Goal: Task Accomplishment & Management: Manage account settings

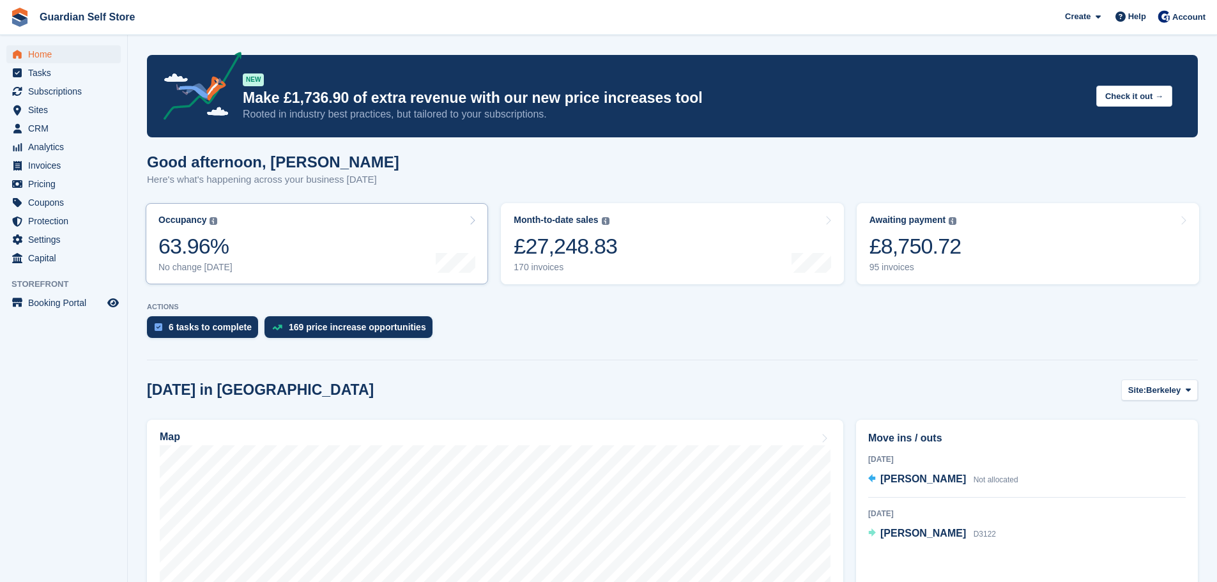
scroll to position [107, 0]
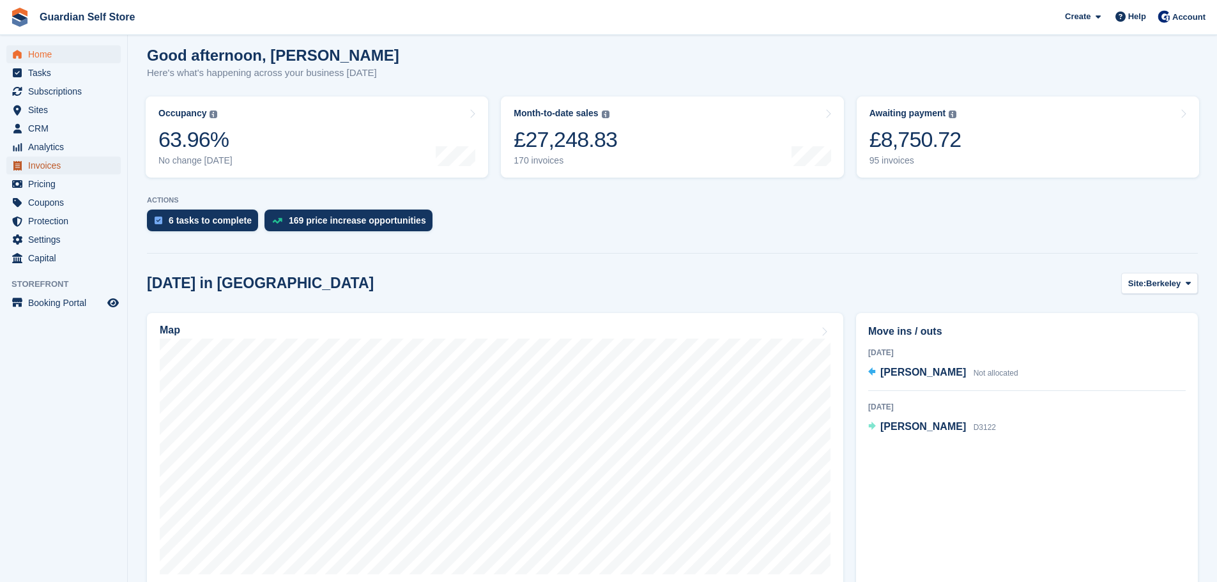
drag, startPoint x: 43, startPoint y: 169, endPoint x: 30, endPoint y: 167, distance: 13.6
click at [43, 169] on span "Invoices" at bounding box center [66, 166] width 77 height 18
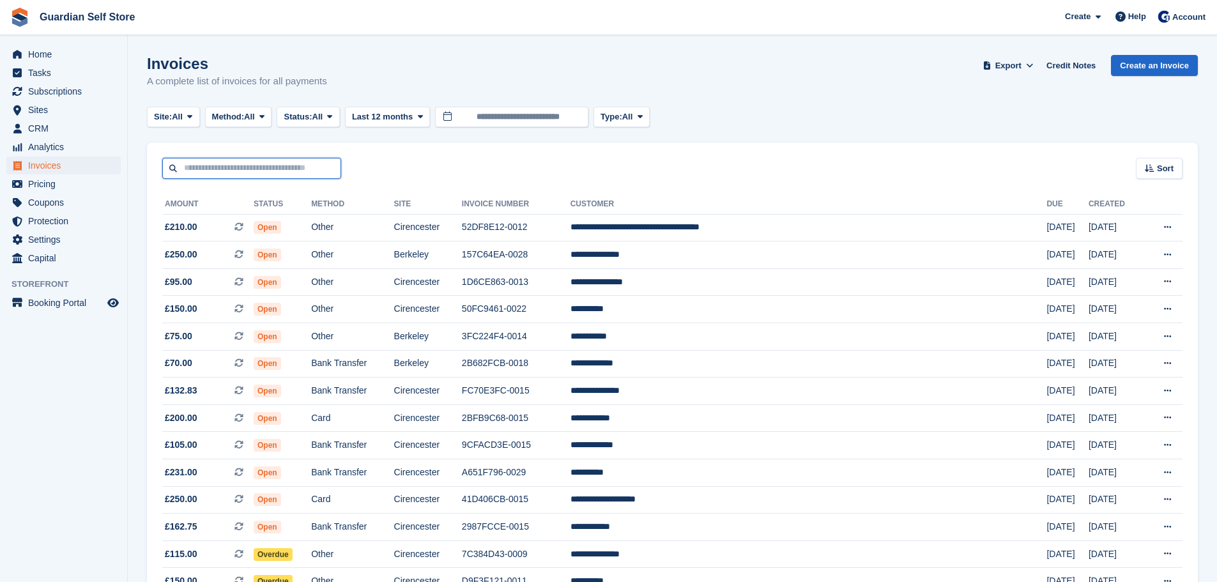
click at [305, 165] on input "text" at bounding box center [251, 168] width 179 height 21
type input "*****"
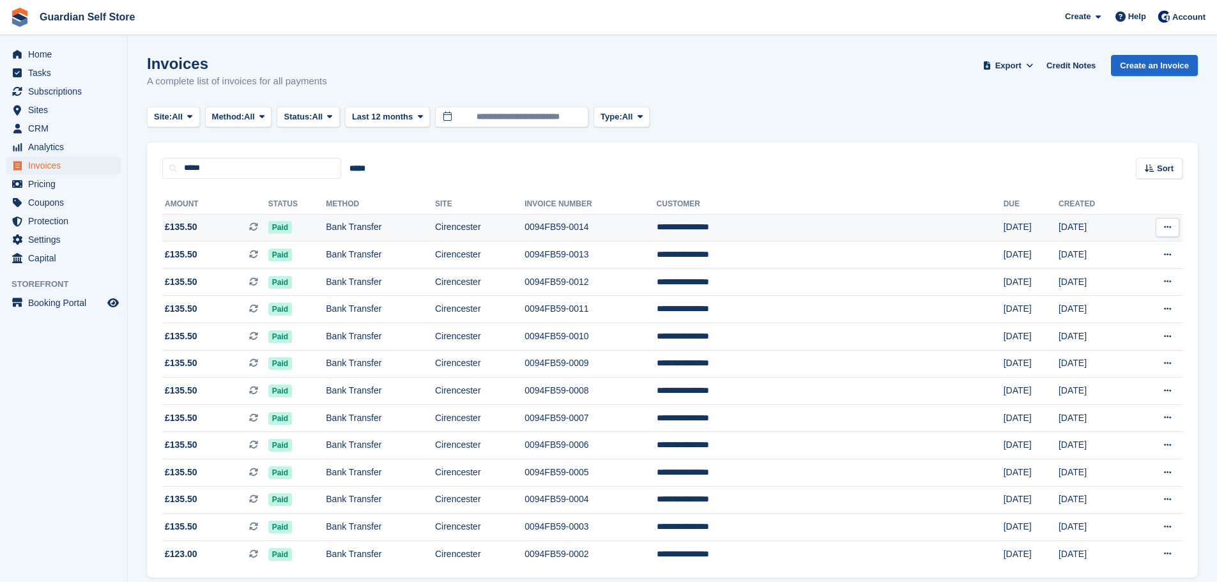
click at [229, 229] on span "£135.50 This is a recurring subscription invoice." at bounding box center [215, 226] width 106 height 13
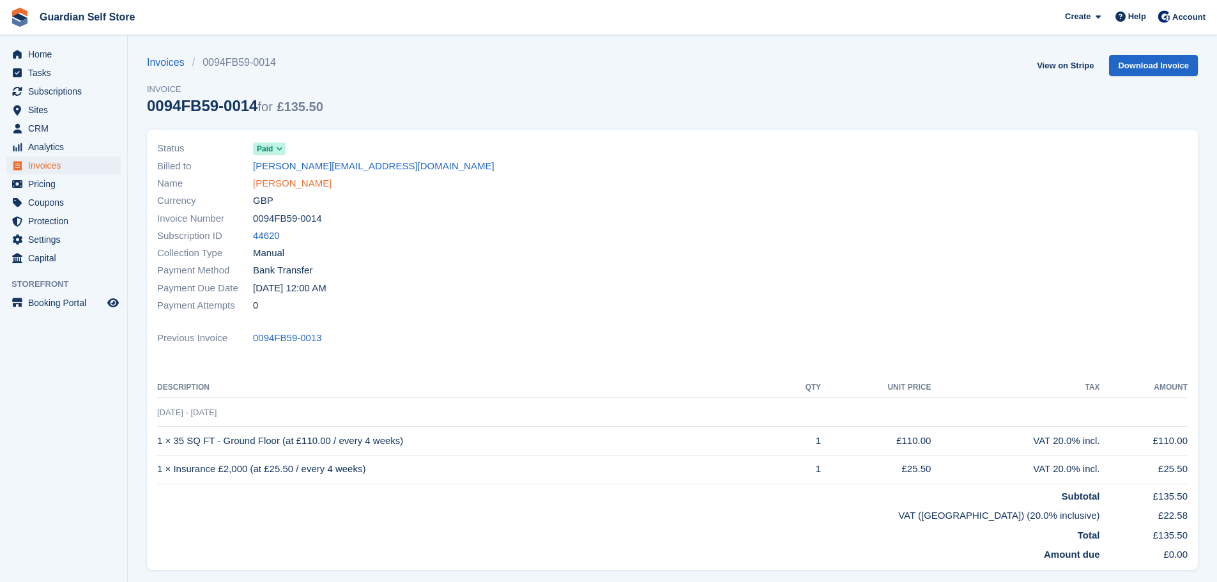
click at [272, 183] on link "Pamela Swinbourn" at bounding box center [292, 183] width 79 height 15
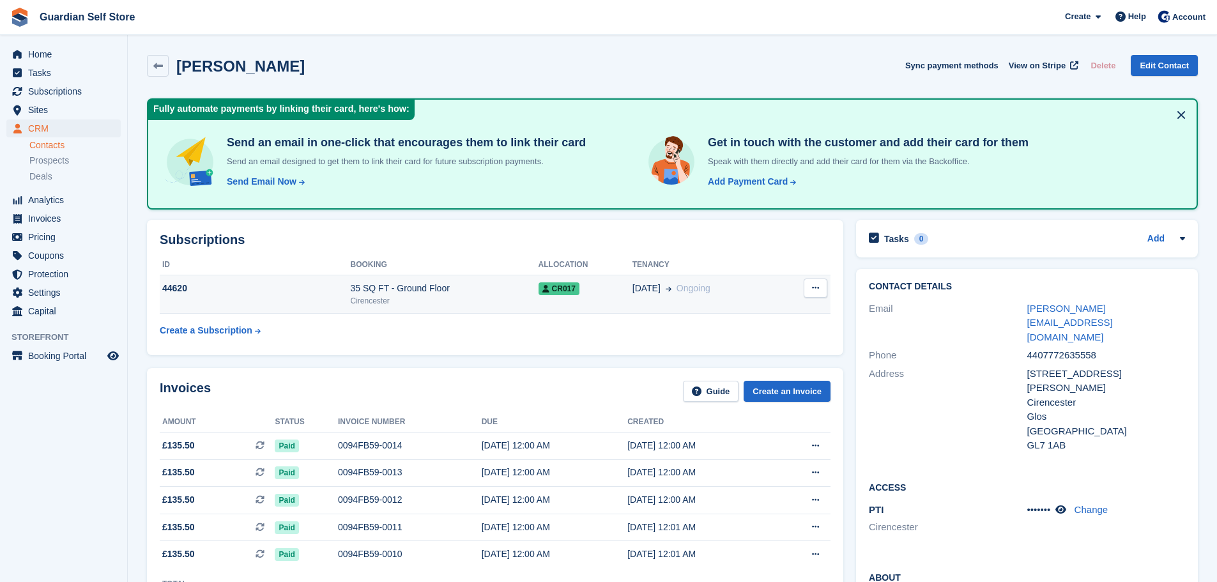
click at [412, 308] on td "35 SQ FT - Ground Floor Cirencester" at bounding box center [445, 294] width 188 height 39
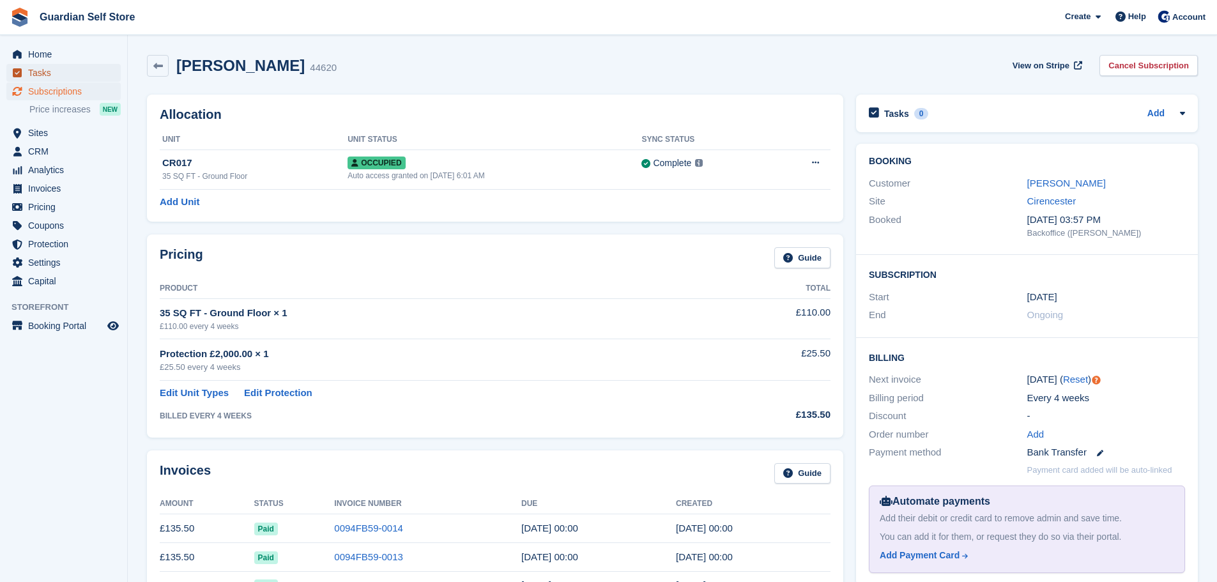
click at [52, 72] on span "Tasks" at bounding box center [66, 73] width 77 height 18
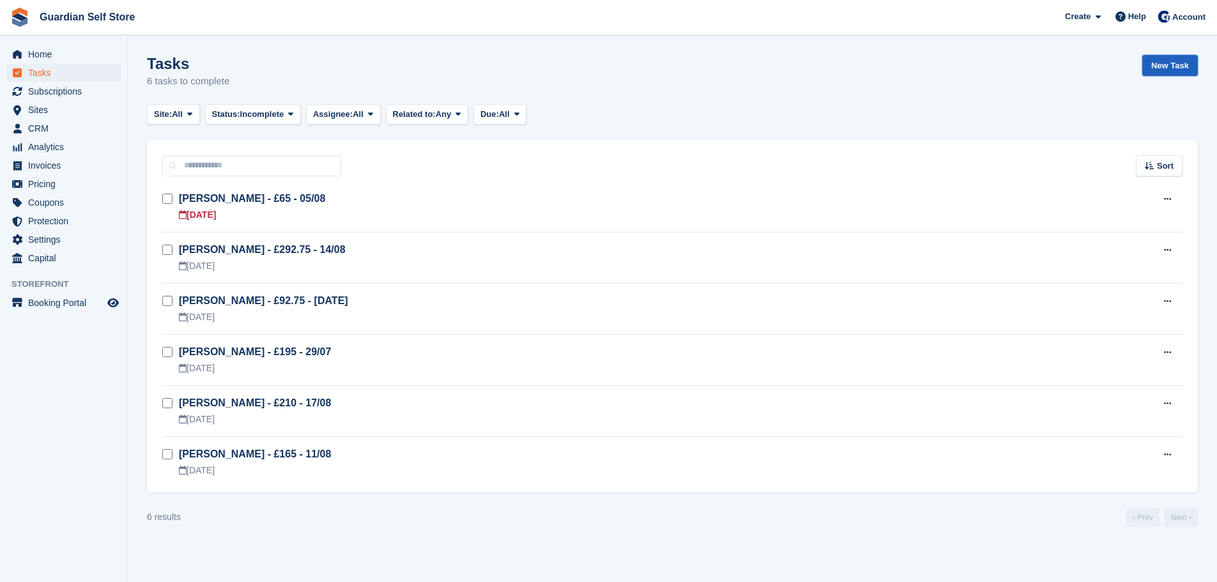
click at [1182, 66] on link "New Task" at bounding box center [1170, 65] width 56 height 21
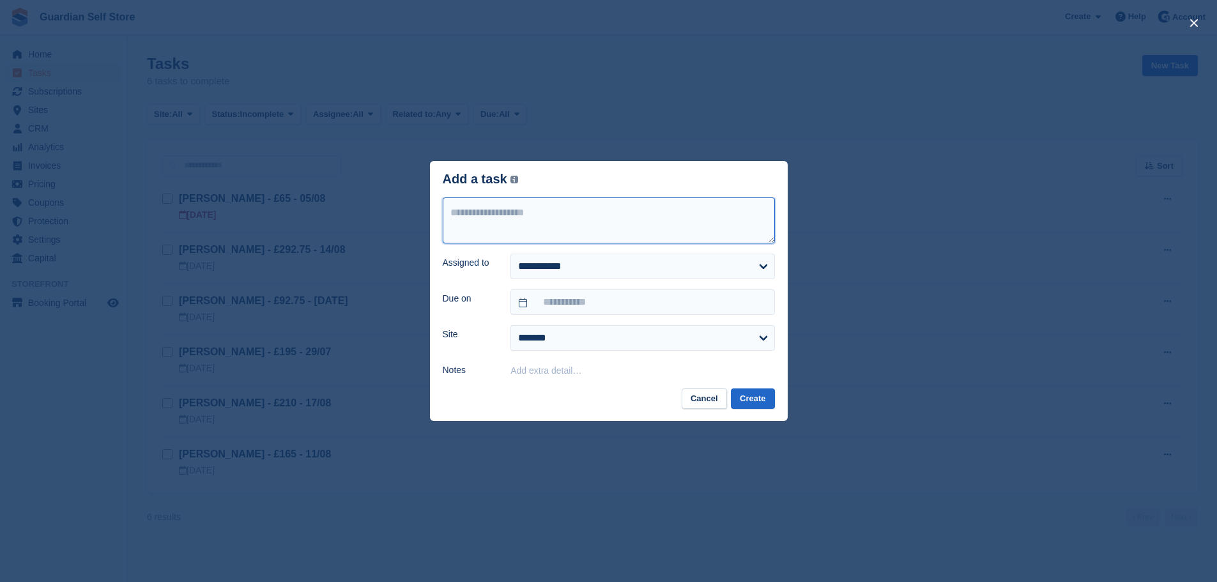
click at [501, 199] on textarea at bounding box center [609, 220] width 332 height 46
type textarea "**********"
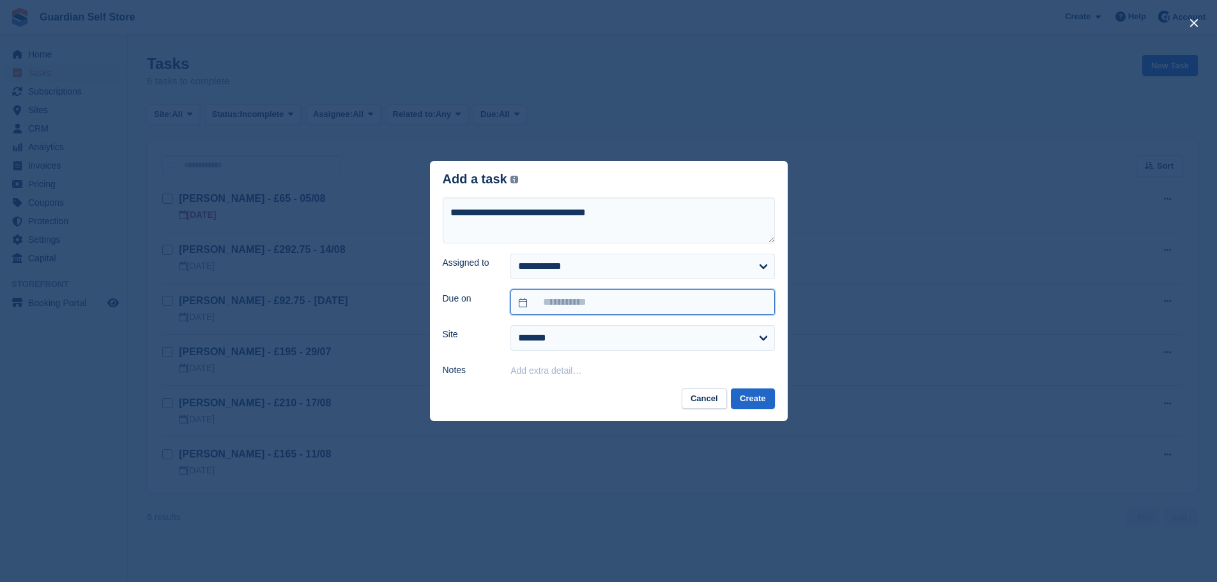
click at [600, 306] on input "text" at bounding box center [642, 302] width 264 height 26
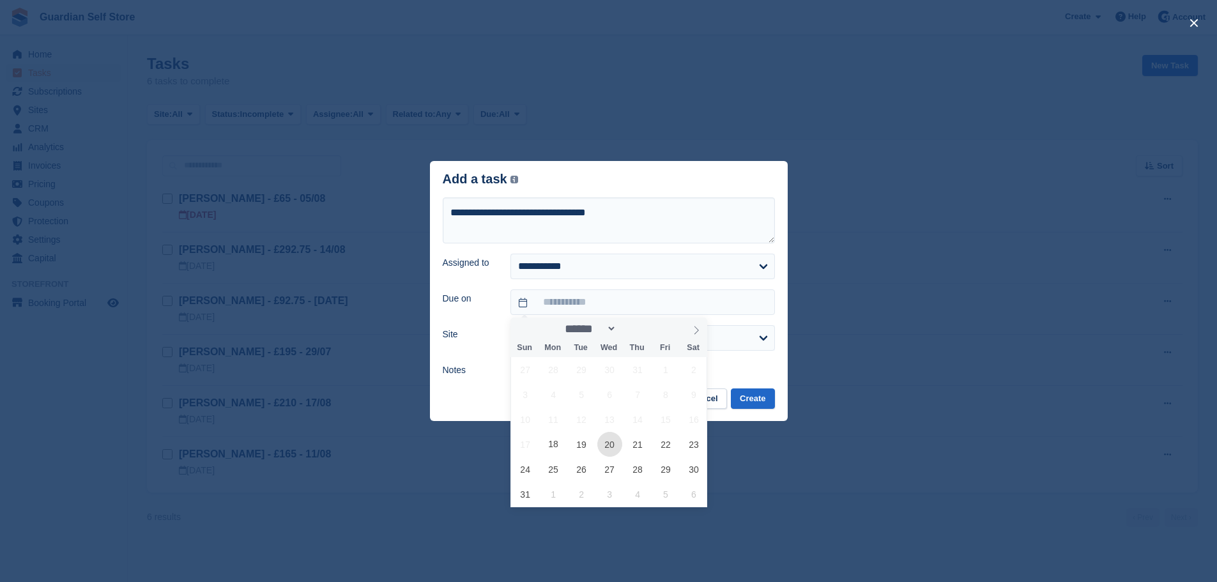
click at [604, 446] on span "20" at bounding box center [609, 444] width 25 height 25
type input "**********"
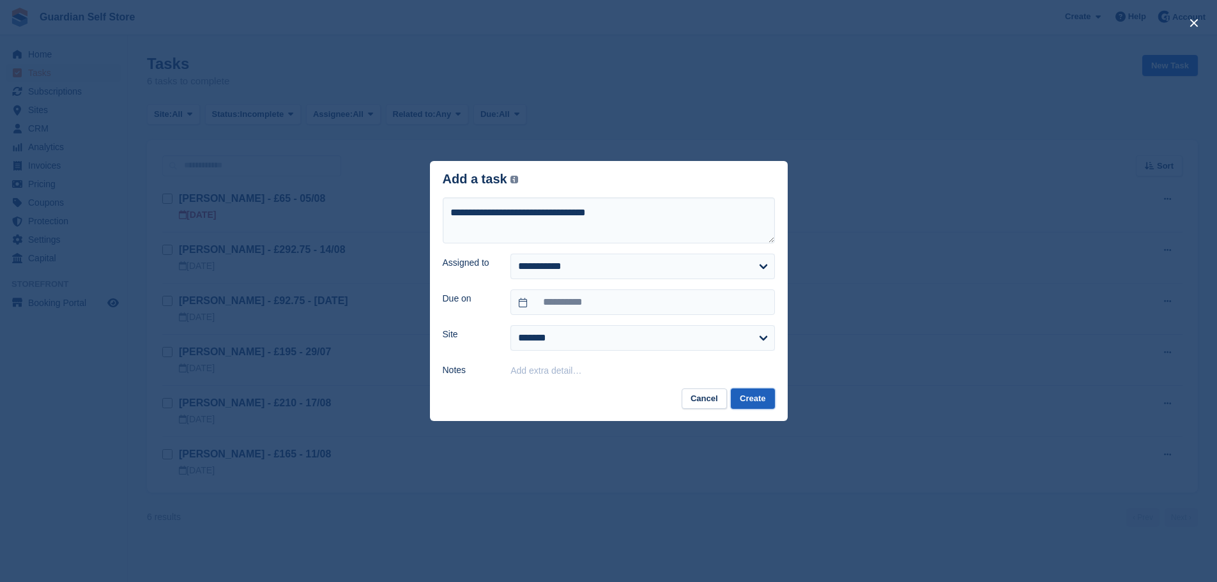
click at [741, 399] on button "Create" at bounding box center [752, 398] width 43 height 21
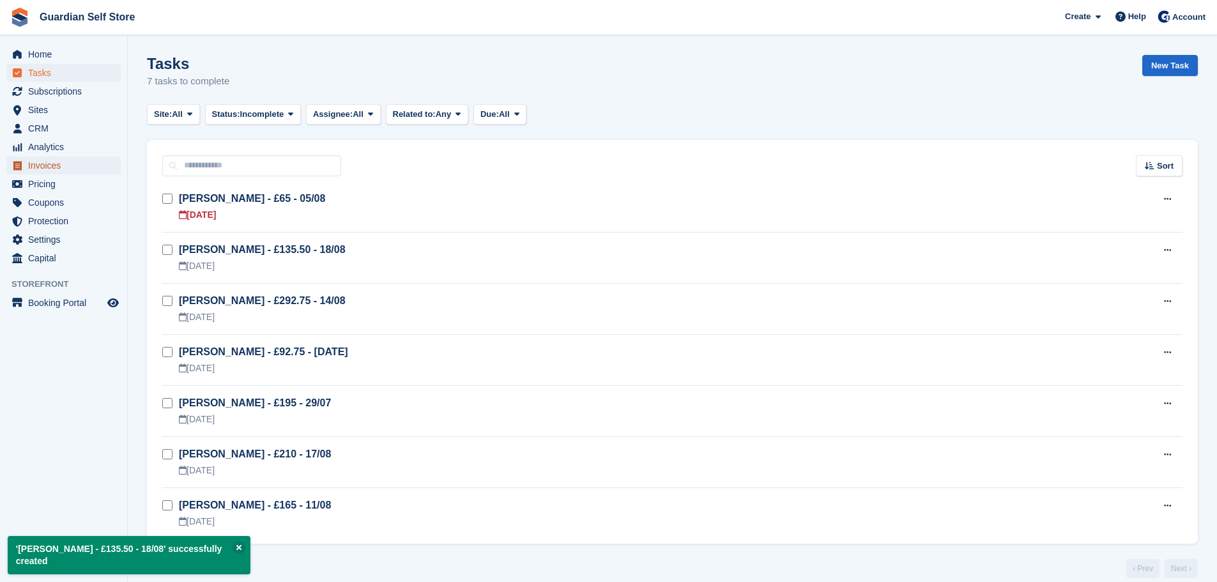
click at [65, 167] on span "Invoices" at bounding box center [66, 166] width 77 height 18
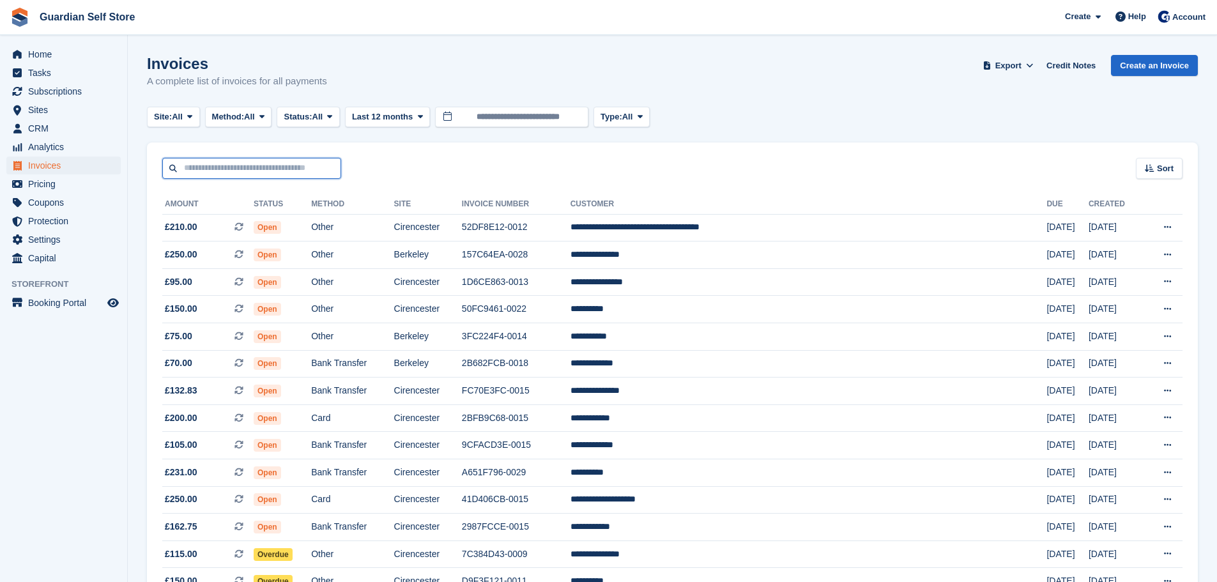
click at [225, 162] on input "text" at bounding box center [251, 168] width 179 height 21
type input "*****"
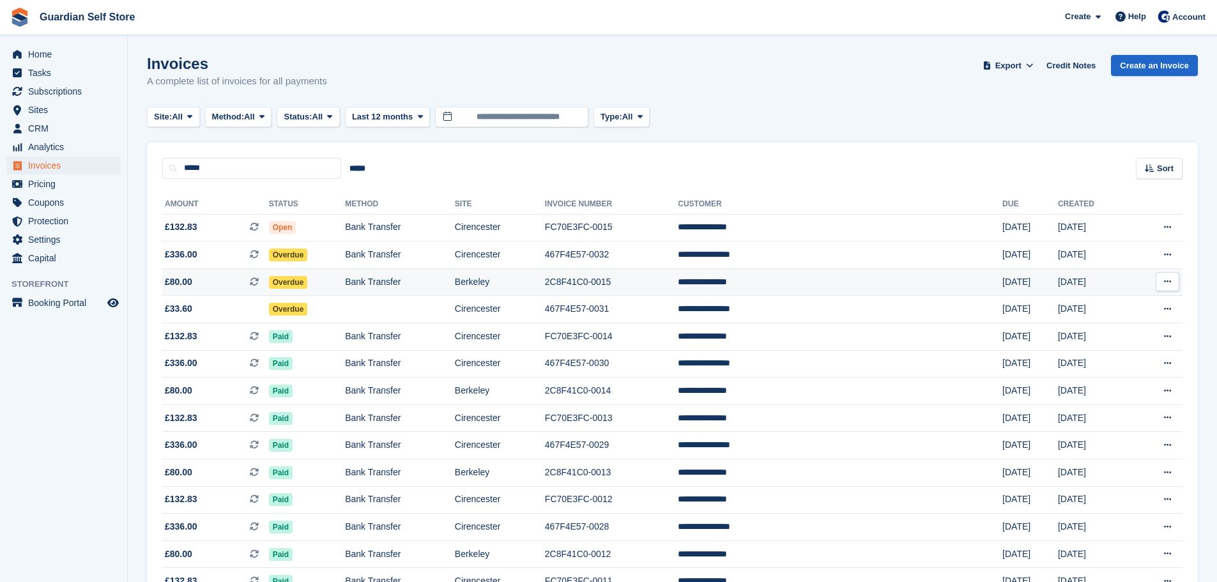
click at [218, 285] on span "£80.00 This is a recurring subscription invoice." at bounding box center [215, 281] width 107 height 13
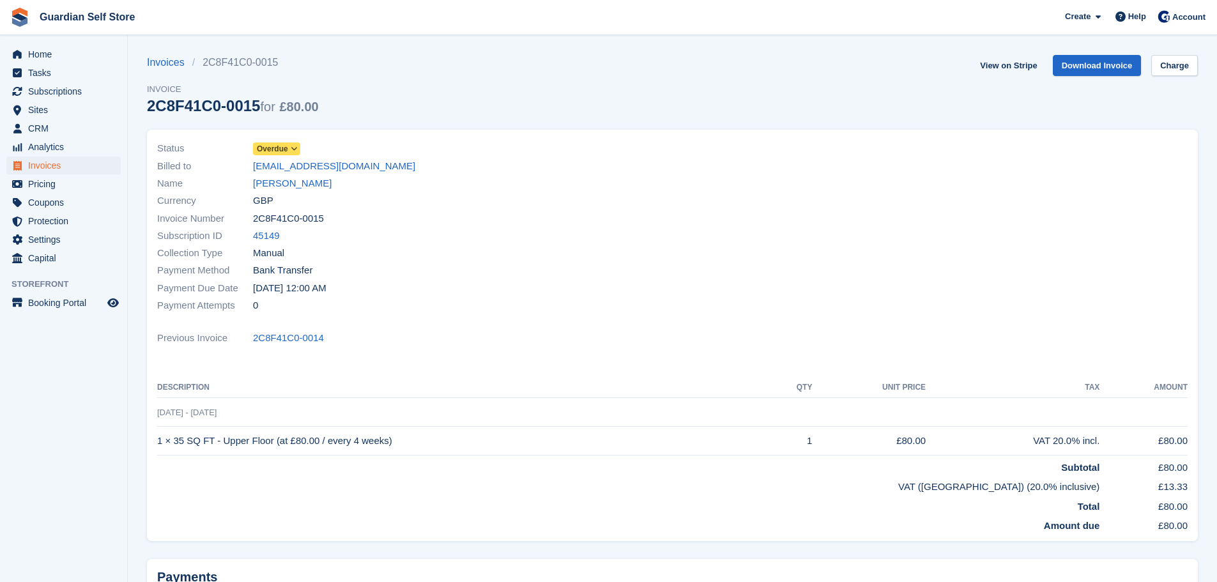
click at [273, 146] on span "Overdue" at bounding box center [272, 148] width 31 height 11
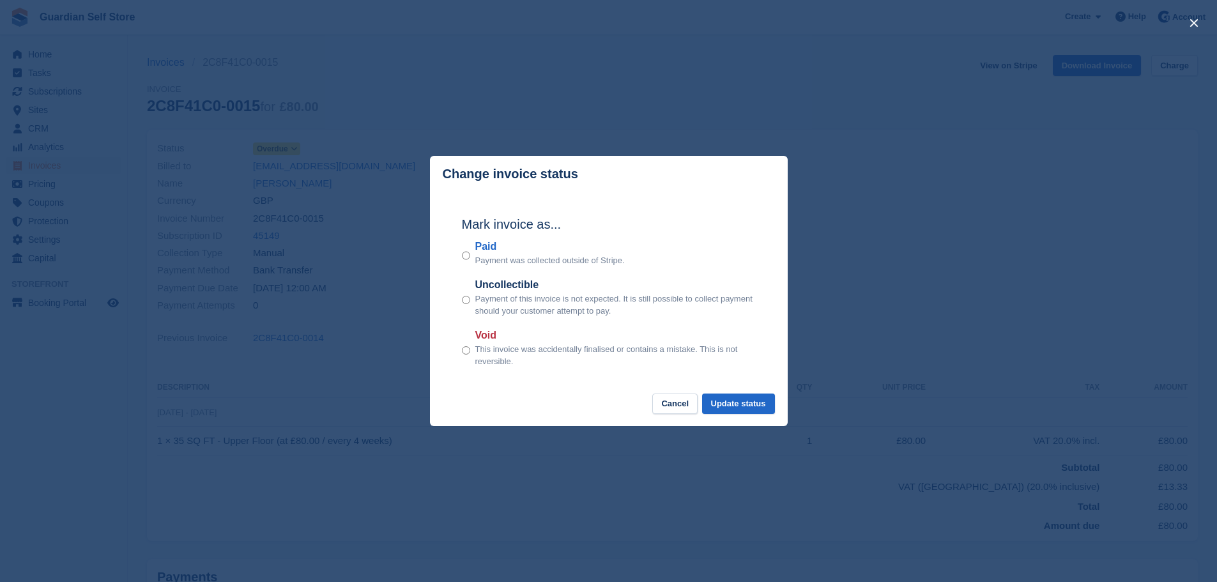
click at [491, 243] on label "Paid" at bounding box center [549, 246] width 149 height 15
click at [724, 404] on button "Update status" at bounding box center [738, 404] width 73 height 21
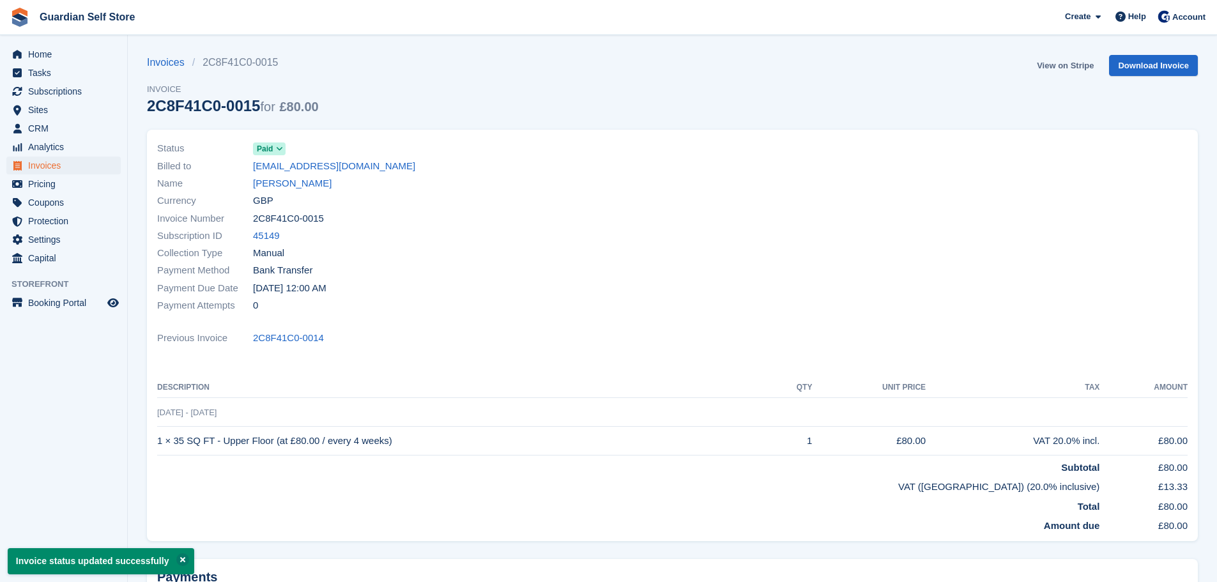
click at [1076, 65] on link "View on Stripe" at bounding box center [1065, 65] width 67 height 21
click at [38, 167] on span "Invoices" at bounding box center [66, 166] width 77 height 18
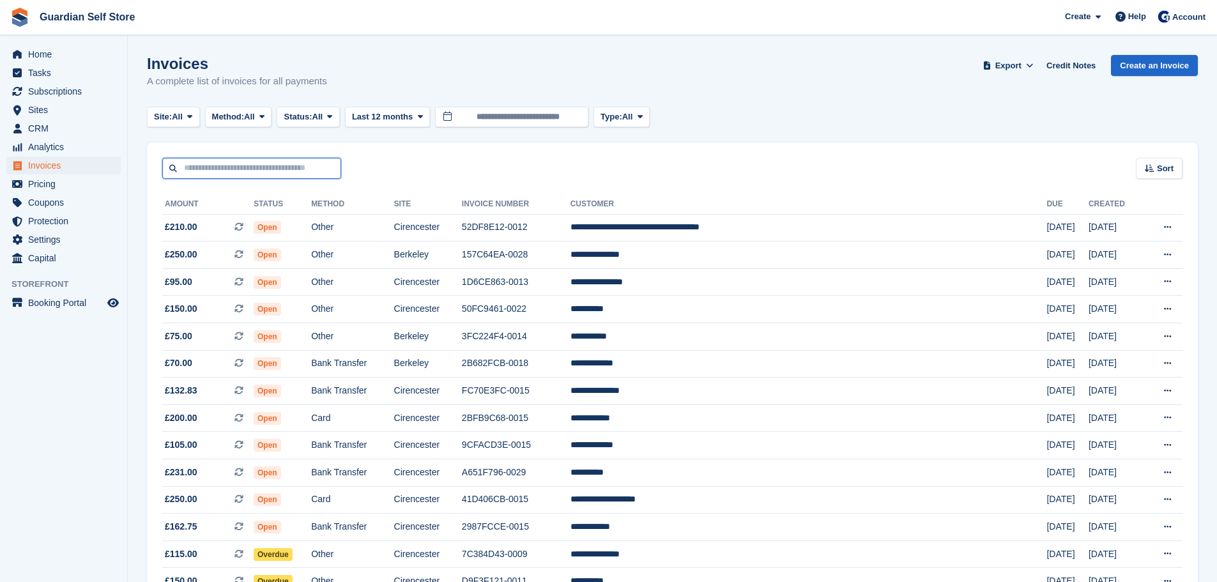
click at [256, 167] on input "text" at bounding box center [251, 168] width 179 height 21
type input "******"
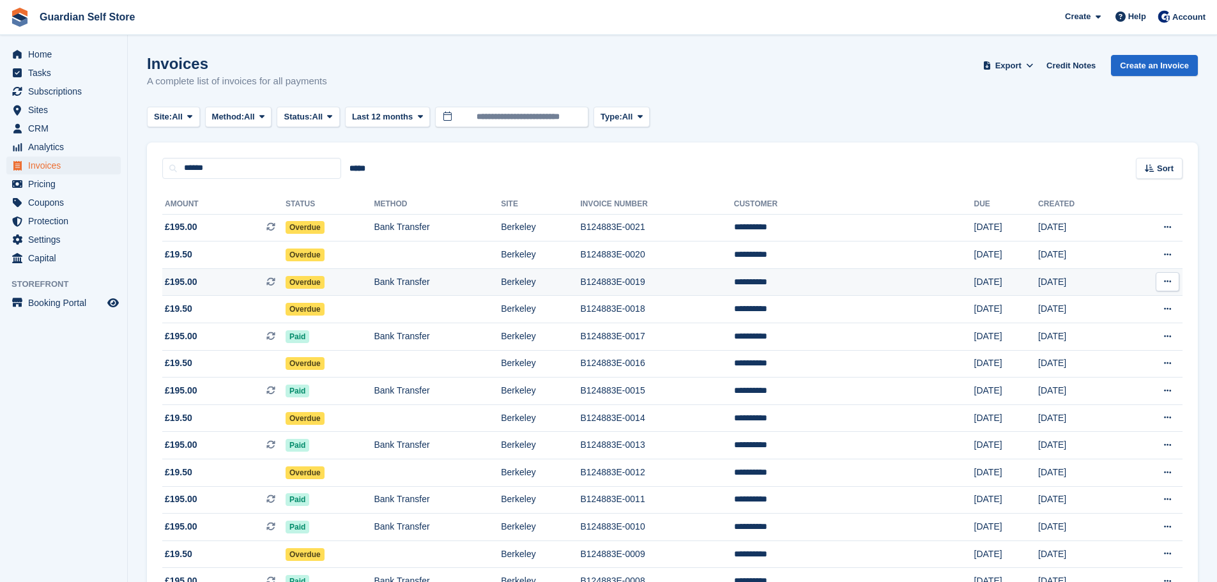
click at [227, 283] on span "£195.00 This is a recurring subscription invoice." at bounding box center [223, 281] width 123 height 13
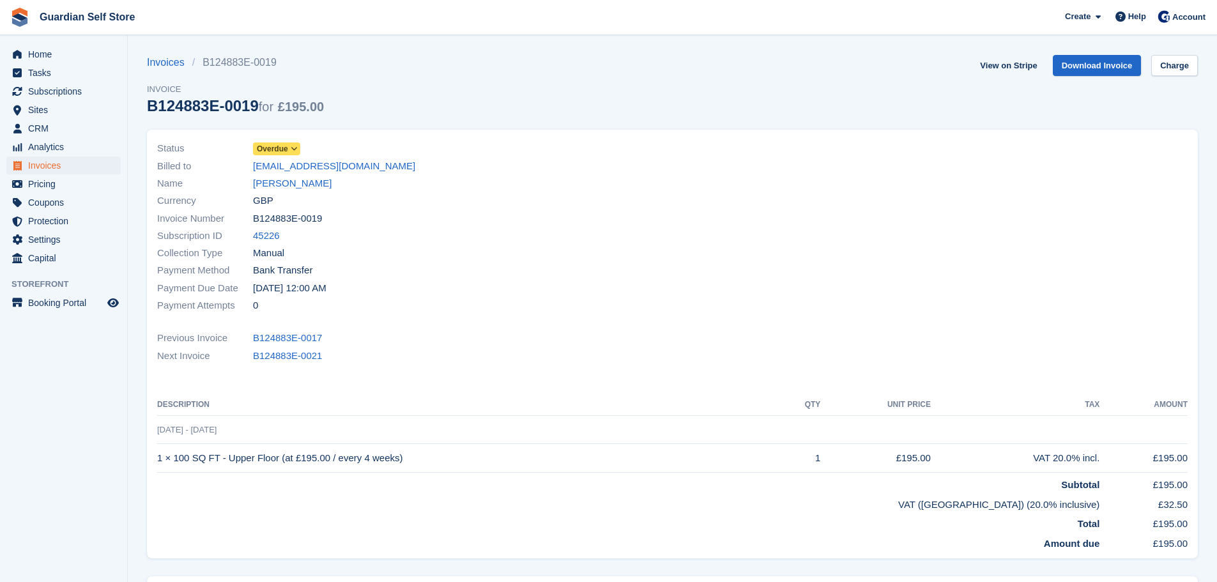
click at [275, 149] on span "Overdue" at bounding box center [272, 148] width 31 height 11
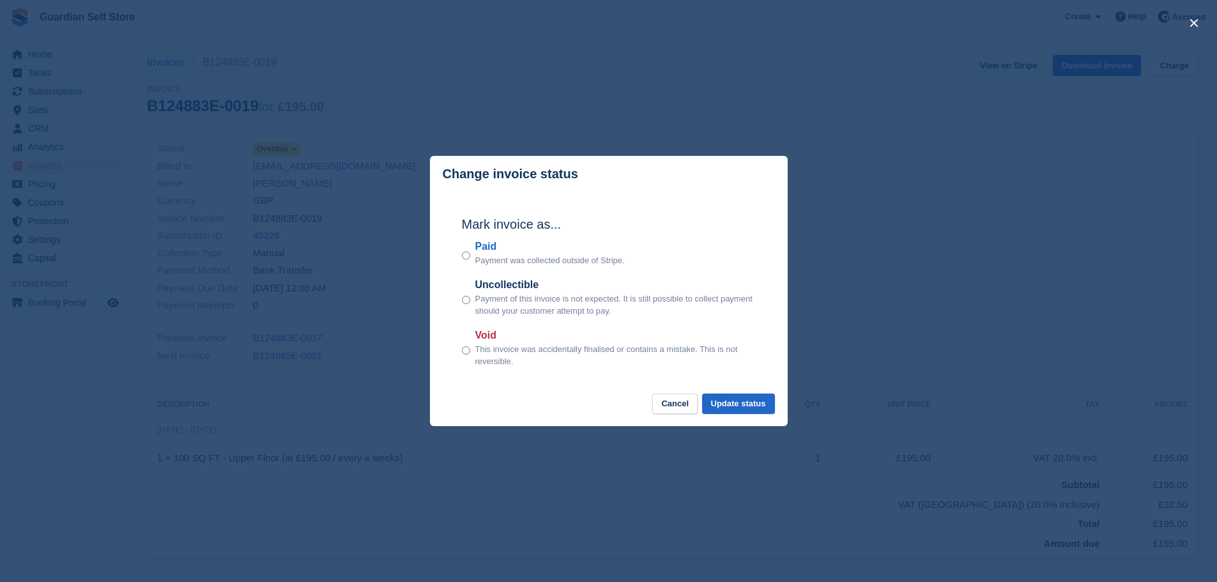
click at [483, 250] on label "Paid" at bounding box center [549, 246] width 149 height 15
click at [756, 408] on button "Update status" at bounding box center [738, 404] width 73 height 21
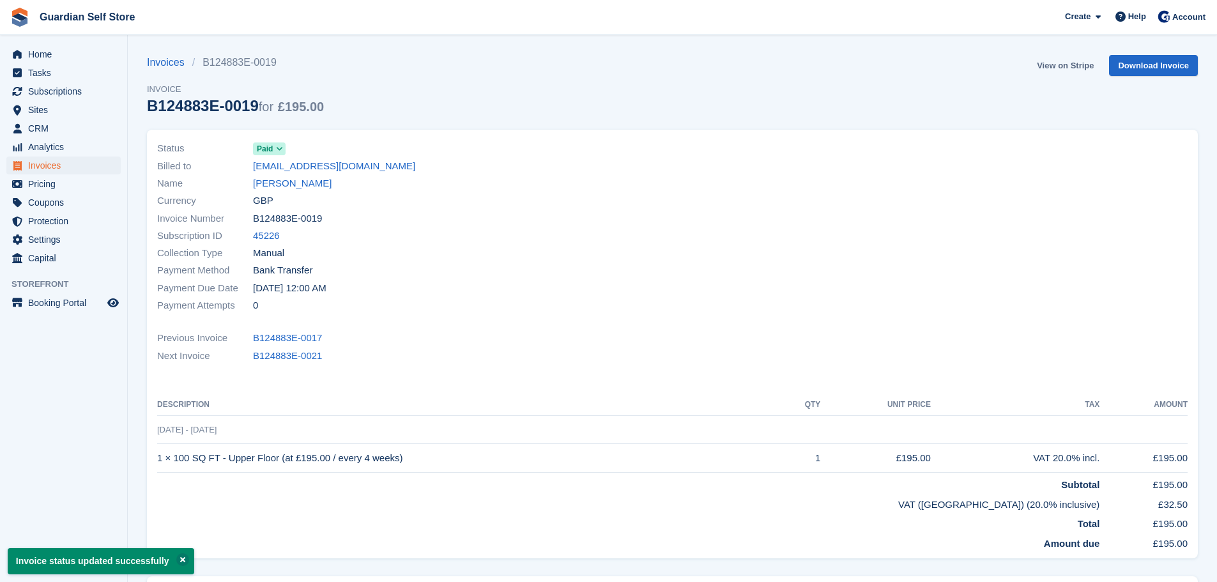
click at [1061, 71] on link "View on Stripe" at bounding box center [1065, 65] width 67 height 21
click at [78, 165] on span "Invoices" at bounding box center [66, 166] width 77 height 18
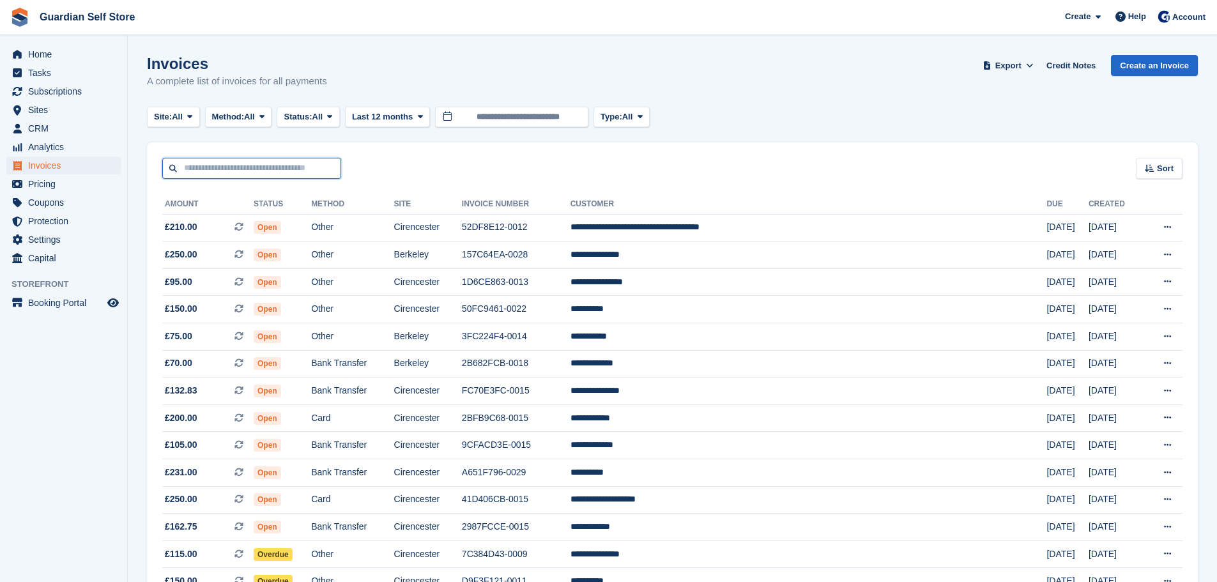
click at [285, 173] on input "text" at bounding box center [251, 168] width 179 height 21
type input "****"
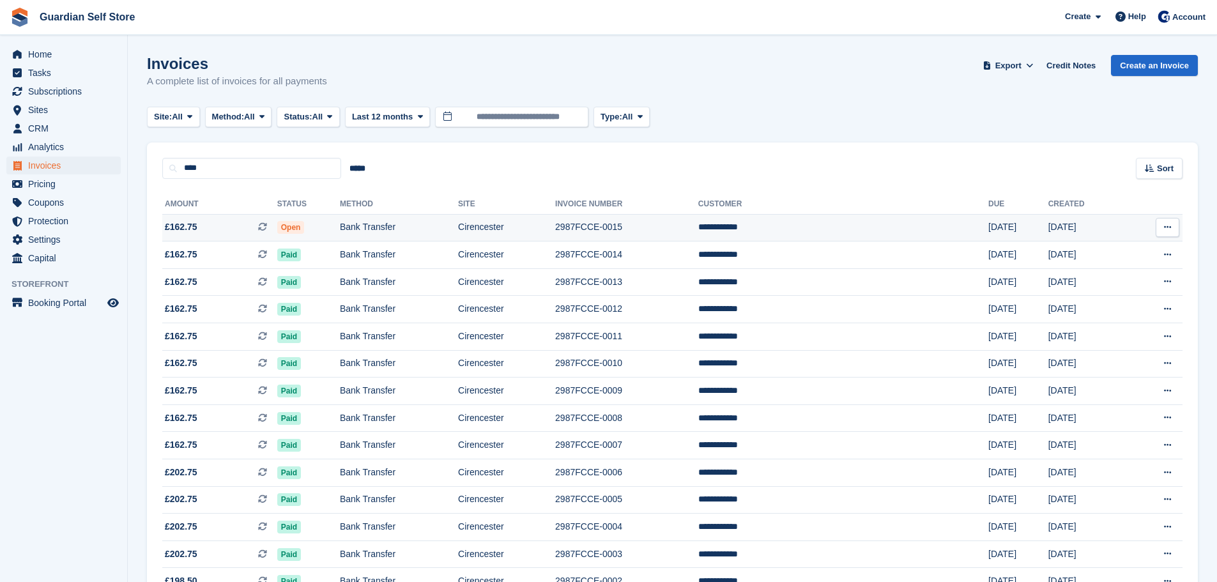
click at [217, 229] on span "£162.75 This is a recurring subscription invoice." at bounding box center [219, 226] width 115 height 13
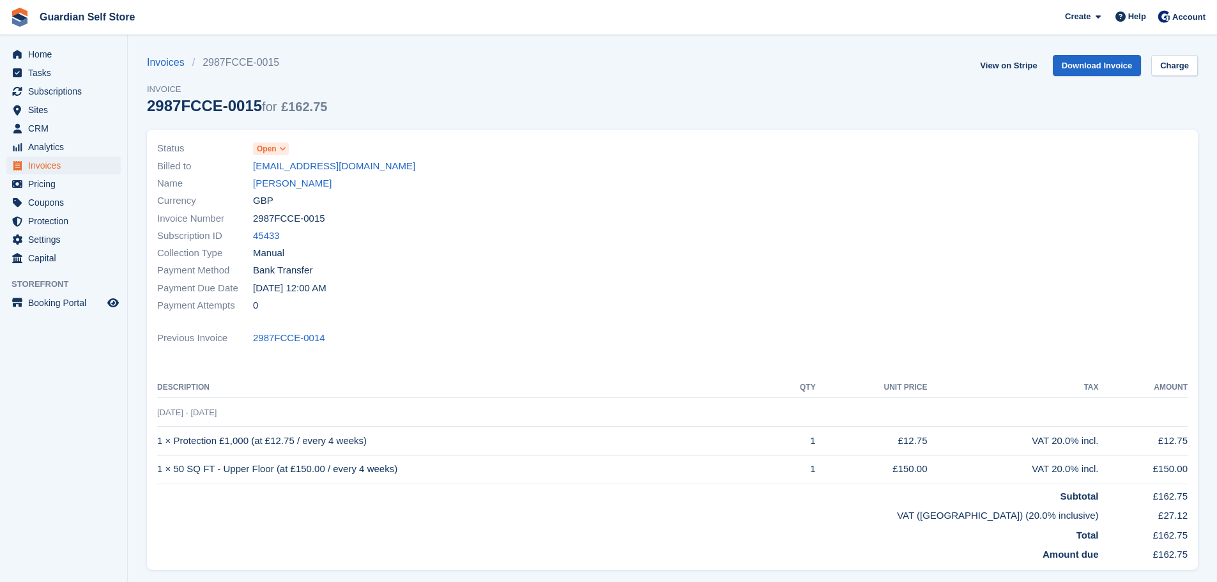
click at [259, 148] on span "Open" at bounding box center [267, 148] width 20 height 11
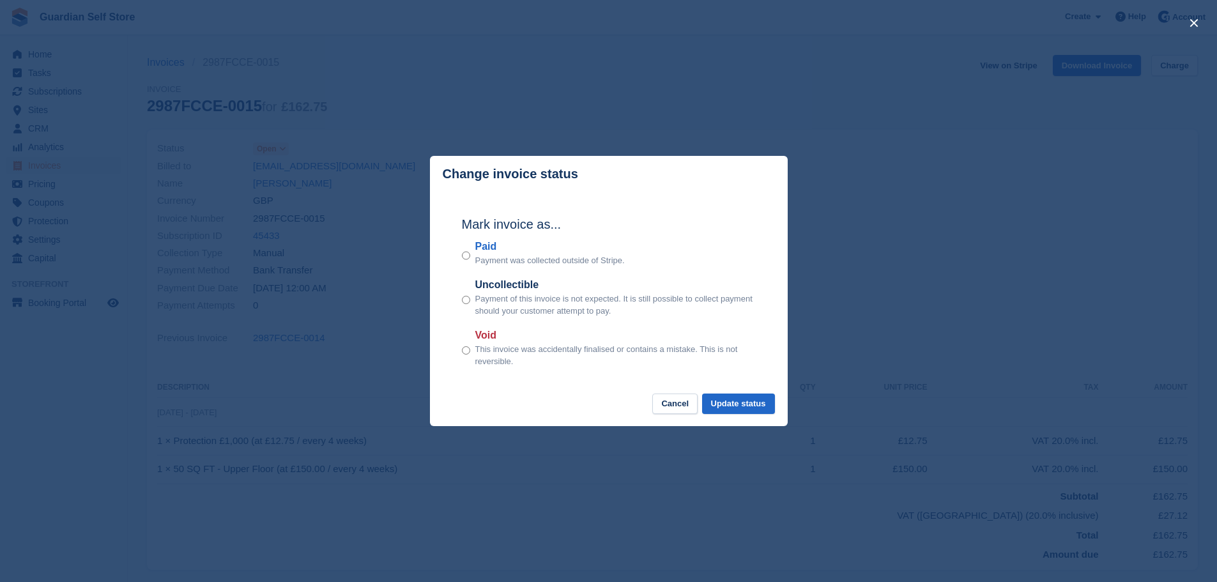
click at [483, 244] on label "Paid" at bounding box center [549, 246] width 149 height 15
click at [736, 426] on footer "Cancel Update status" at bounding box center [609, 410] width 358 height 33
click at [737, 407] on button "Update status" at bounding box center [738, 404] width 73 height 21
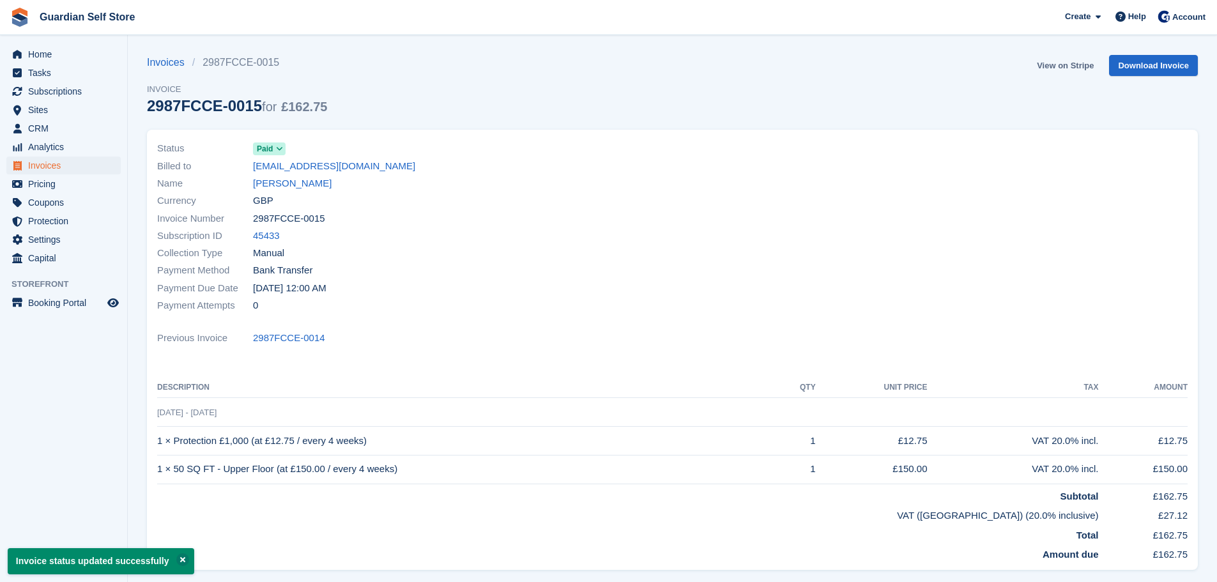
click at [1071, 62] on link "View on Stripe" at bounding box center [1065, 65] width 67 height 21
click at [77, 162] on span "Invoices" at bounding box center [66, 166] width 77 height 18
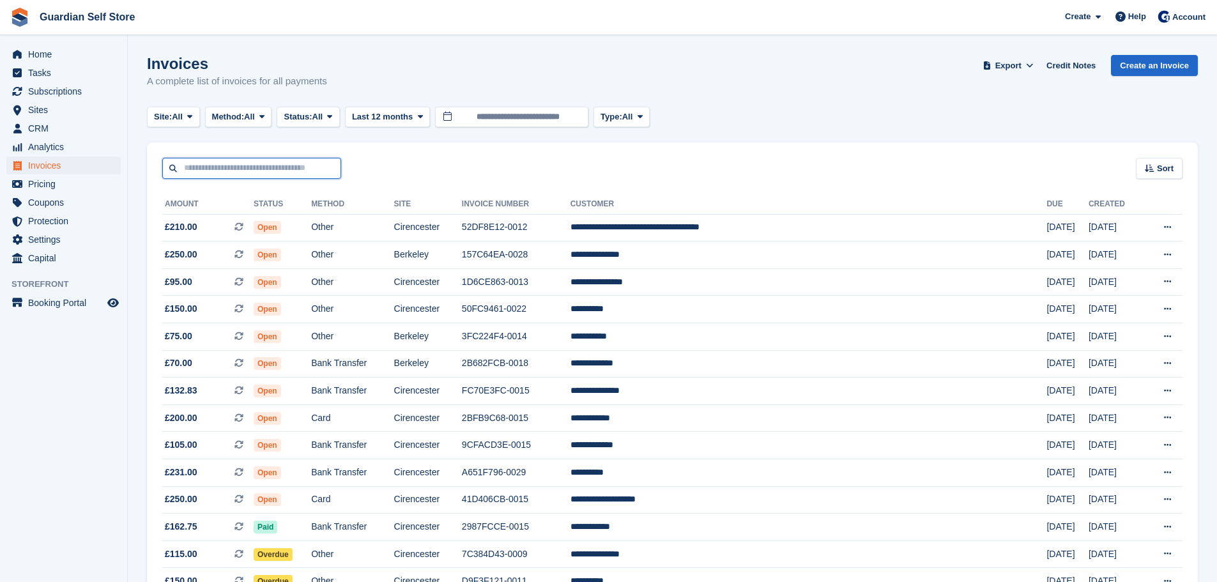
click at [261, 178] on input "text" at bounding box center [251, 168] width 179 height 21
type input "****"
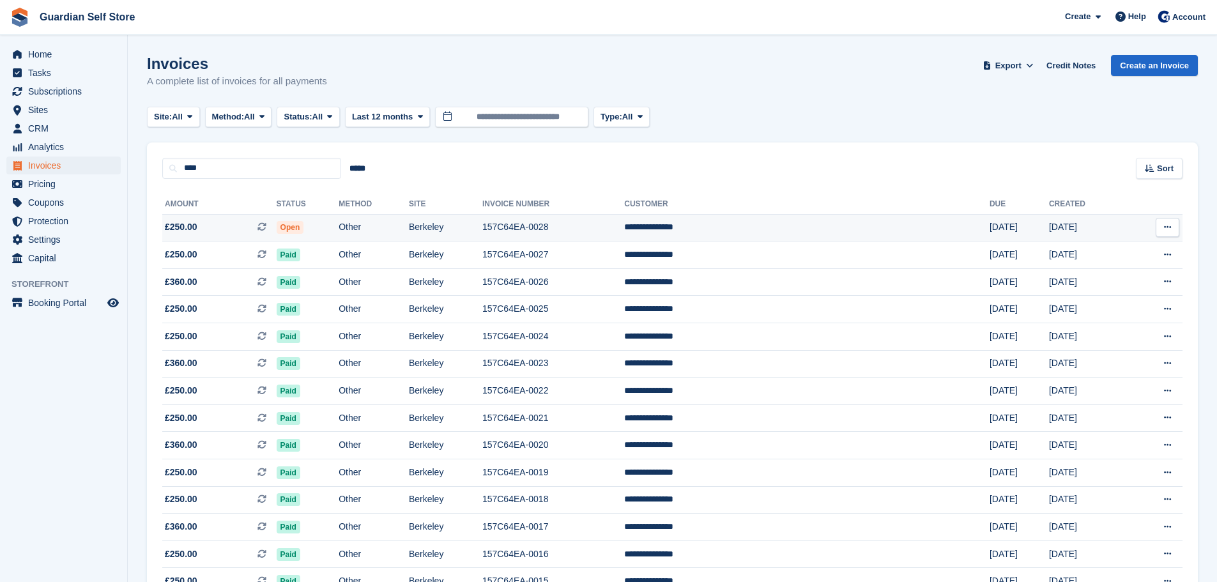
click at [240, 216] on td "£250.00 This is a recurring subscription invoice." at bounding box center [219, 227] width 114 height 27
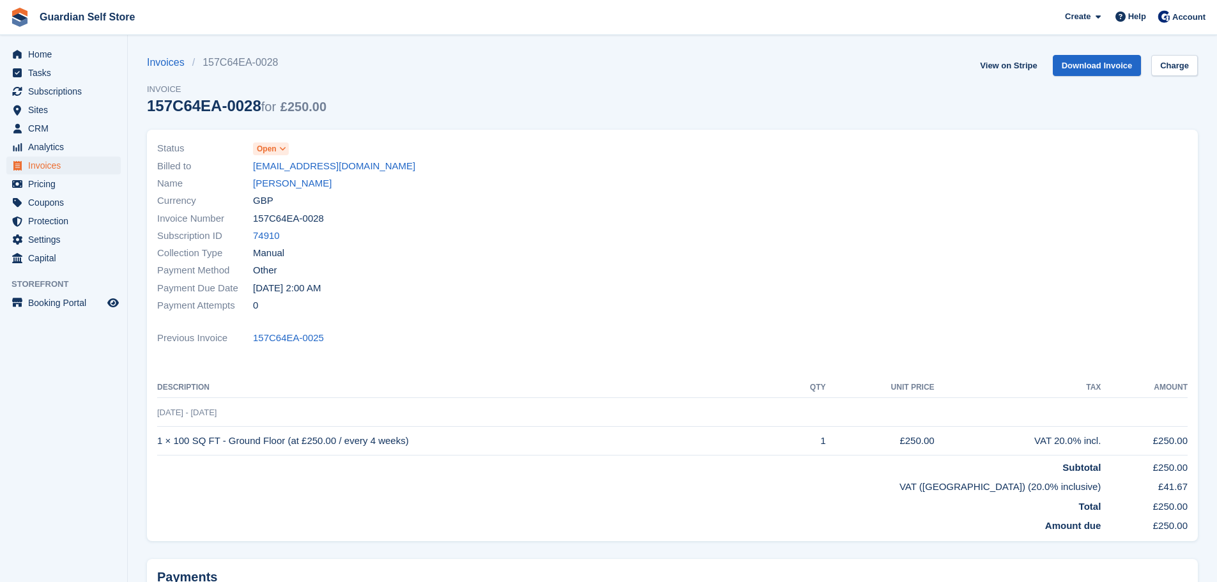
click at [273, 148] on span "Open" at bounding box center [267, 148] width 20 height 11
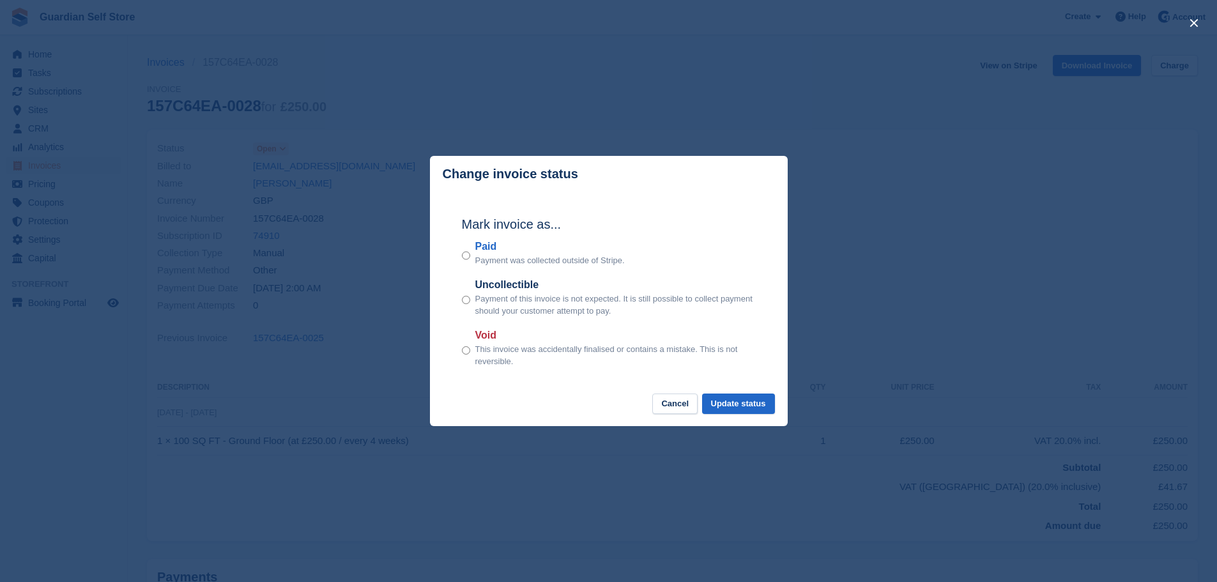
click at [487, 243] on label "Paid" at bounding box center [549, 246] width 149 height 15
click at [738, 391] on div "Mark invoice as... Paid Payment was collected outside of Stripe. Uncollectible …" at bounding box center [608, 292] width 319 height 201
click at [738, 395] on button "Update status" at bounding box center [738, 404] width 73 height 21
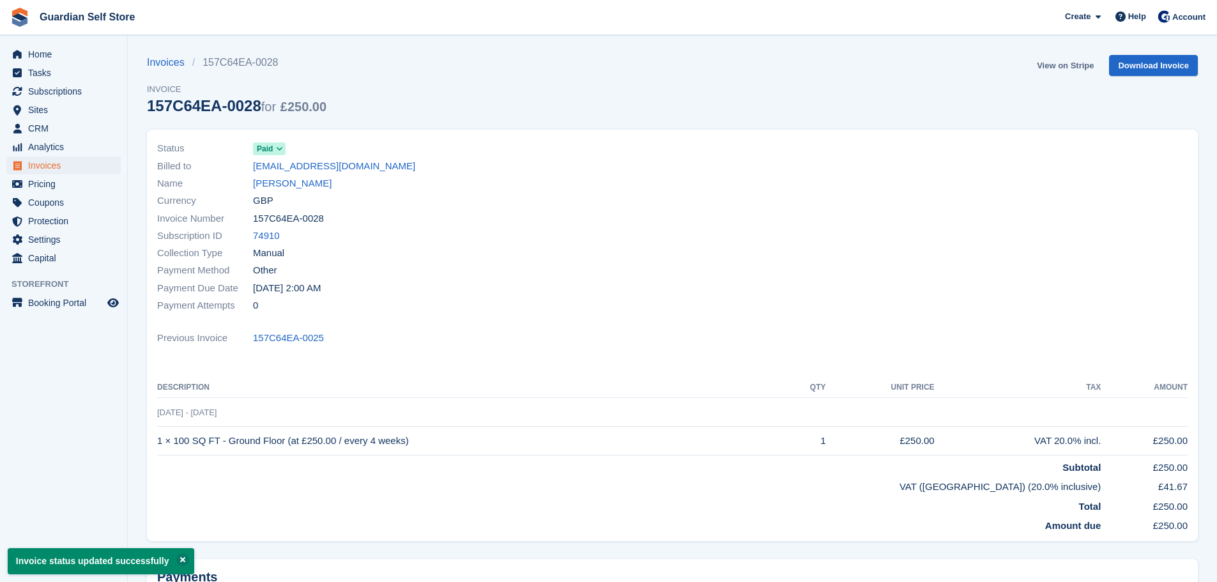
click at [1055, 68] on link "View on Stripe" at bounding box center [1065, 65] width 67 height 21
click at [70, 169] on span "Invoices" at bounding box center [66, 166] width 77 height 18
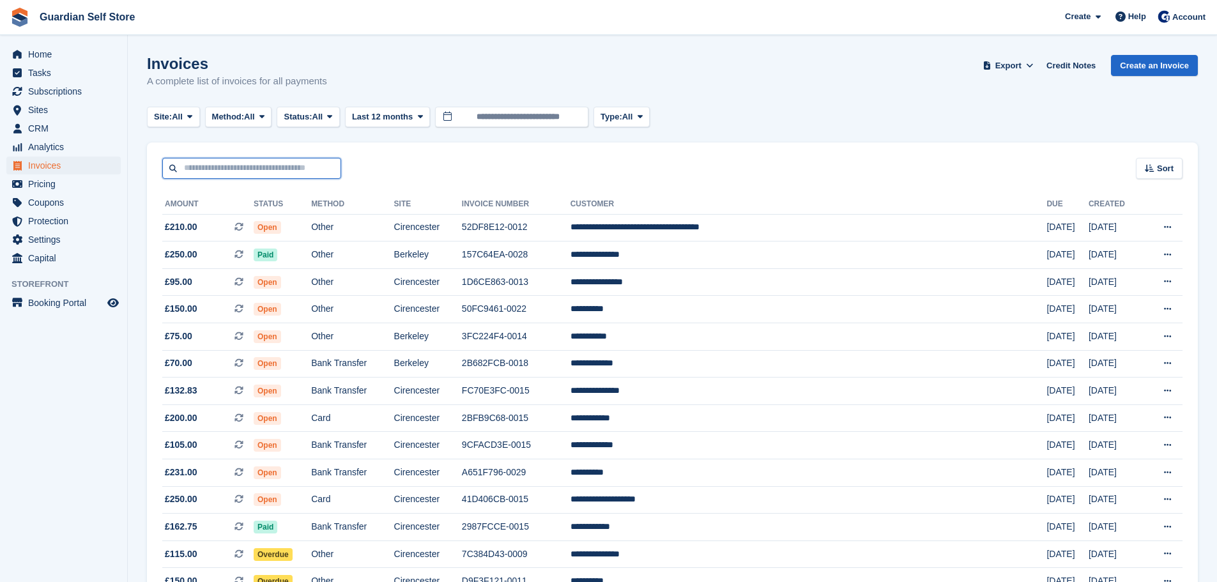
click at [197, 169] on input "text" at bounding box center [251, 168] width 179 height 21
type input "****"
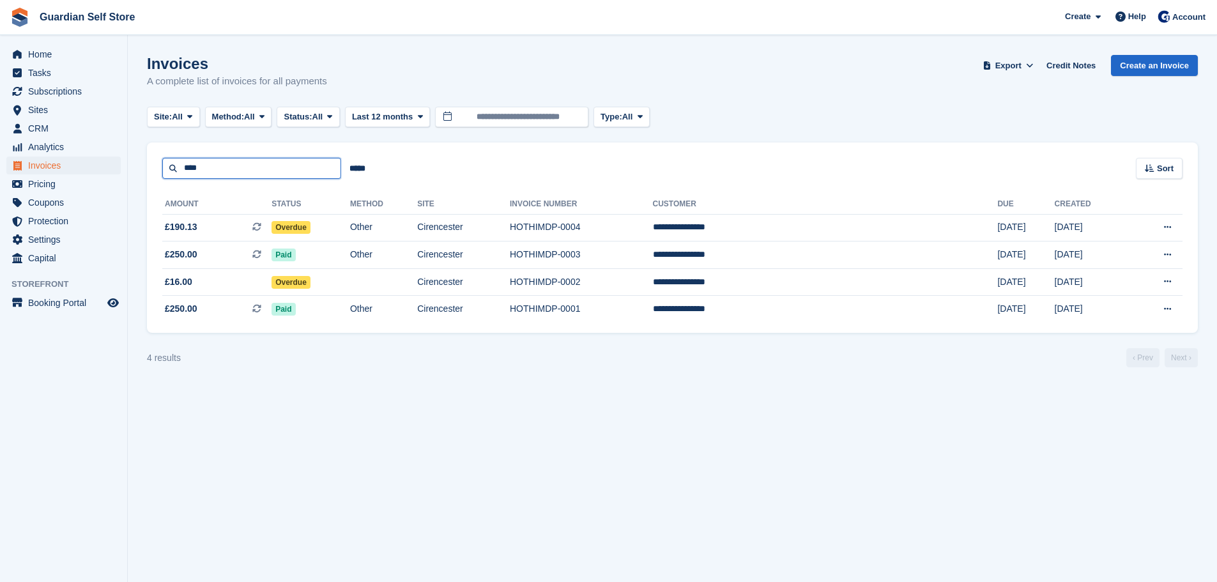
drag, startPoint x: 226, startPoint y: 160, endPoint x: 102, endPoint y: 168, distance: 123.6
click at [102, 168] on div "Home Tasks Subscriptions Subscriptions Subscriptions Price increases NEW Price …" at bounding box center [608, 291] width 1217 height 582
type input "*****"
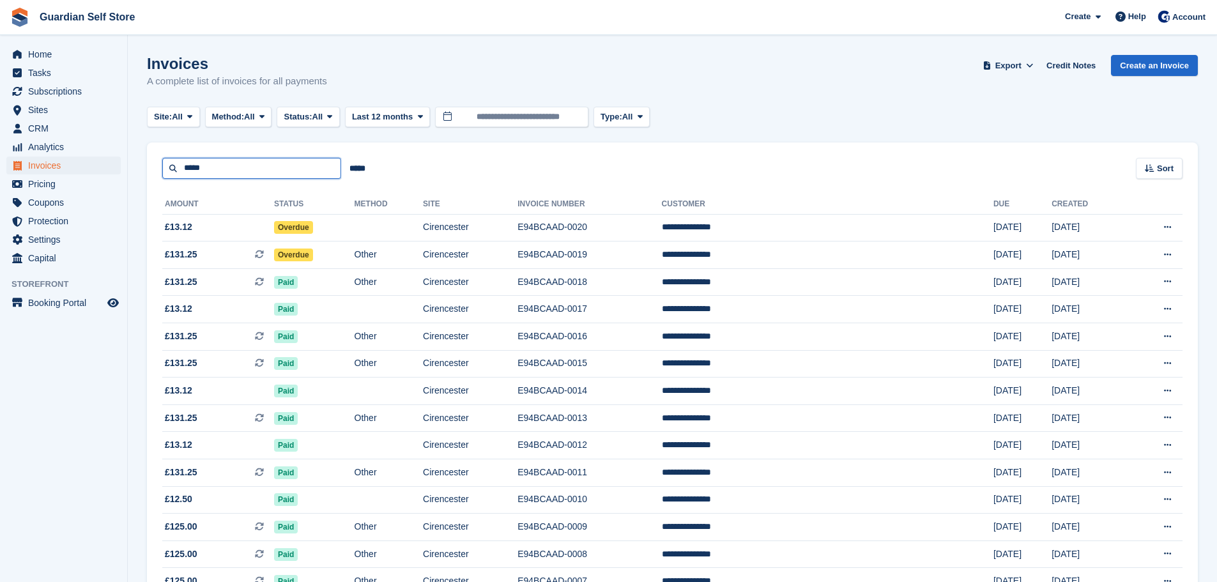
drag, startPoint x: 222, startPoint y: 172, endPoint x: 85, endPoint y: 164, distance: 137.0
click at [86, 164] on div "Home Tasks Subscriptions Subscriptions Subscriptions Price increases NEW Price …" at bounding box center [608, 383] width 1217 height 767
type input "****"
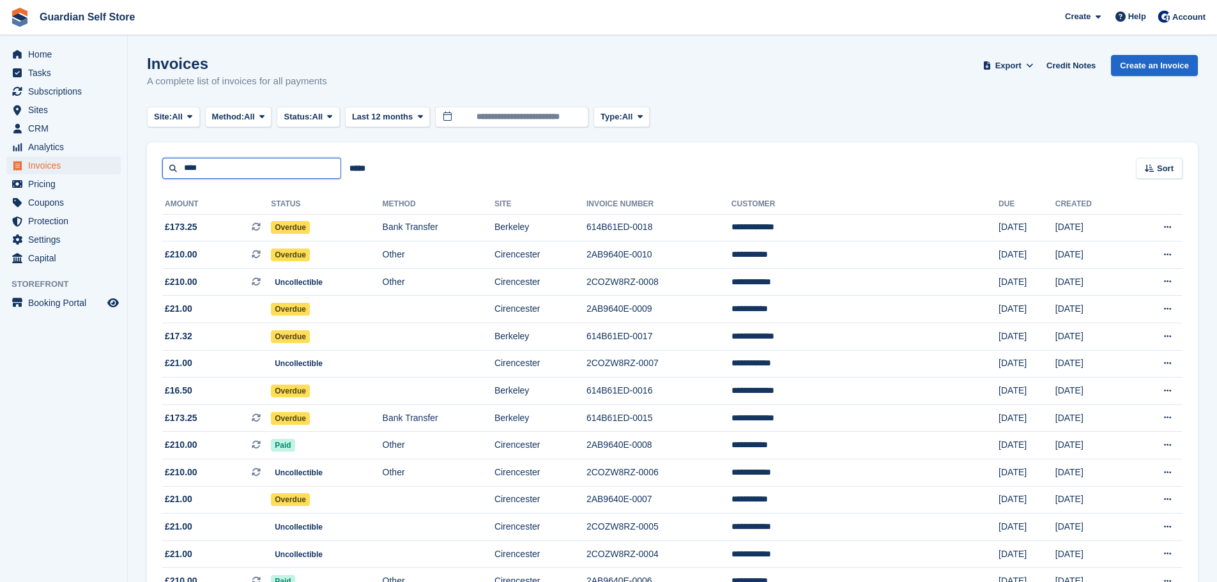
drag, startPoint x: 222, startPoint y: 158, endPoint x: 150, endPoint y: 141, distance: 73.6
type input "******"
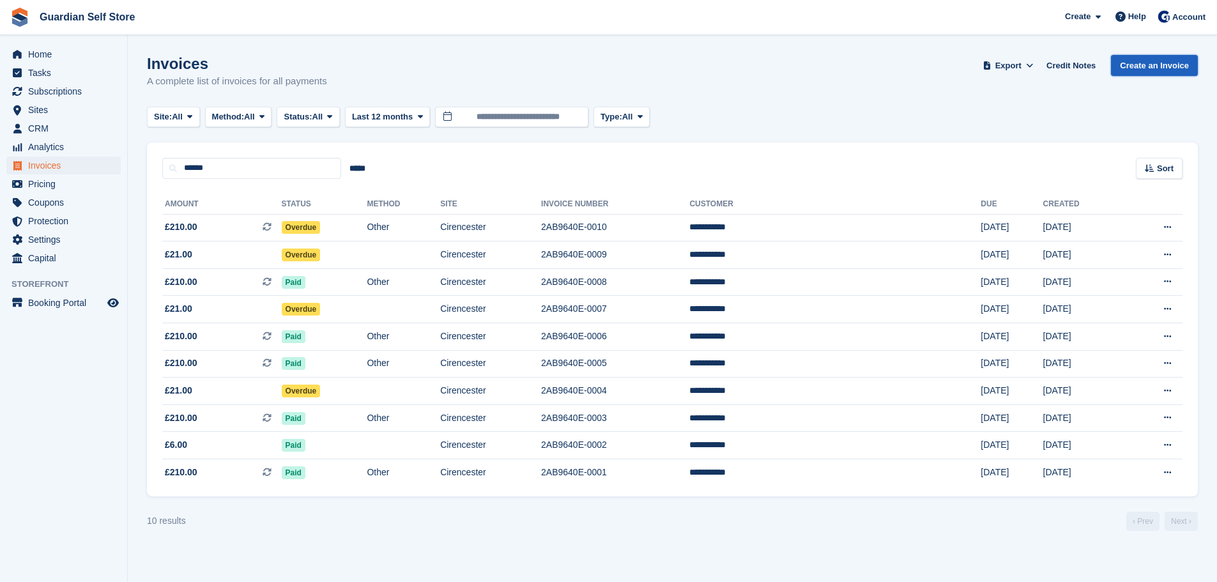
click at [1174, 72] on link "Create an Invoice" at bounding box center [1154, 65] width 87 height 21
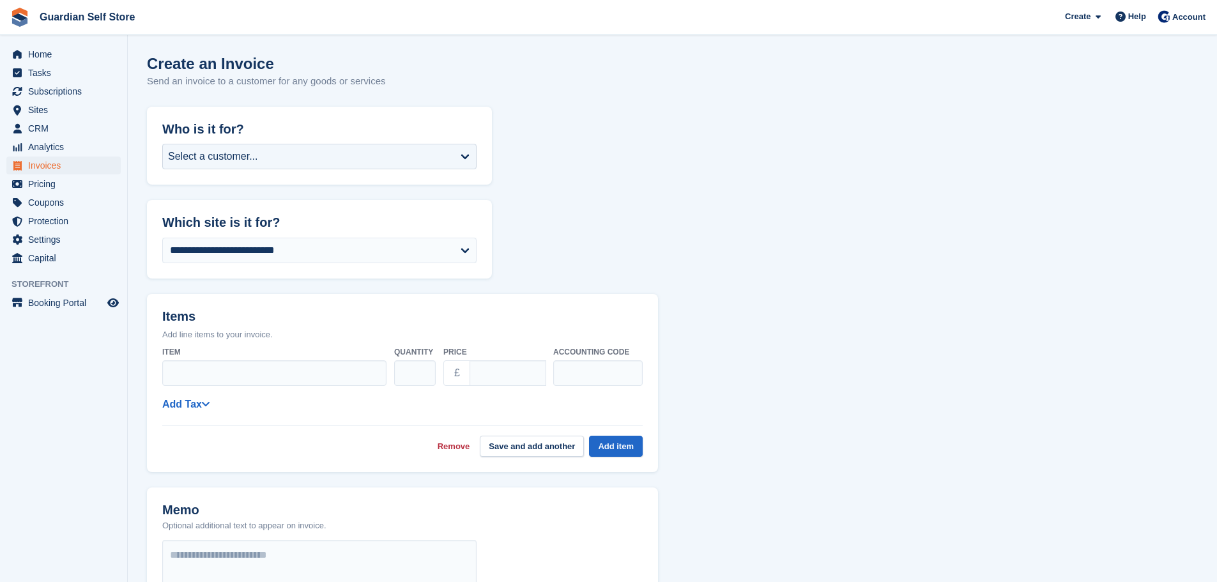
click at [281, 162] on div "Select a customer..." at bounding box center [319, 157] width 314 height 26
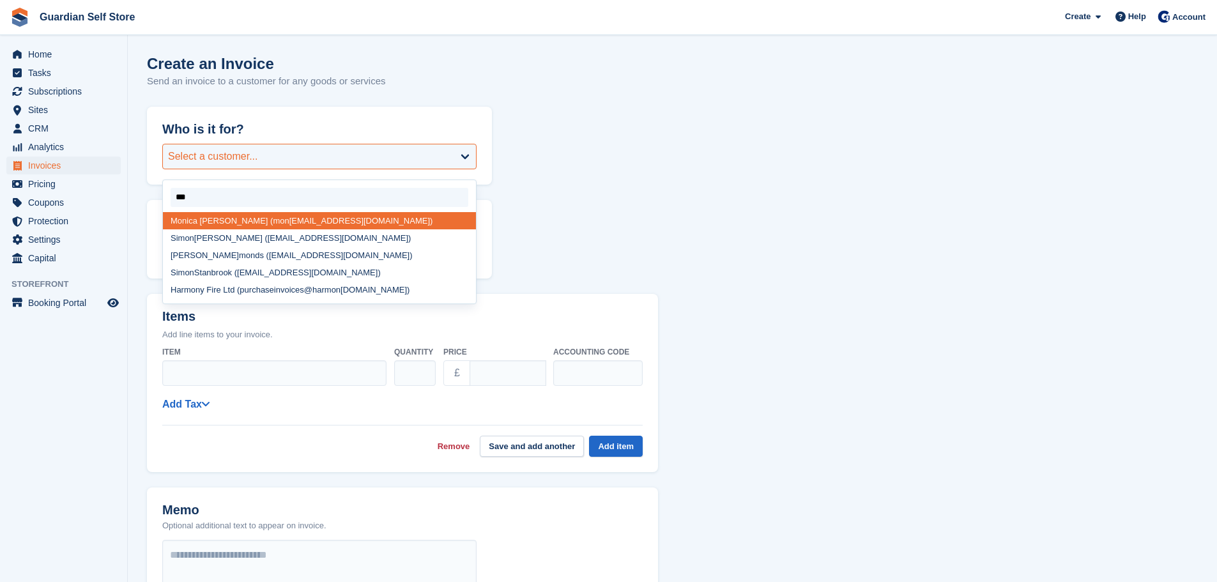
type input "****"
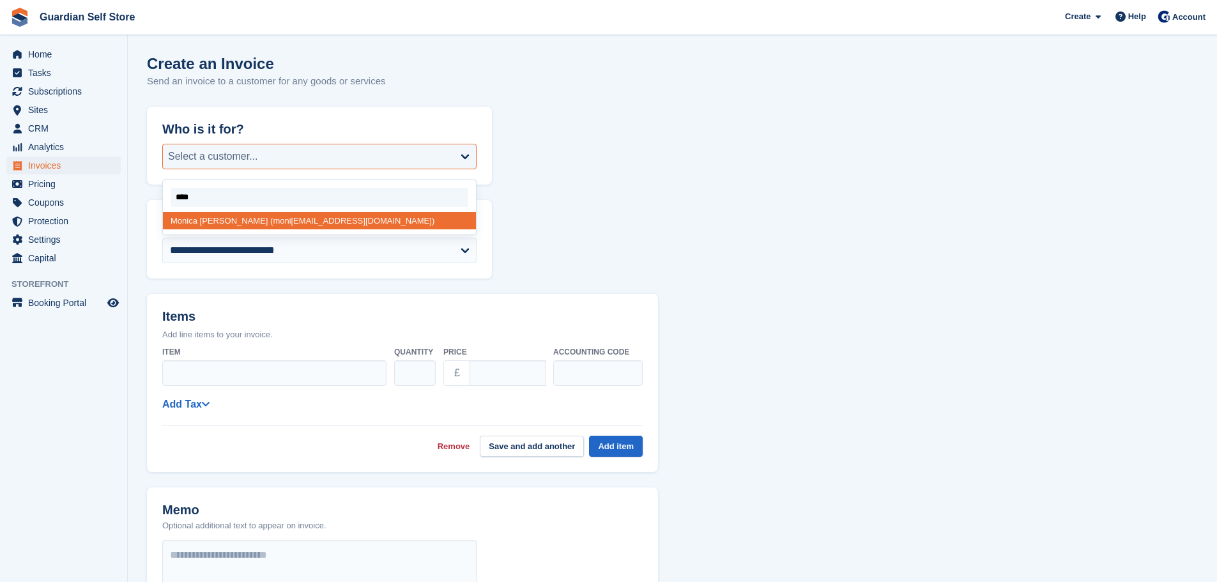
select select "******"
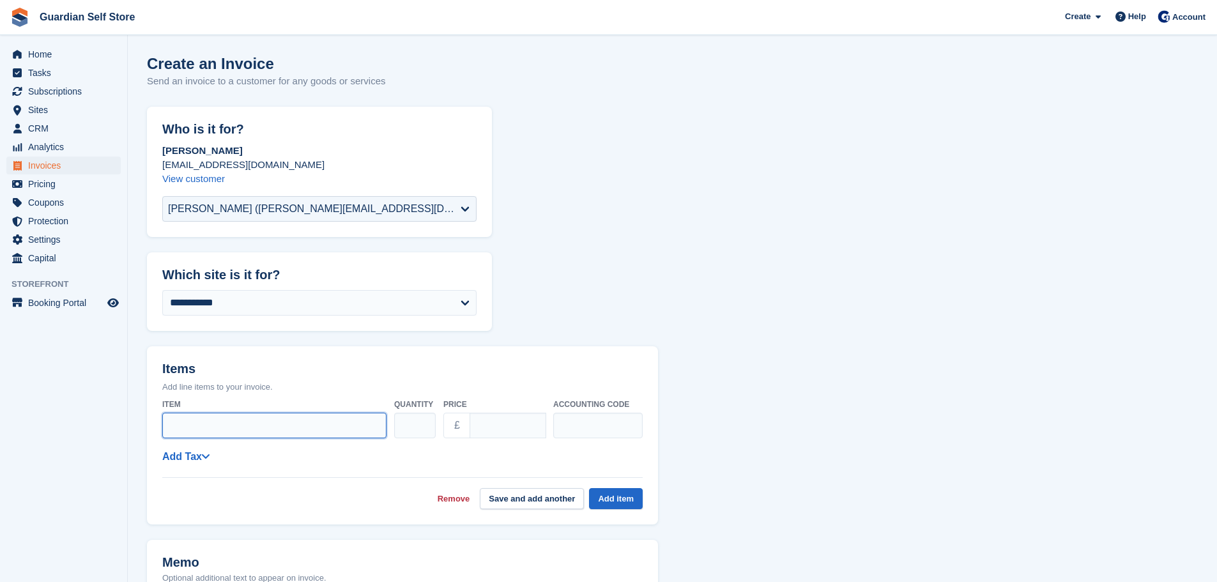
click at [179, 432] on input "Item" at bounding box center [274, 426] width 224 height 26
type input "**********"
drag, startPoint x: 496, startPoint y: 418, endPoint x: 441, endPoint y: 418, distance: 54.9
click at [441, 418] on div "**********" at bounding box center [402, 419] width 480 height 50
type input "**"
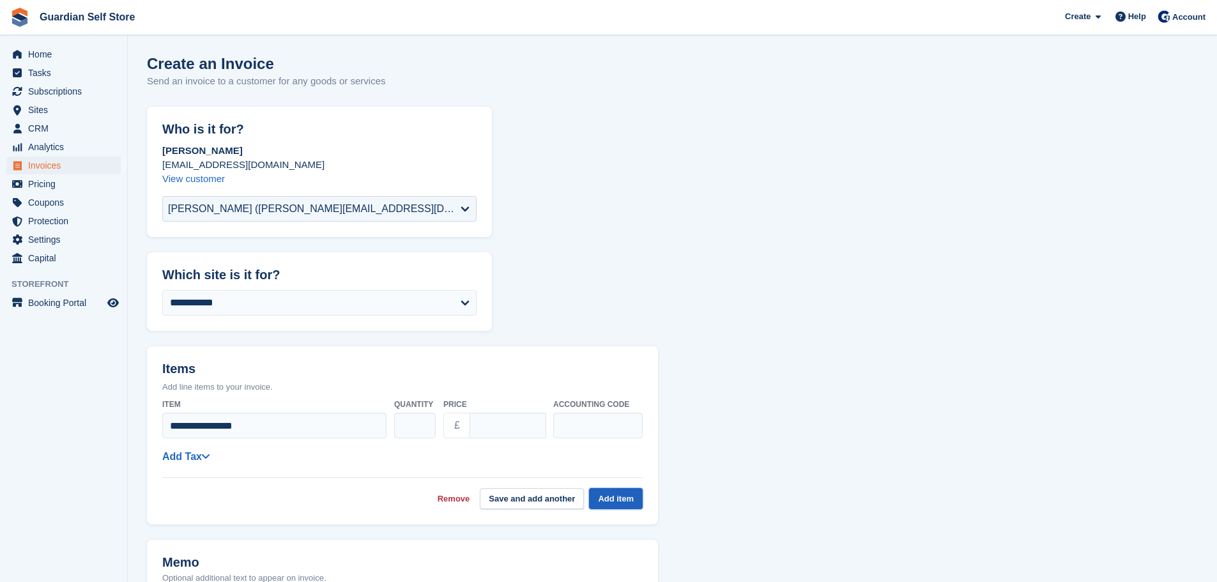
click at [631, 496] on button "Add item" at bounding box center [616, 498] width 54 height 21
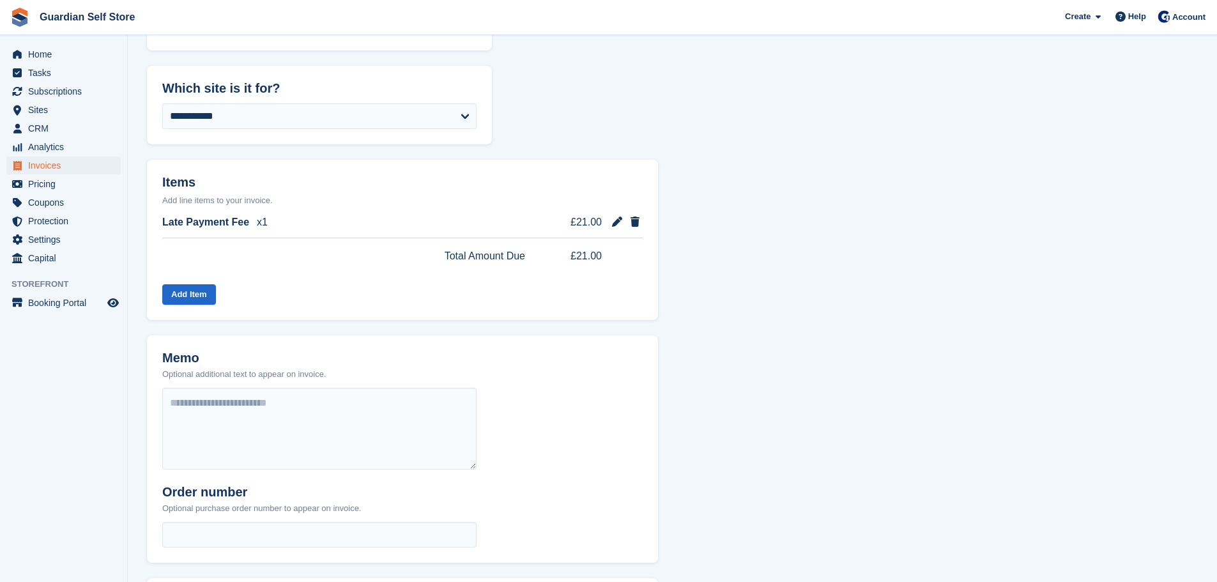
scroll to position [381, 0]
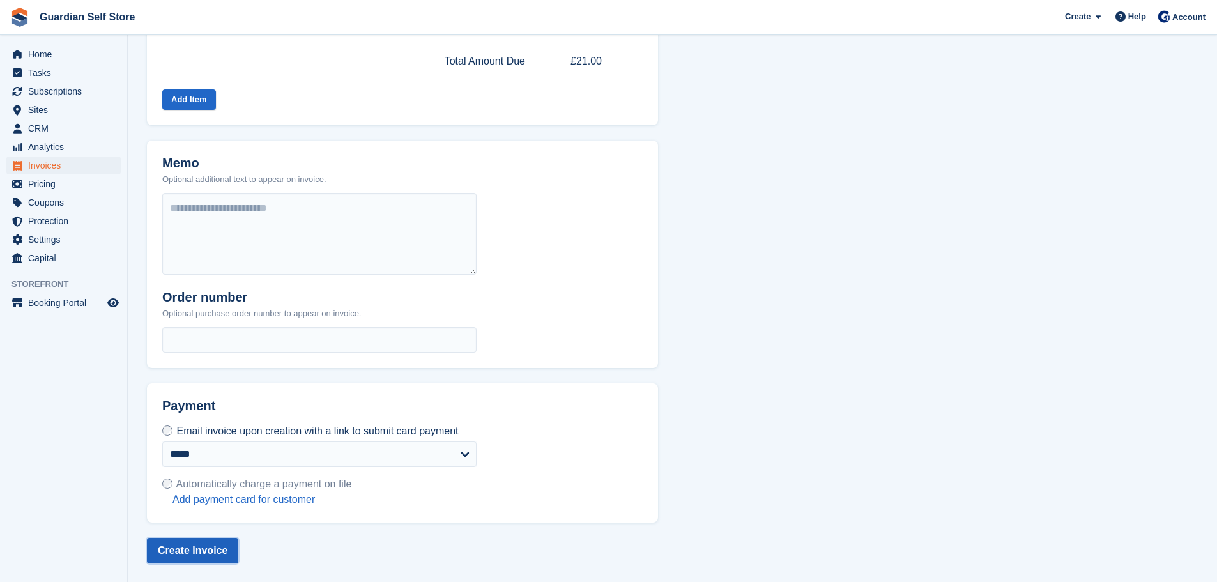
click at [197, 546] on button "Create Invoice" at bounding box center [192, 551] width 91 height 26
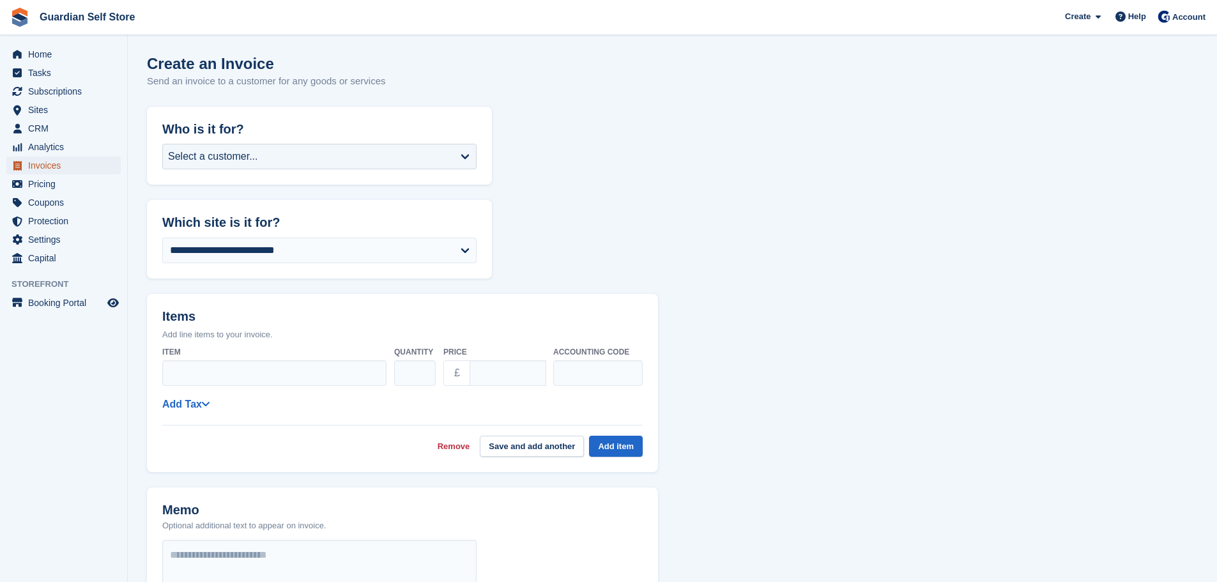
click at [68, 158] on span "Invoices" at bounding box center [66, 166] width 77 height 18
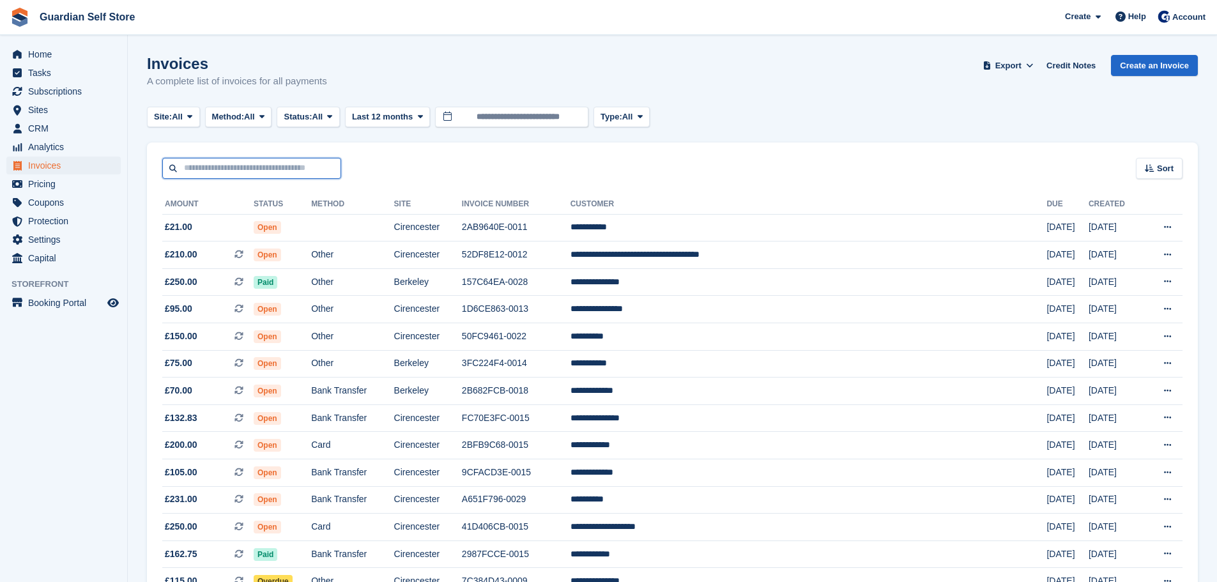
click at [238, 165] on input "text" at bounding box center [251, 168] width 179 height 21
type input "****"
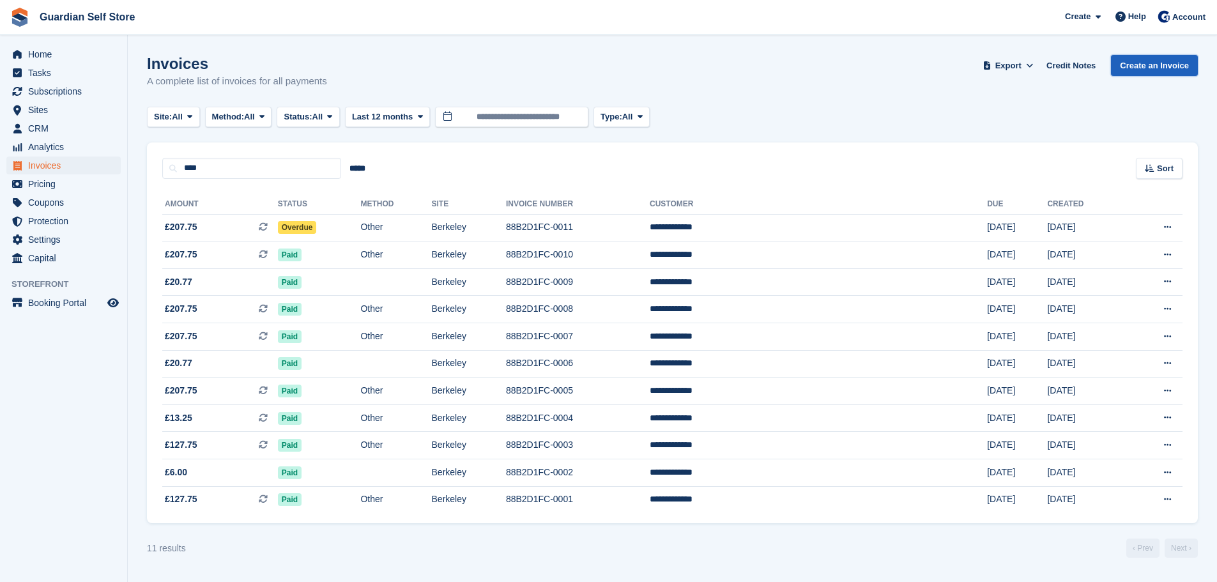
click at [1165, 69] on link "Create an Invoice" at bounding box center [1154, 65] width 87 height 21
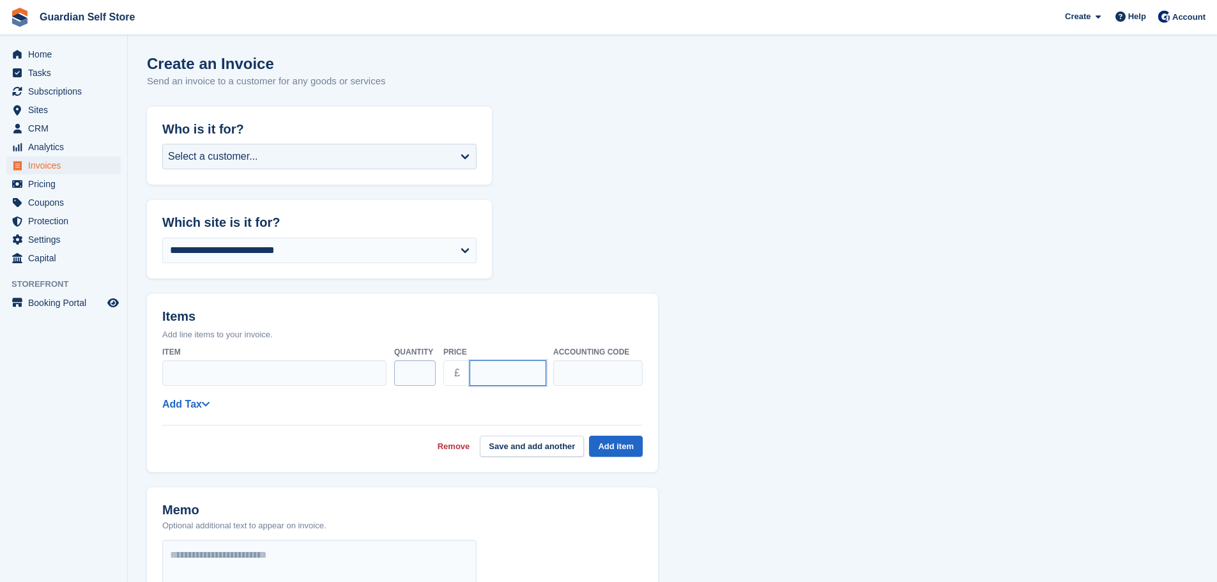
drag, startPoint x: 495, startPoint y: 372, endPoint x: 433, endPoint y: 375, distance: 62.0
click at [433, 375] on div "Item Quantity * Price £ **** Accounting code" at bounding box center [402, 366] width 480 height 50
click at [309, 146] on div "Select a customer..." at bounding box center [319, 157] width 314 height 26
type input "*****"
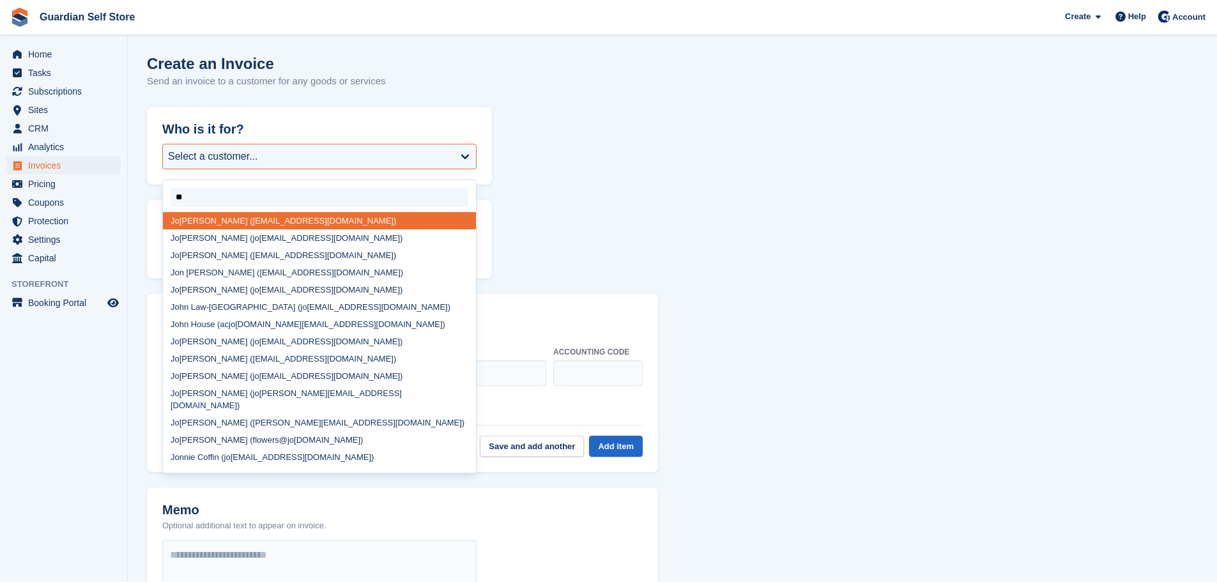
type input "***"
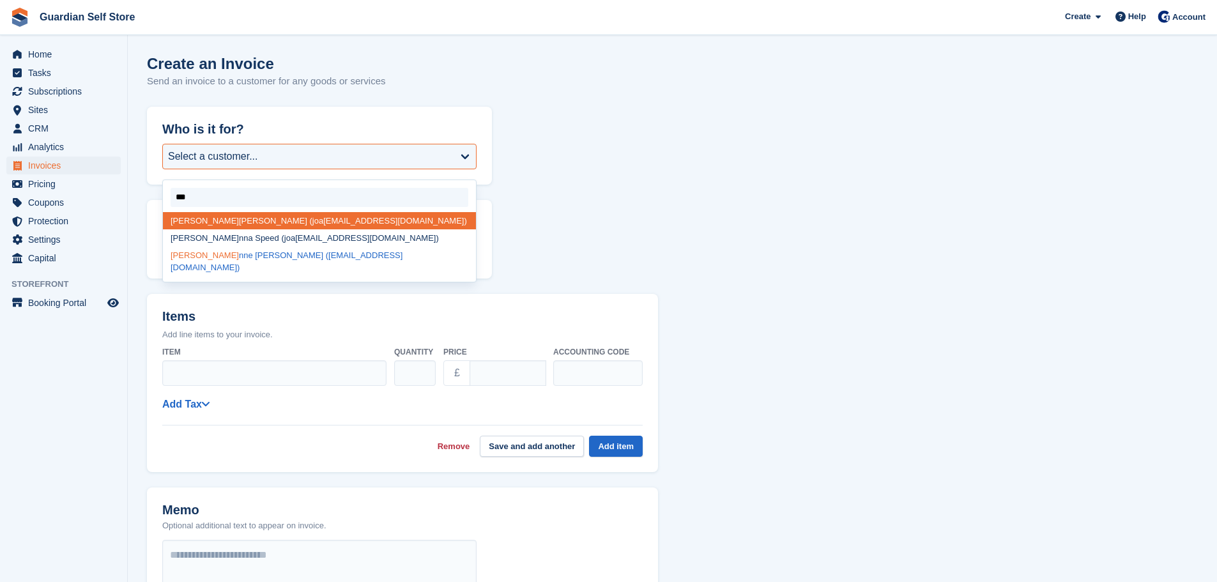
click at [225, 257] on div "Joa nne Preece (flowers@joliesfleurs.co.uk)" at bounding box center [319, 262] width 313 height 30
select select "******"
type input "****"
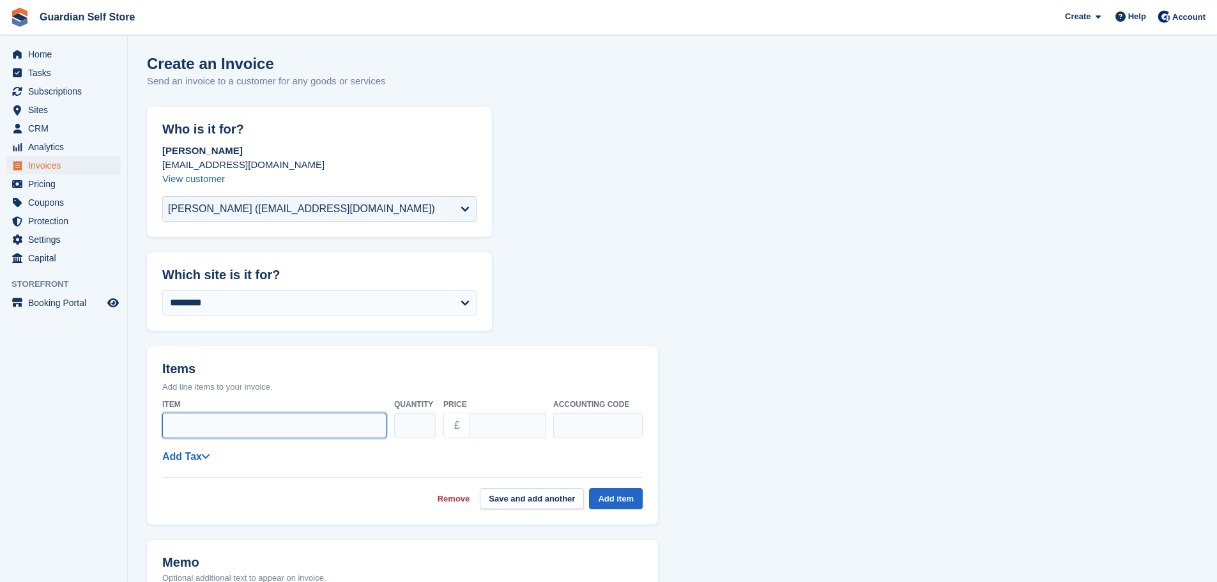
click at [192, 421] on input "Item" at bounding box center [274, 426] width 224 height 26
type input "**********"
drag, startPoint x: 503, startPoint y: 424, endPoint x: 335, endPoint y: 446, distance: 169.4
click at [336, 446] on div "**********" at bounding box center [402, 452] width 480 height 116
type input "*****"
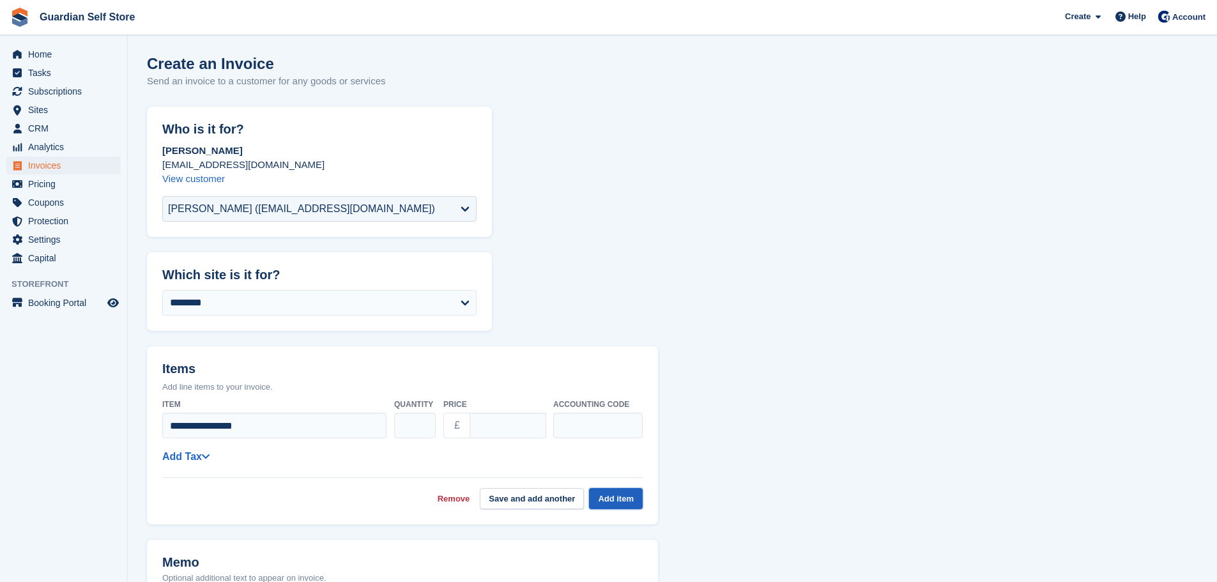
click at [627, 501] on button "Add item" at bounding box center [616, 498] width 54 height 21
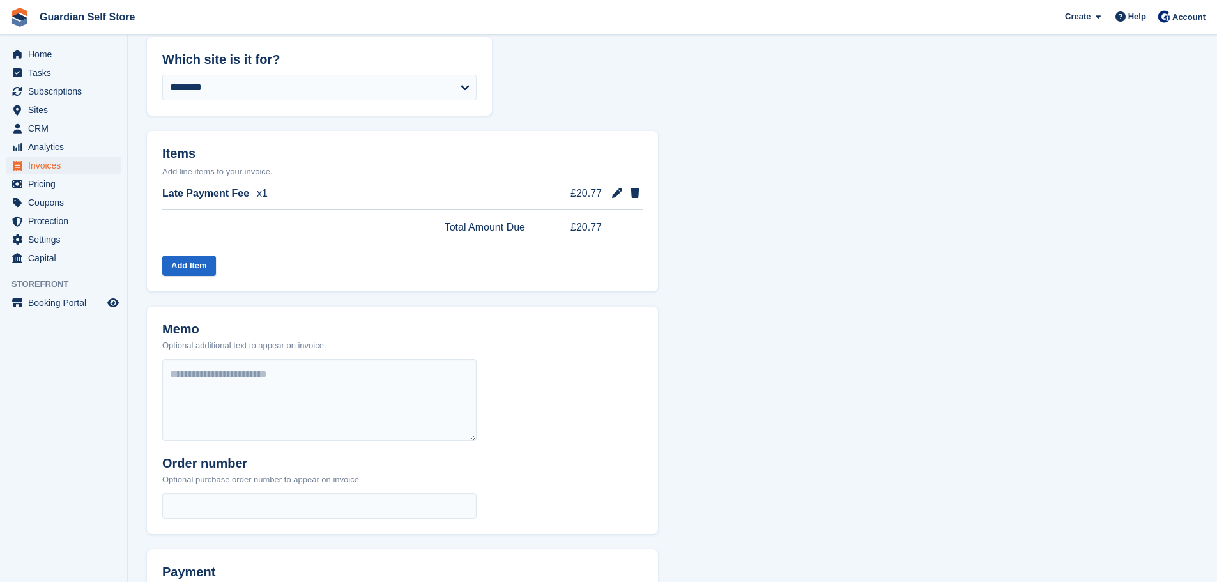
scroll to position [381, 0]
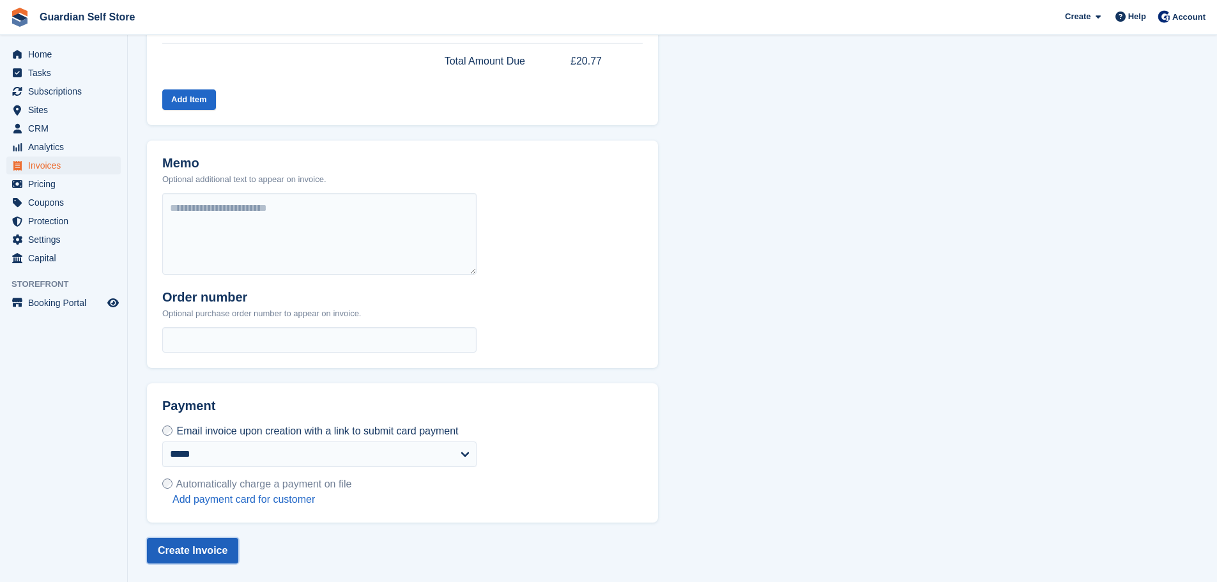
click at [181, 554] on button "Create Invoice" at bounding box center [192, 551] width 91 height 26
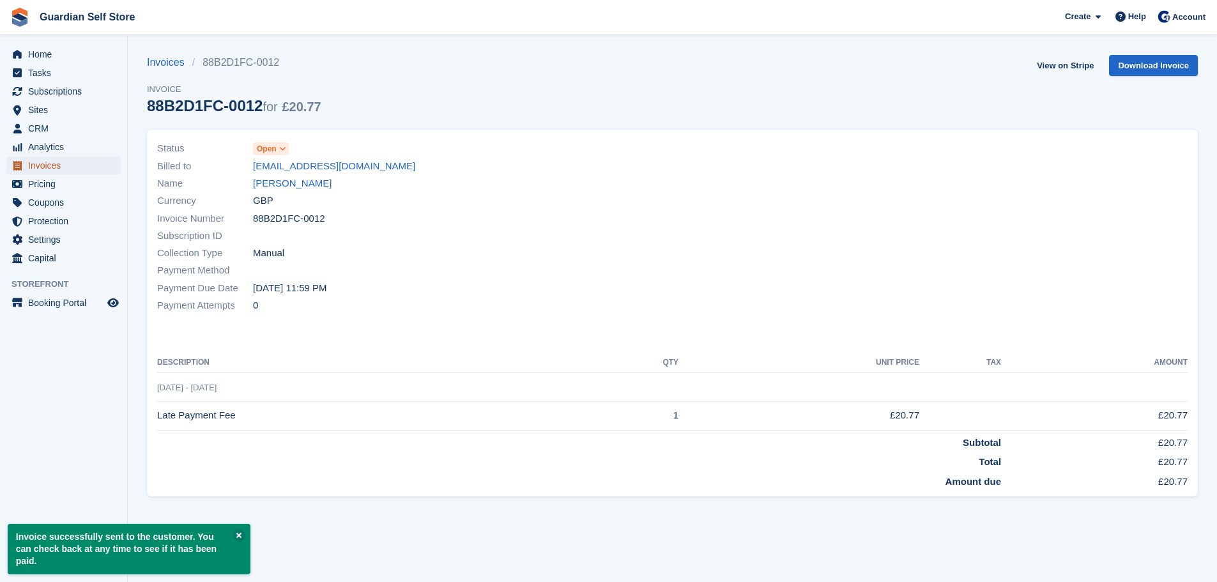
click at [81, 164] on span "Invoices" at bounding box center [66, 166] width 77 height 18
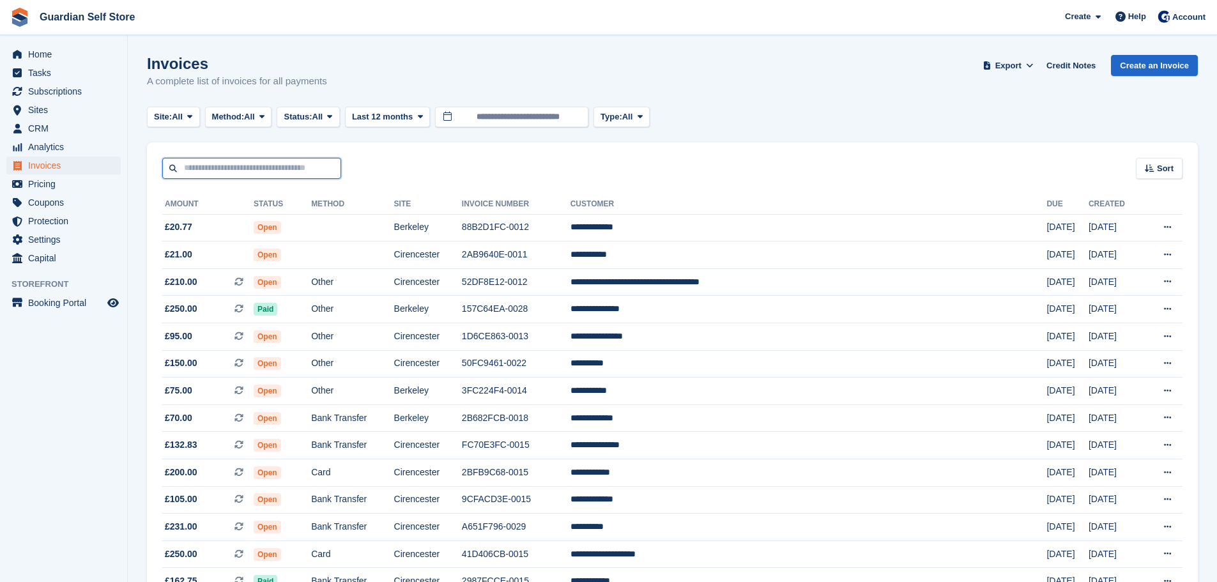
click at [220, 165] on input "text" at bounding box center [251, 168] width 179 height 21
type input "****"
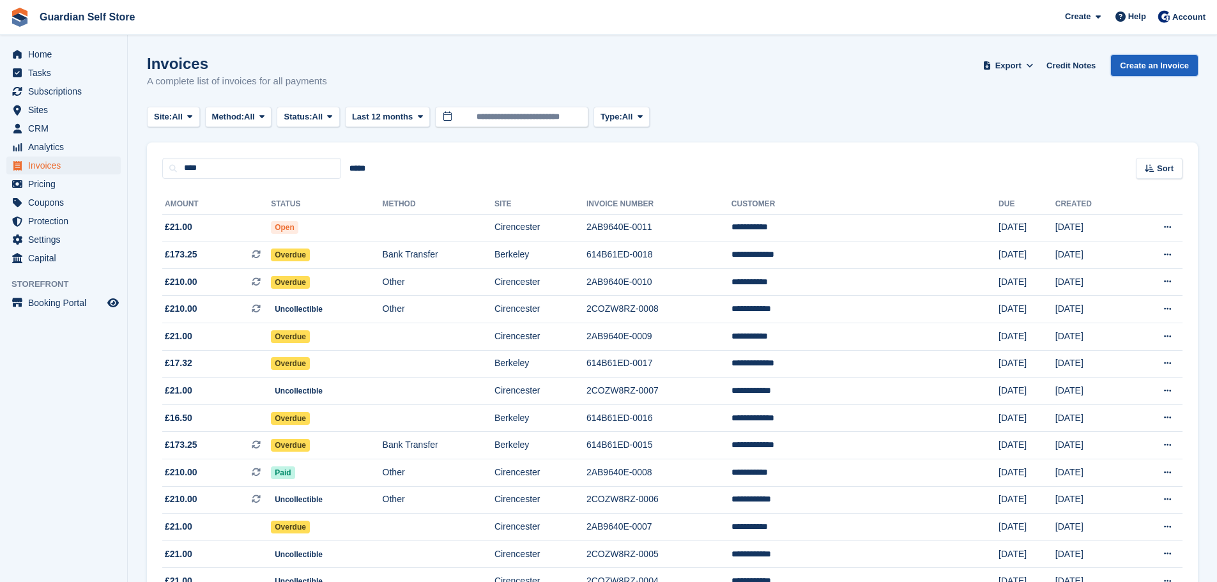
click at [1181, 70] on link "Create an Invoice" at bounding box center [1154, 65] width 87 height 21
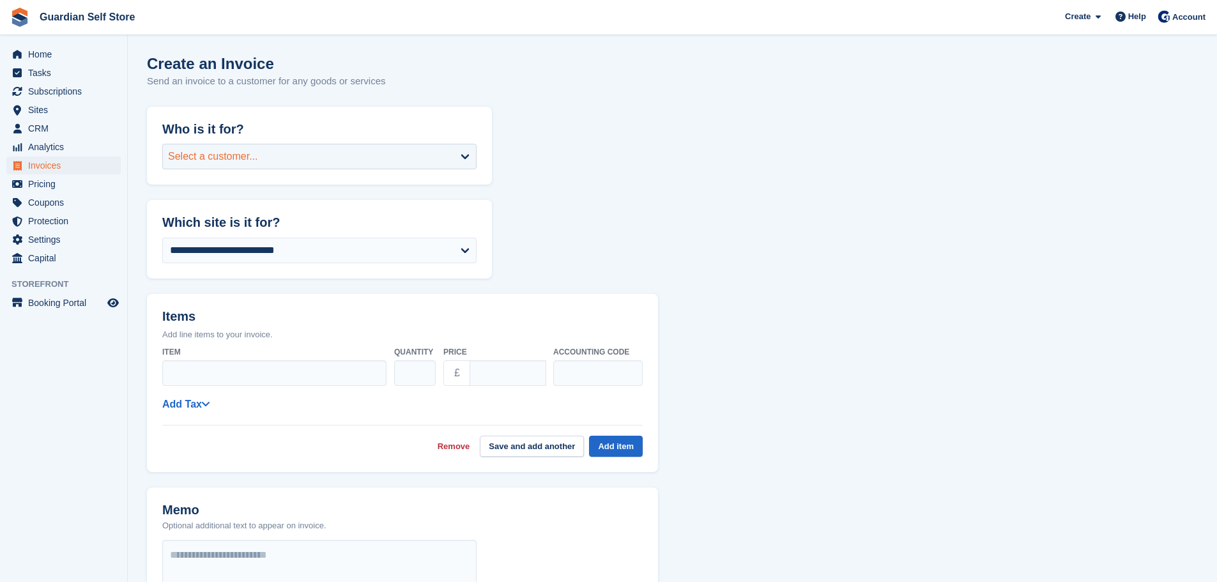
click at [261, 148] on div "Select a customer..." at bounding box center [319, 157] width 314 height 26
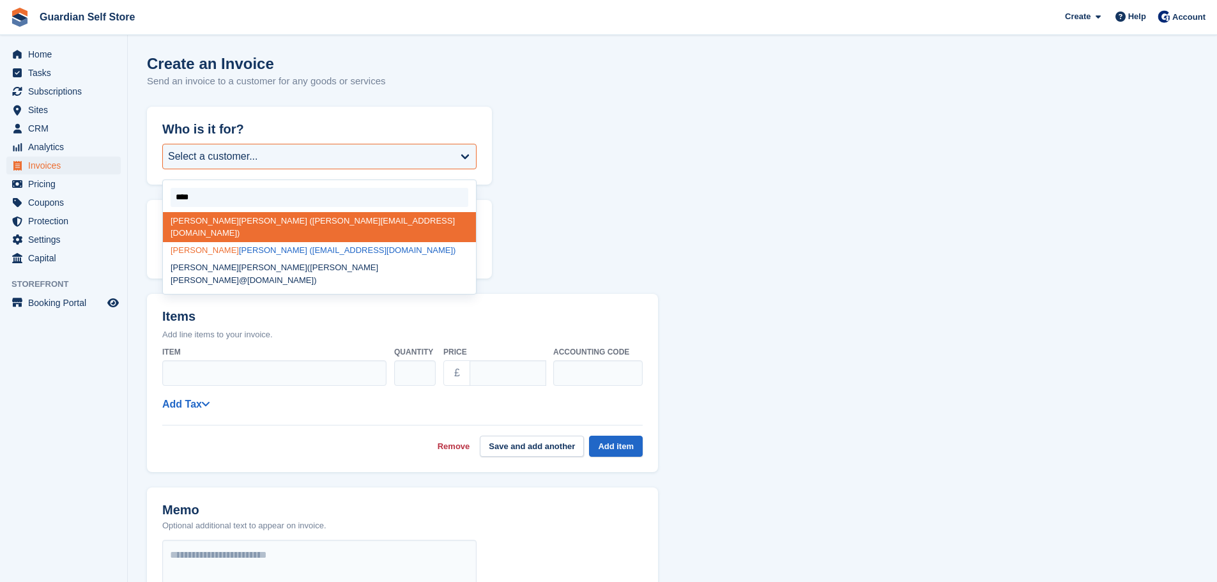
click at [259, 242] on div "[PERSON_NAME] ([EMAIL_ADDRESS][DOMAIN_NAME])" at bounding box center [319, 250] width 313 height 17
type input "****"
select select "******"
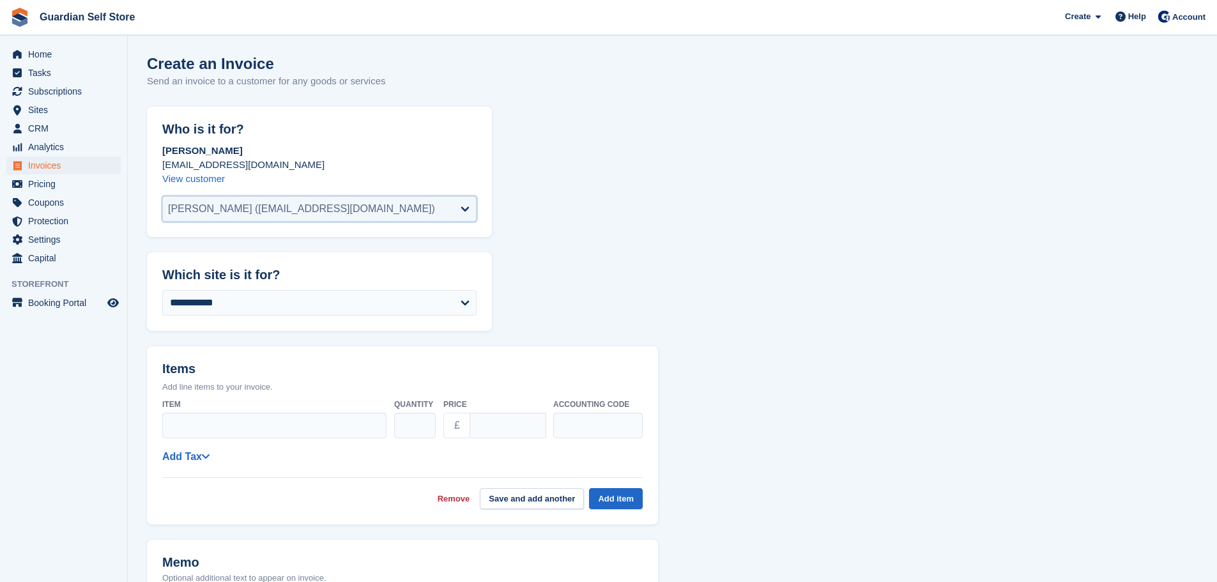
click at [391, 203] on div "Neil Johnson (cheekyswinebbq@gmail.com)" at bounding box center [319, 209] width 314 height 26
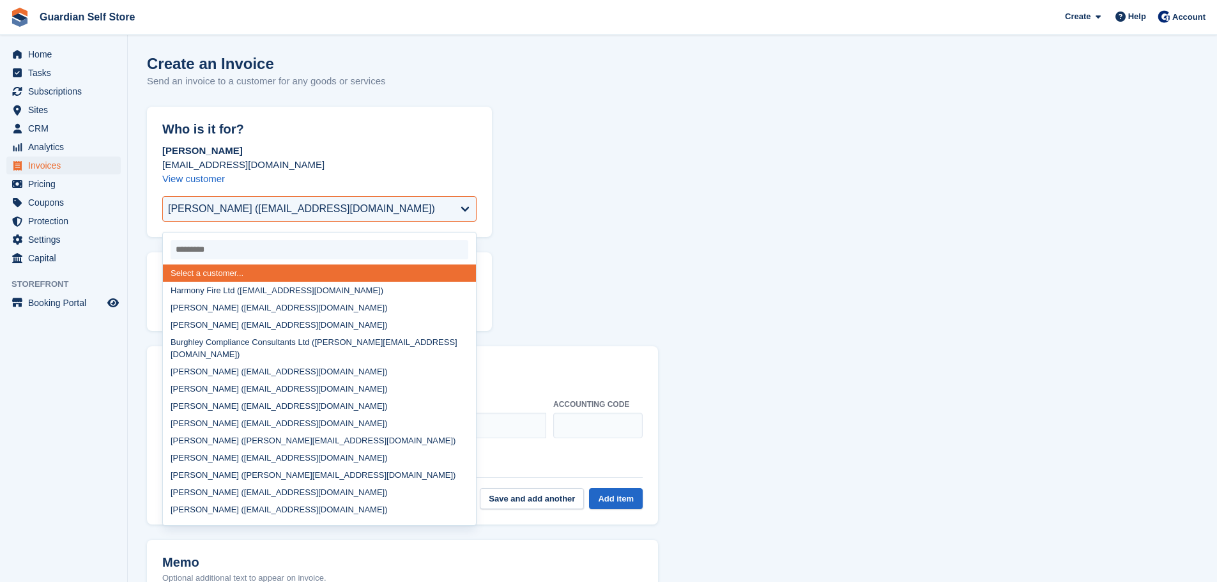
click at [468, 165] on p "cheekyswinebbq@gmail.com" at bounding box center [319, 165] width 314 height 14
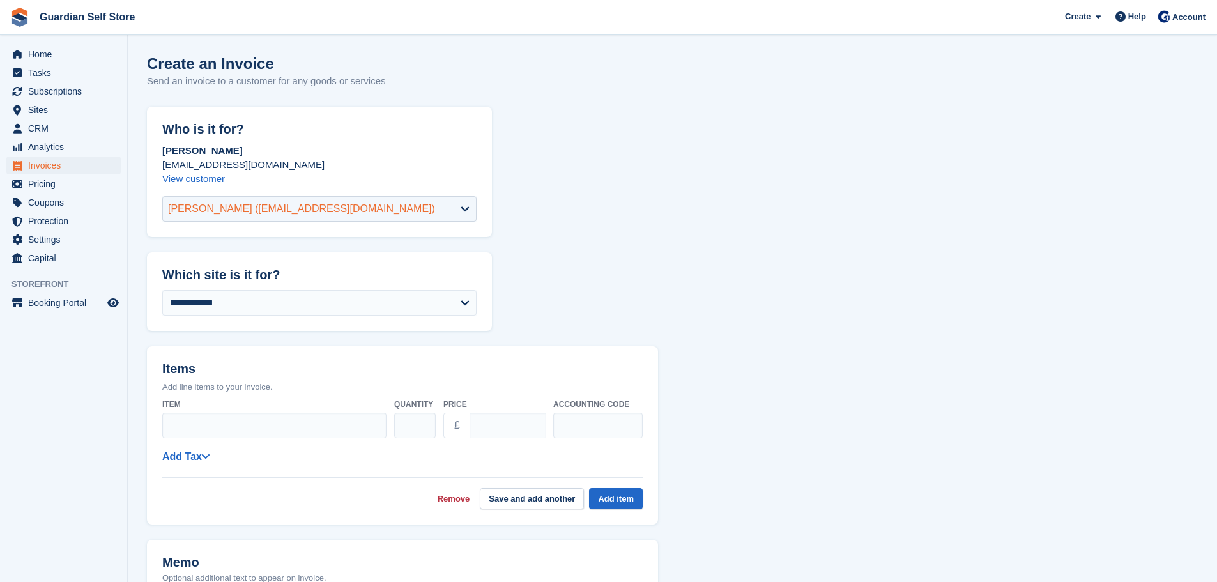
click at [396, 212] on div "Neil Johnson (cheekyswinebbq@gmail.com)" at bounding box center [319, 209] width 314 height 26
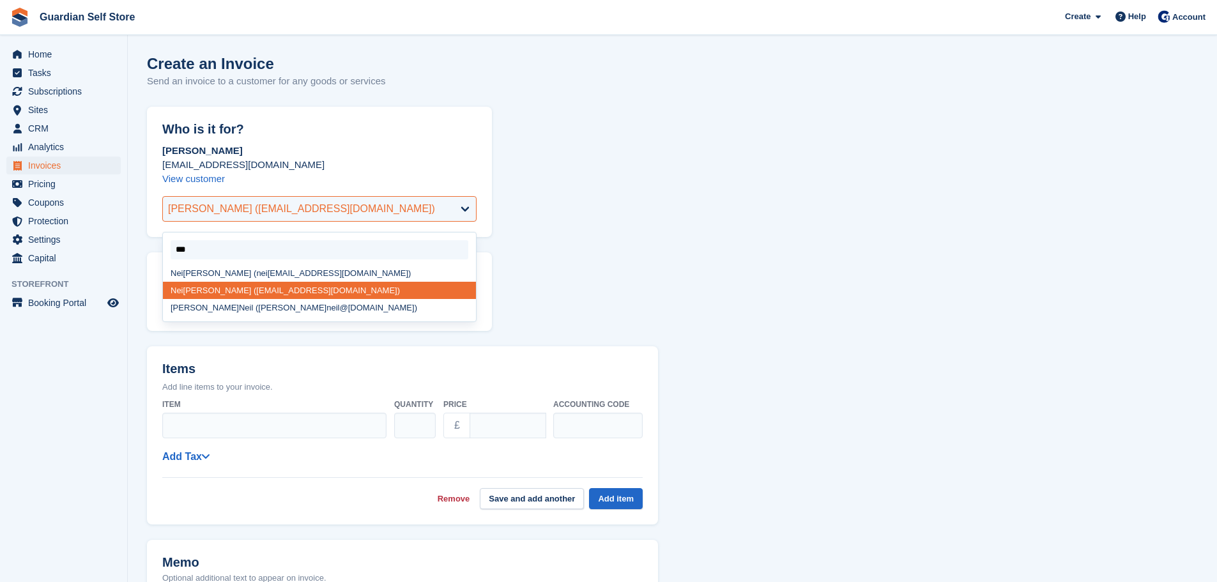
type input "****"
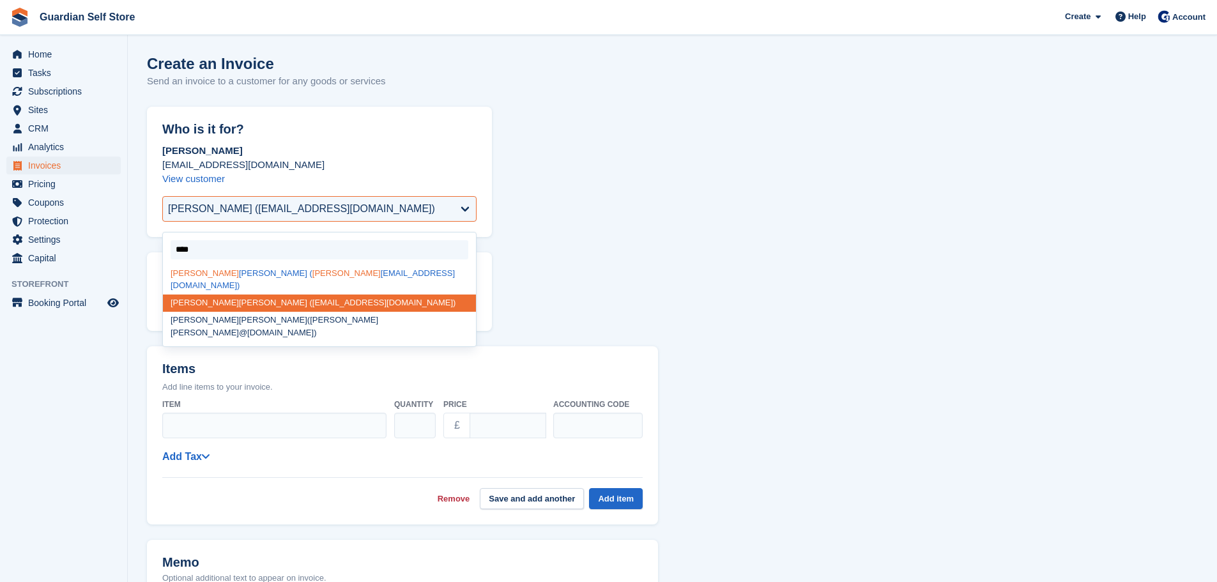
click at [275, 270] on div "Neil Anderson ( neil rigger@gmail.com)" at bounding box center [319, 279] width 313 height 30
select select "*****"
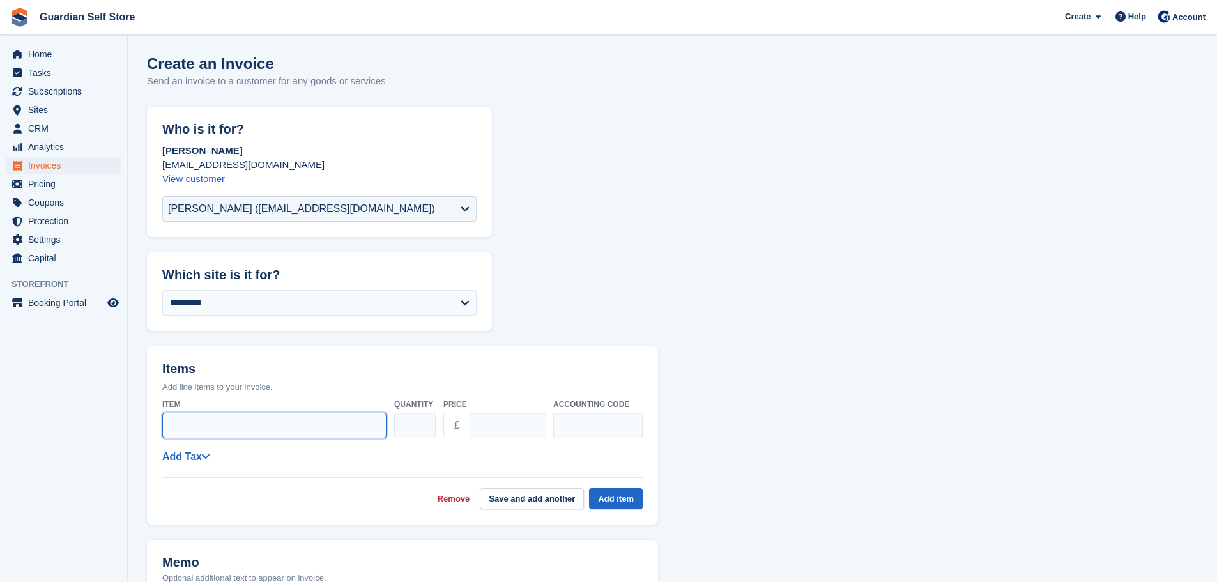
click at [311, 429] on input "Item" at bounding box center [274, 426] width 224 height 26
type input "**********"
drag, startPoint x: 504, startPoint y: 419, endPoint x: 455, endPoint y: 419, distance: 48.6
click at [455, 419] on div "£ ****" at bounding box center [494, 426] width 102 height 26
type input "*****"
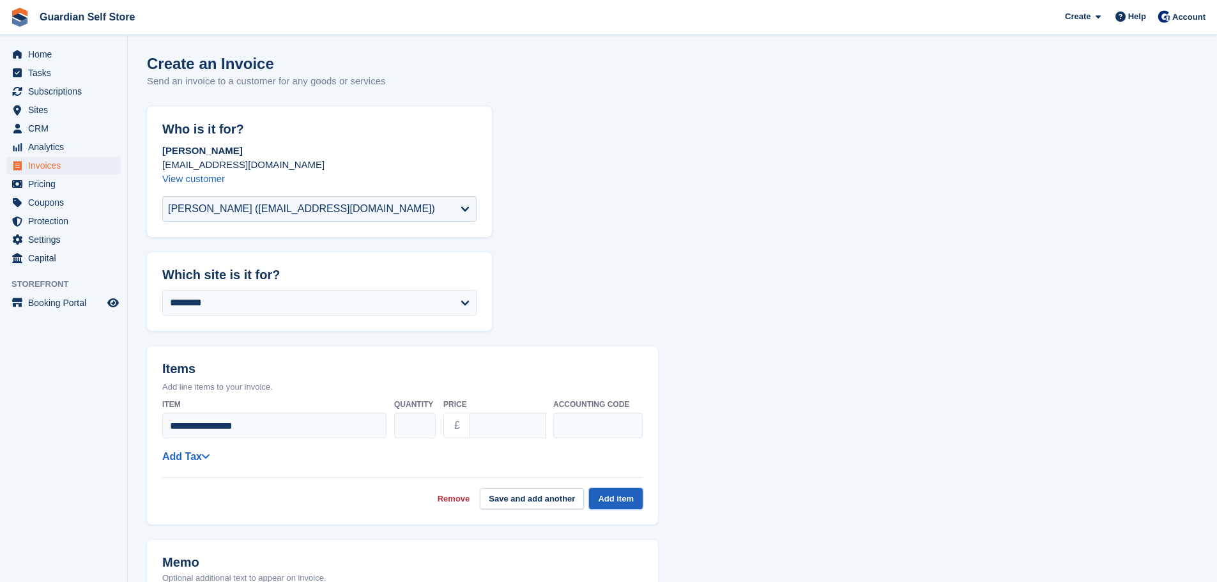
click at [613, 491] on button "Add item" at bounding box center [616, 498] width 54 height 21
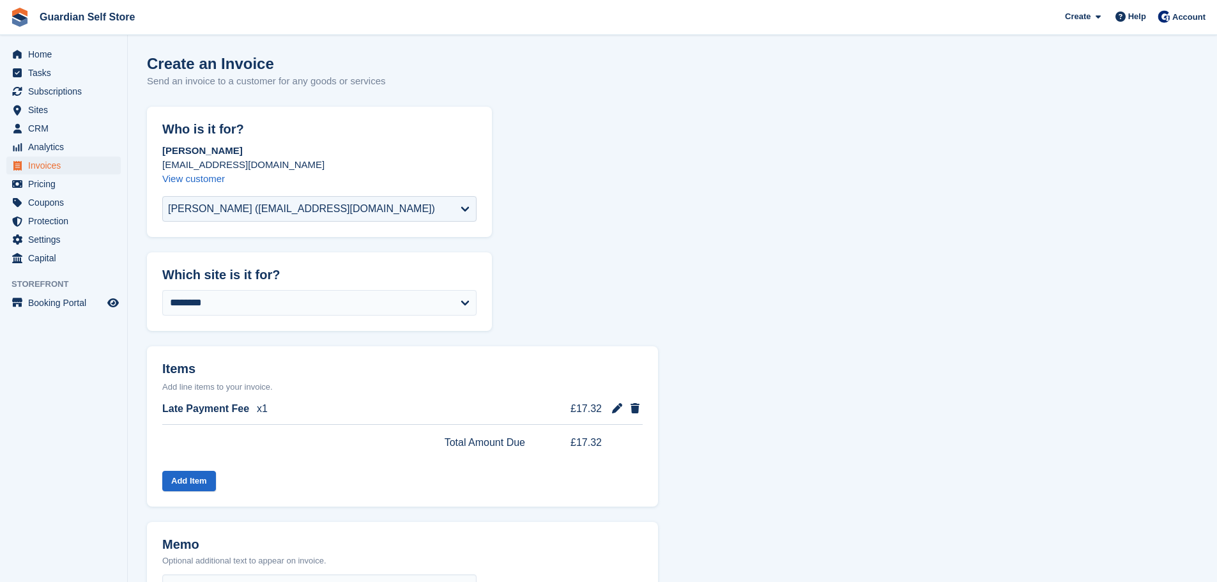
scroll to position [381, 0]
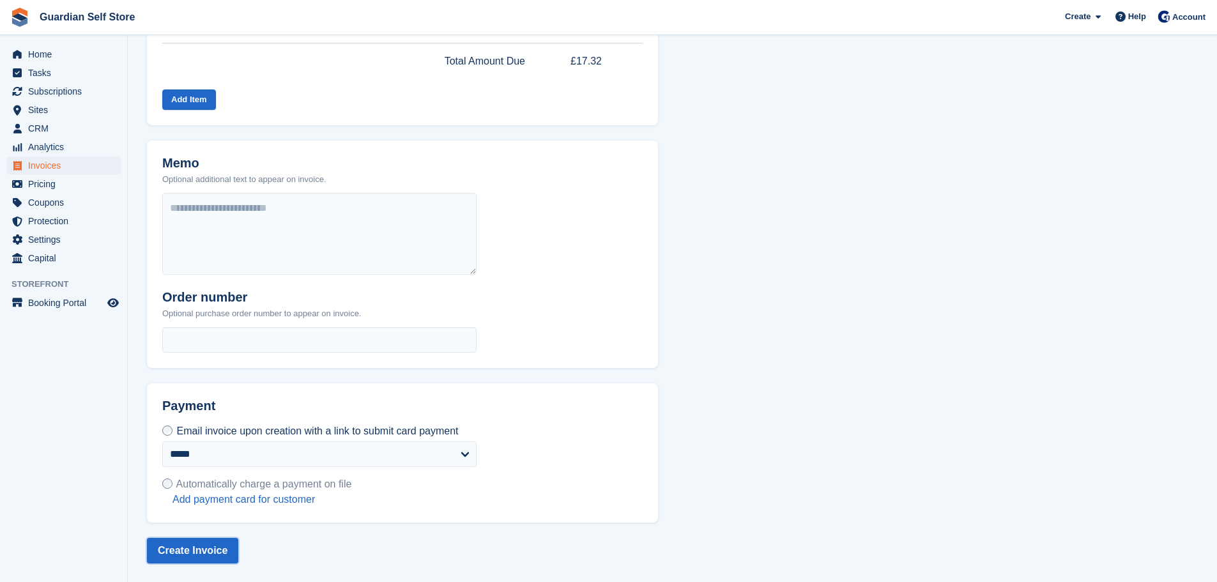
drag, startPoint x: 205, startPoint y: 551, endPoint x: 161, endPoint y: 539, distance: 45.7
click at [161, 539] on button "Create Invoice" at bounding box center [192, 551] width 91 height 26
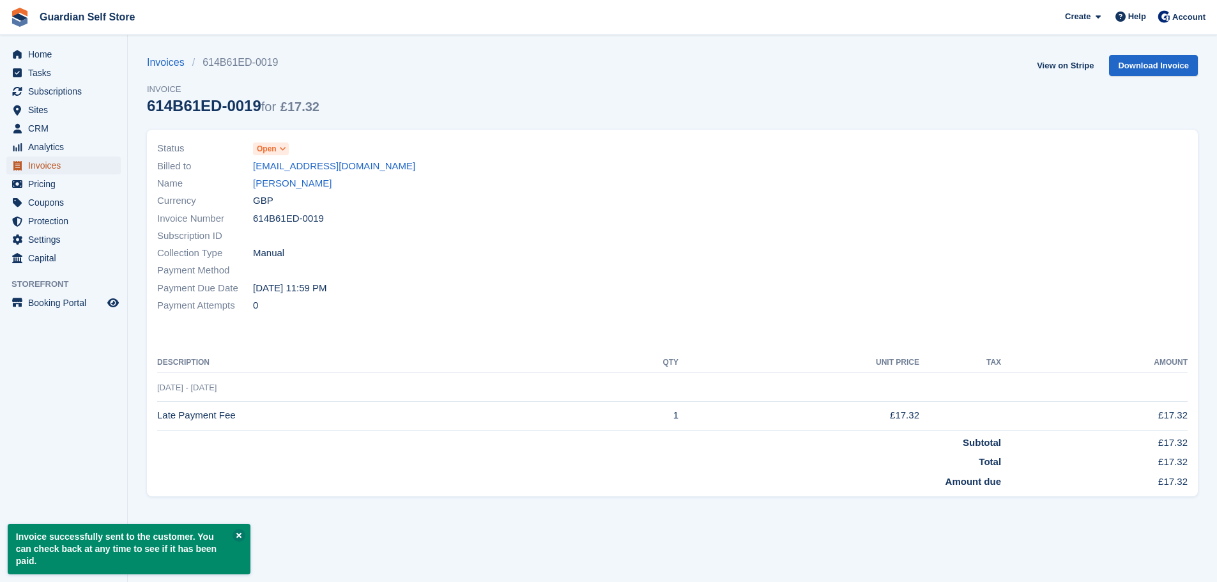
click at [86, 165] on span "Invoices" at bounding box center [66, 166] width 77 height 18
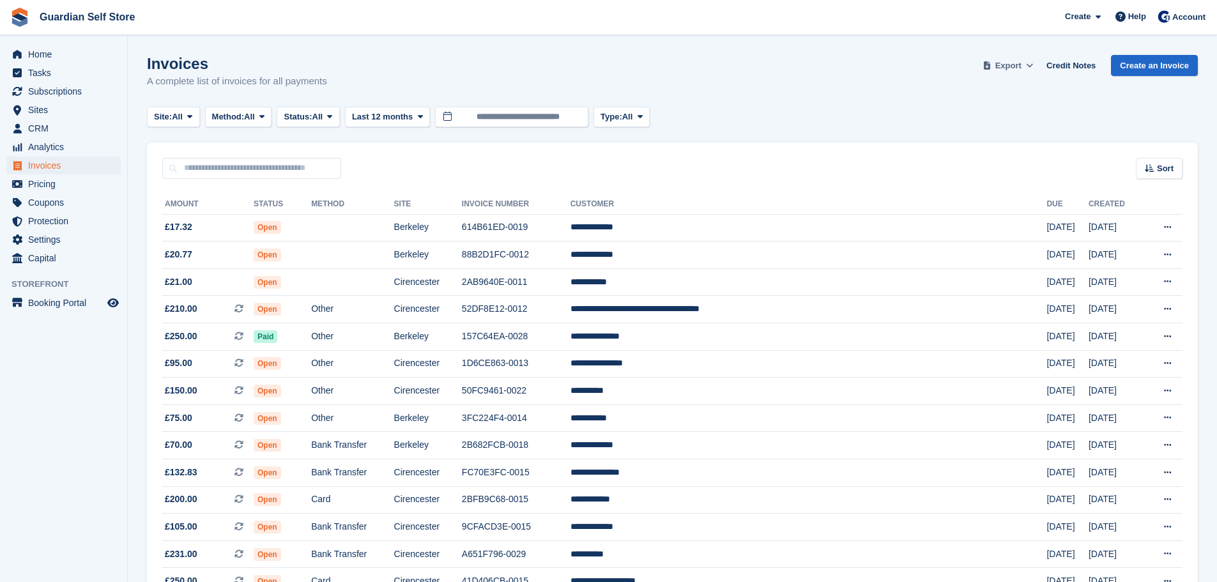
click at [1014, 67] on span "Export" at bounding box center [1008, 65] width 26 height 13
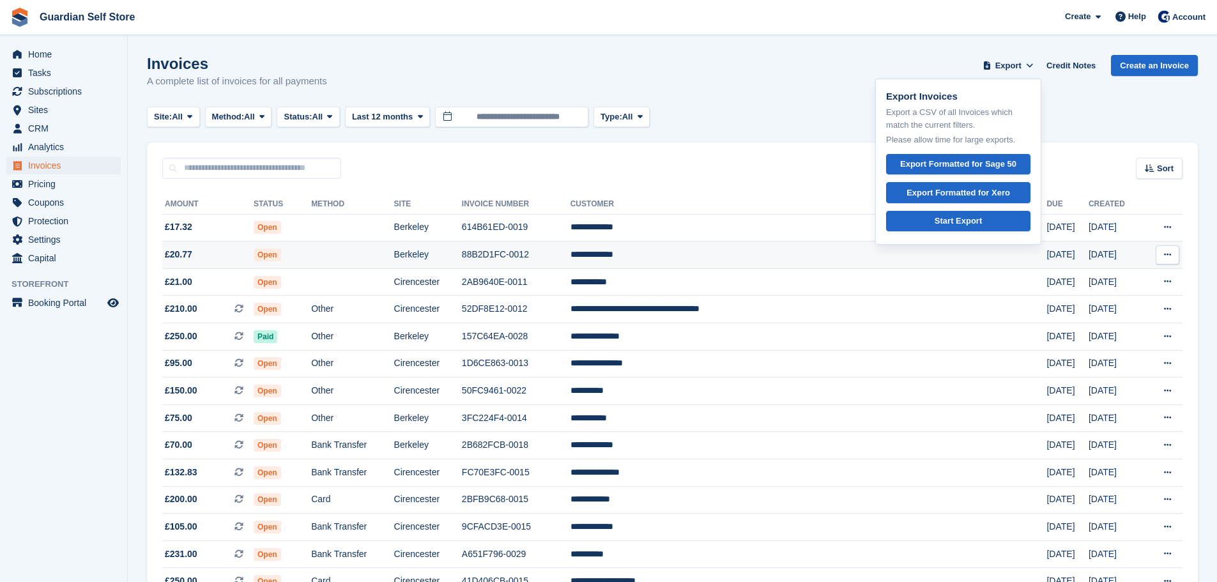
click at [570, 254] on td "88B2D1FC-0012" at bounding box center [516, 254] width 109 height 27
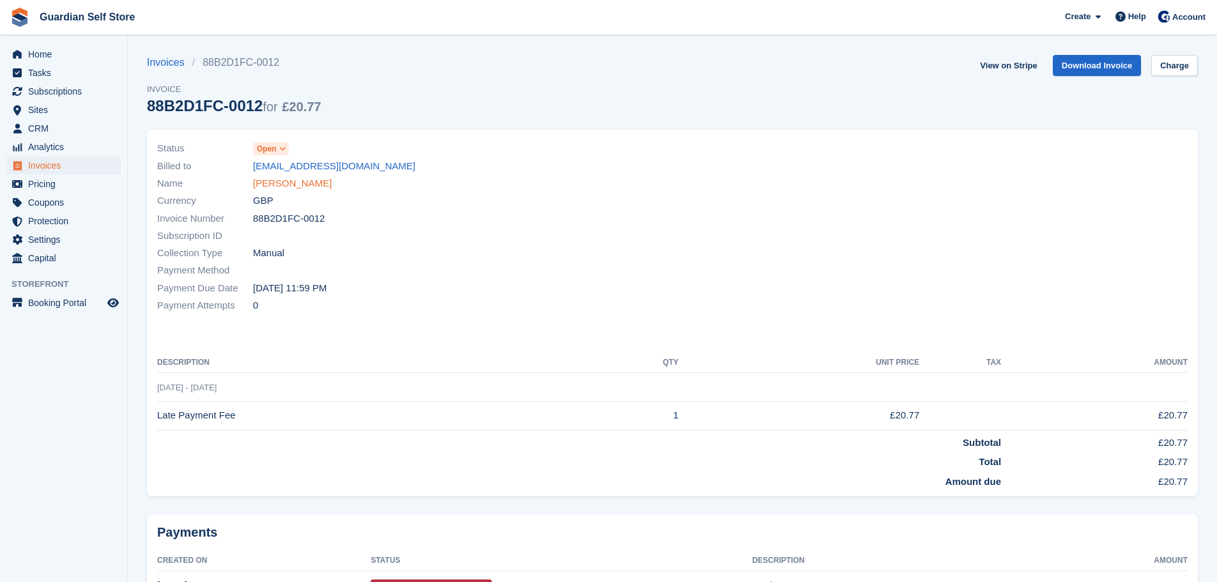
click at [266, 177] on link "[PERSON_NAME]" at bounding box center [292, 183] width 79 height 15
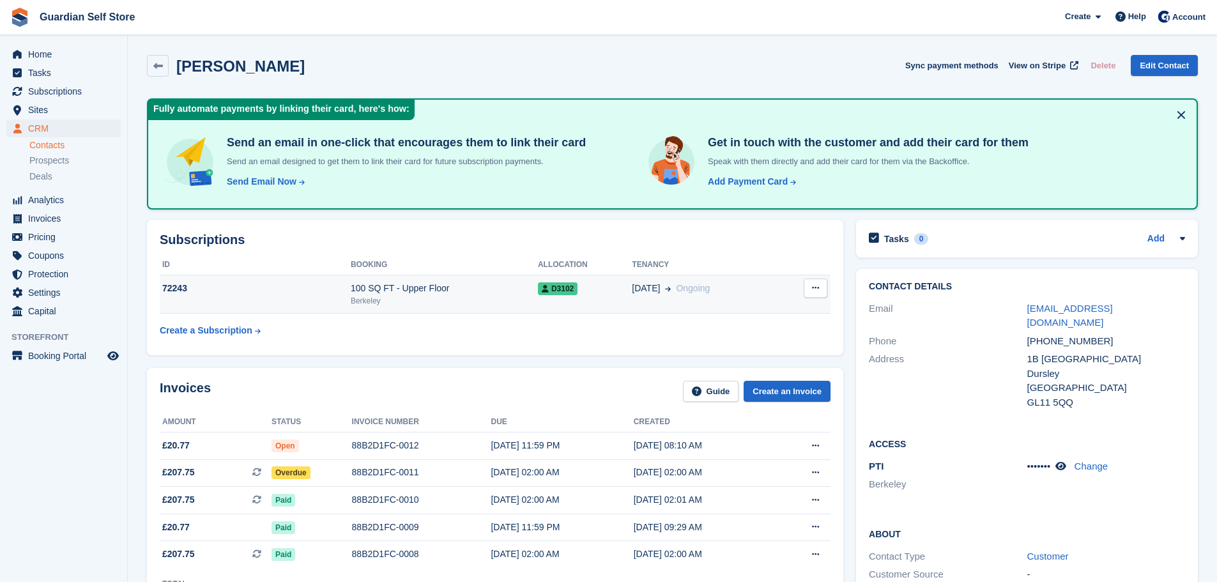
click at [720, 294] on td "16 Feb Ongoing" at bounding box center [706, 294] width 148 height 39
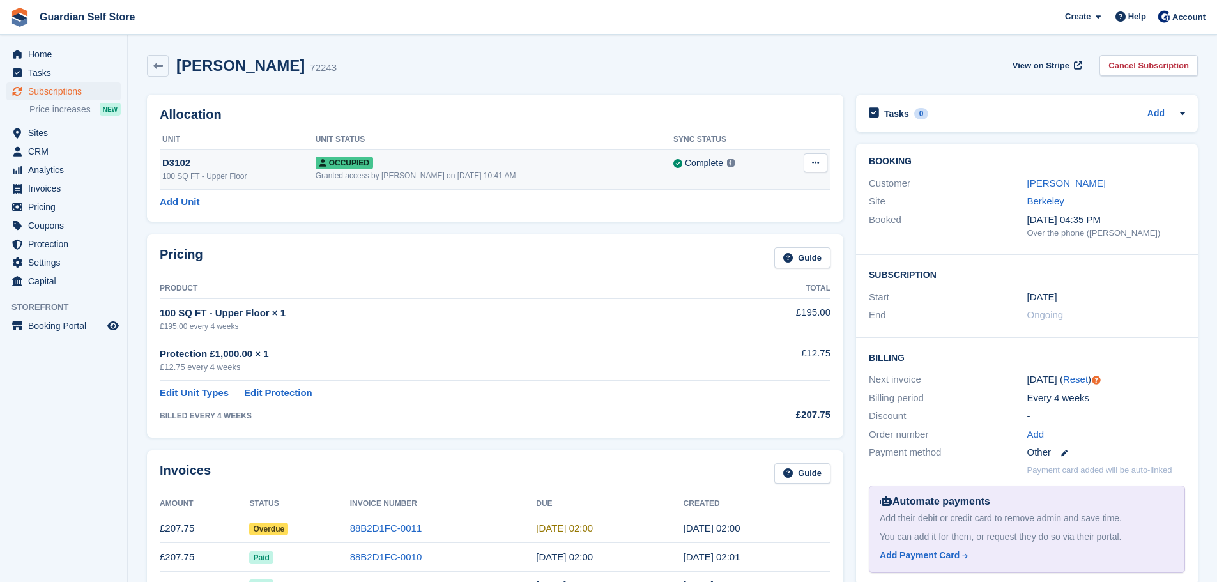
click at [814, 167] on icon at bounding box center [815, 162] width 7 height 8
click at [780, 194] on p "Overlock" at bounding box center [765, 188] width 111 height 17
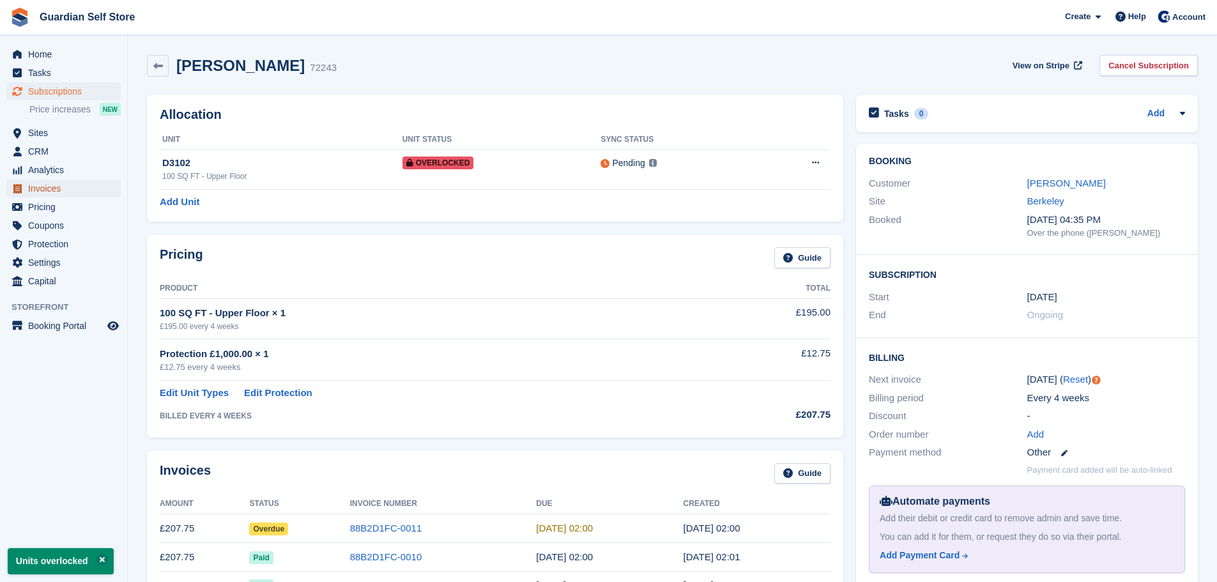
click at [65, 188] on span "Invoices" at bounding box center [66, 189] width 77 height 18
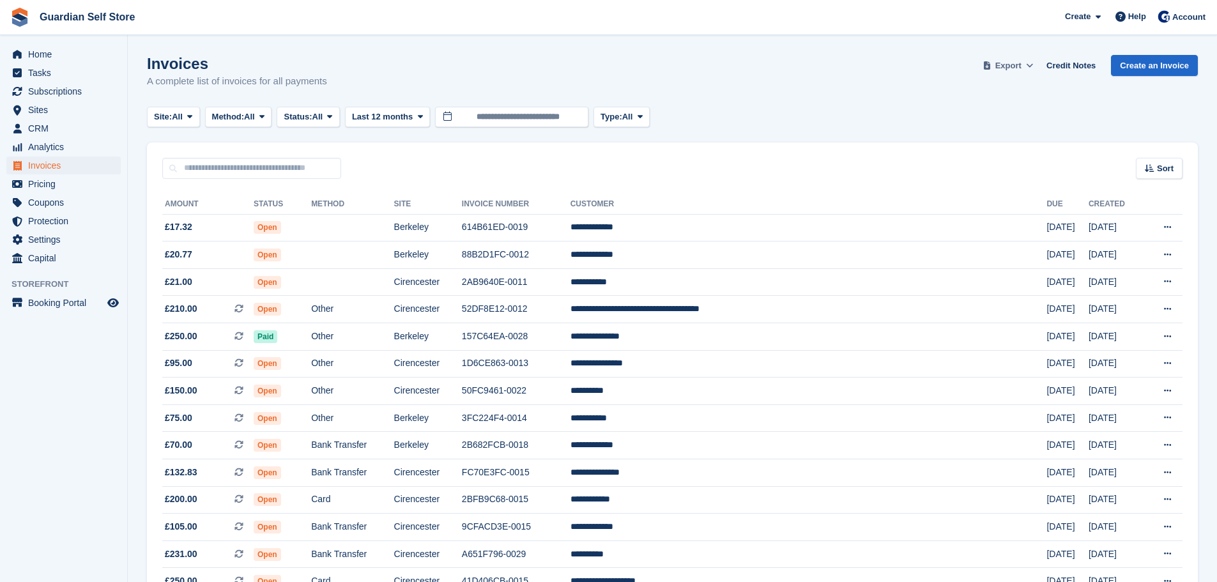
click at [1021, 68] on span "Export" at bounding box center [1008, 65] width 26 height 13
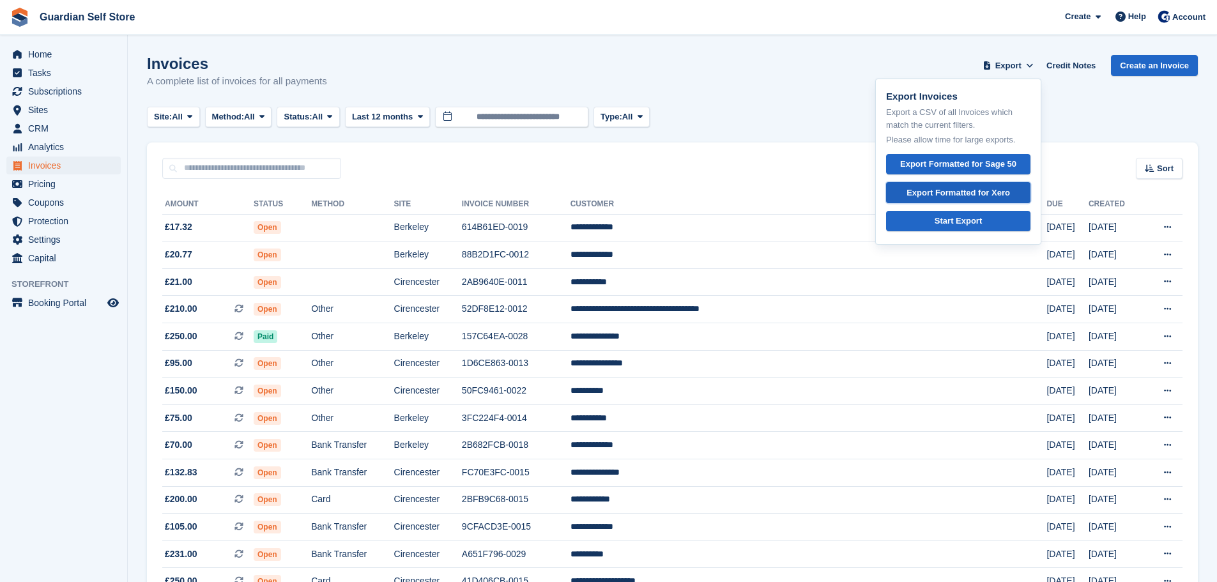
click at [977, 198] on div "Export Formatted for Xero" at bounding box center [957, 193] width 103 height 13
drag, startPoint x: 574, startPoint y: 8, endPoint x: 568, endPoint y: 33, distance: 25.7
click at [574, 8] on span "Guardian Self Store Create Subscription Invoice Contact Deal Discount Page Help…" at bounding box center [608, 17] width 1217 height 34
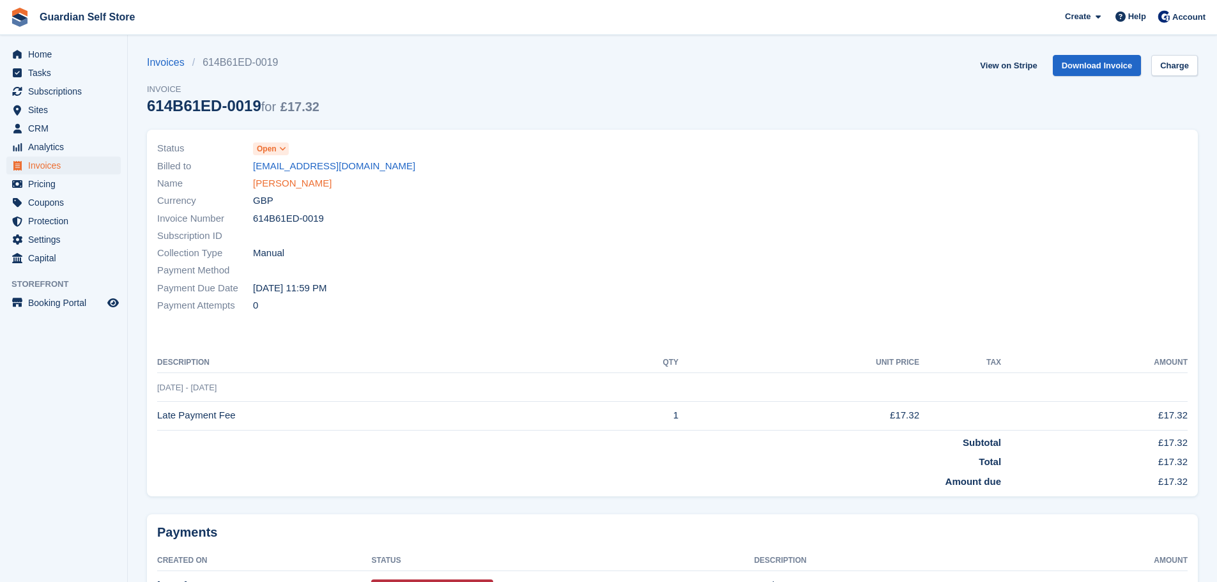
click at [289, 187] on link "[PERSON_NAME]" at bounding box center [292, 183] width 79 height 15
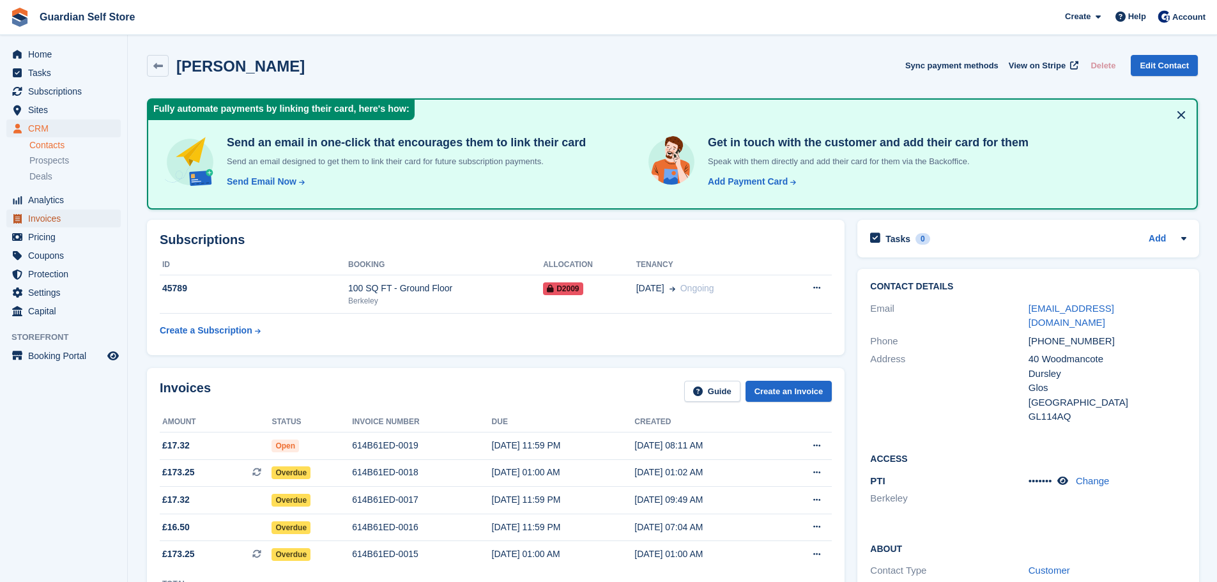
click at [70, 222] on span "Invoices" at bounding box center [66, 219] width 77 height 18
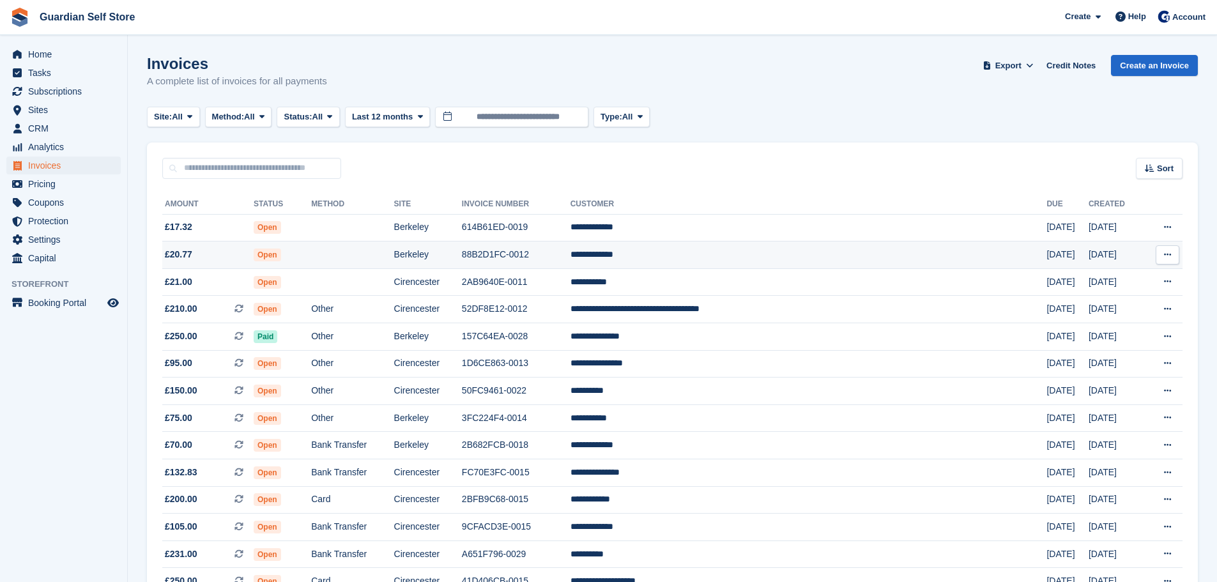
click at [708, 253] on td "**********" at bounding box center [808, 254] width 477 height 27
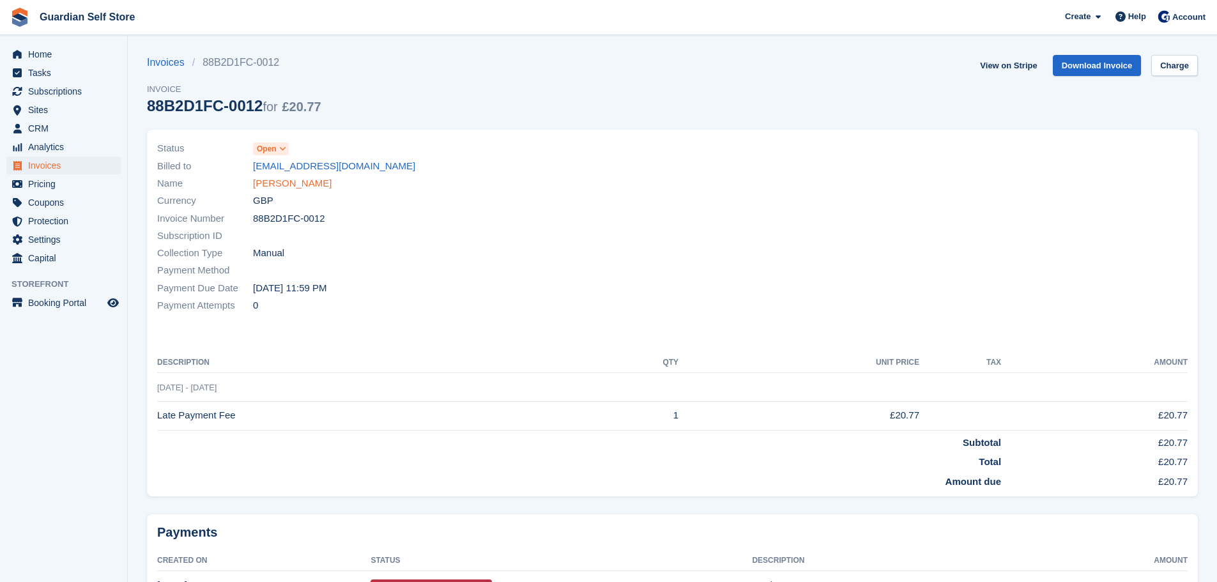
click at [298, 180] on link "[PERSON_NAME]" at bounding box center [292, 183] width 79 height 15
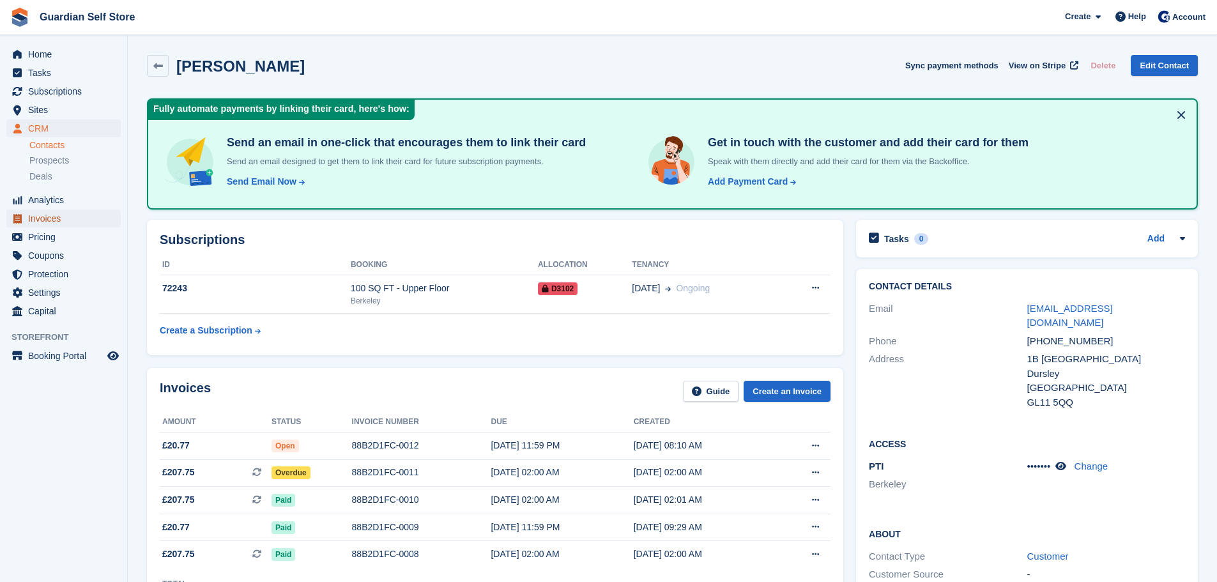
click at [83, 217] on span "Invoices" at bounding box center [66, 219] width 77 height 18
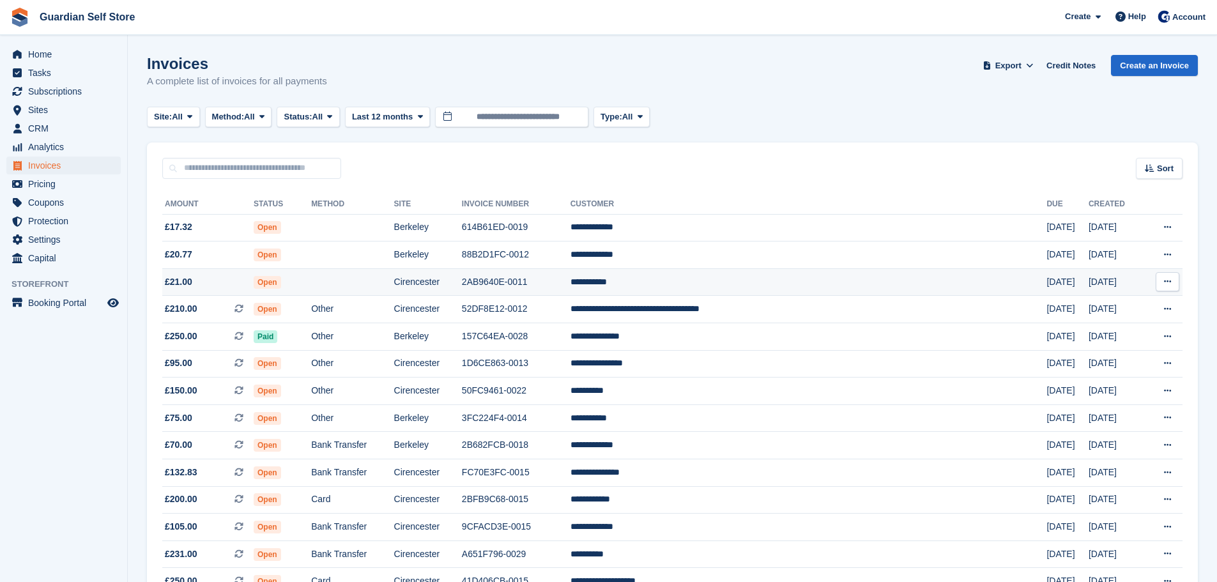
click at [254, 272] on td "£21.00" at bounding box center [207, 281] width 91 height 27
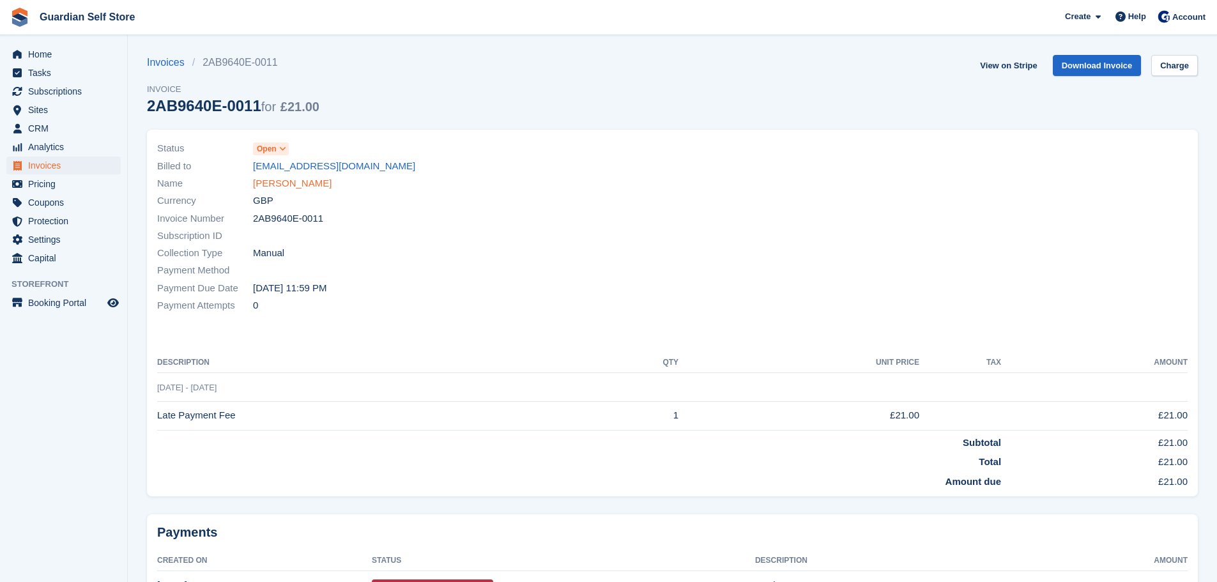
click at [261, 180] on link "[PERSON_NAME]" at bounding box center [292, 183] width 79 height 15
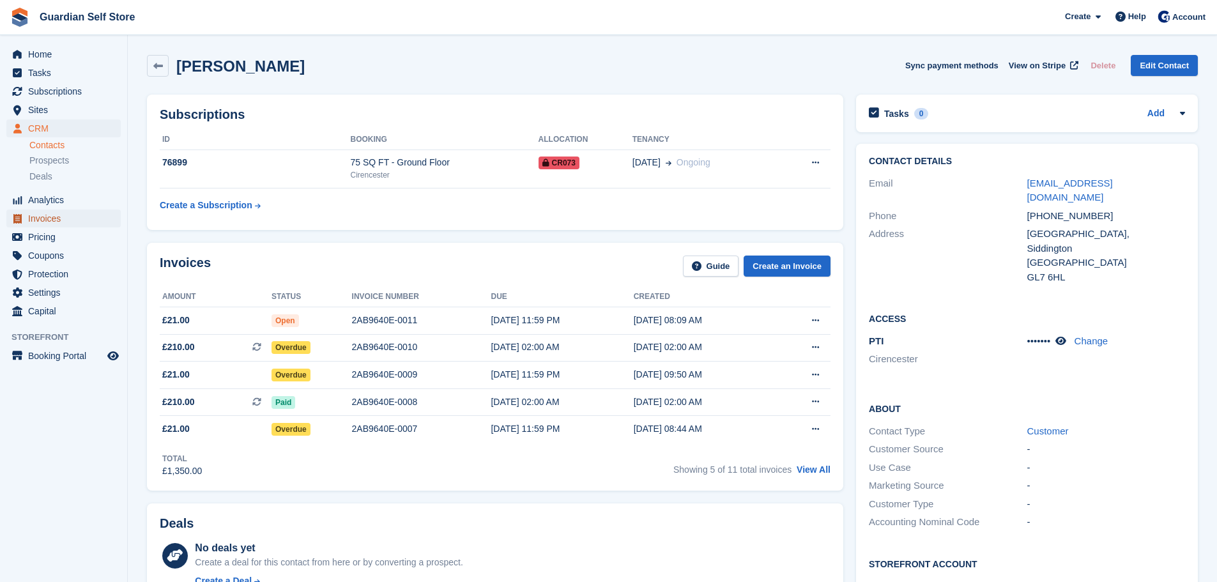
click at [52, 210] on span "Invoices" at bounding box center [66, 219] width 77 height 18
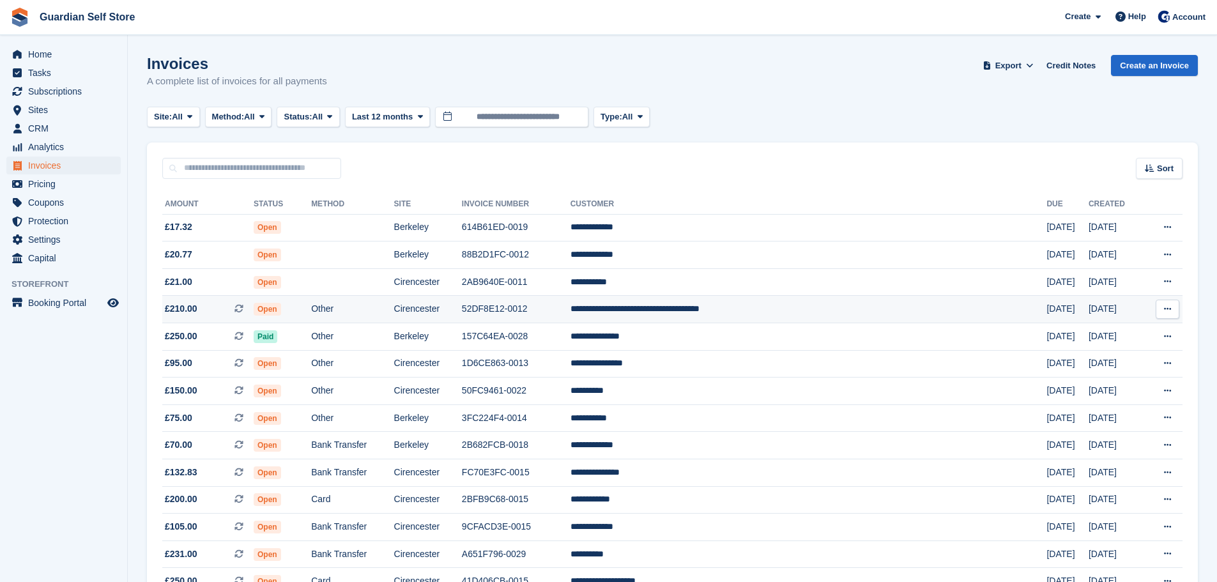
click at [394, 298] on td "Other" at bounding box center [352, 309] width 82 height 27
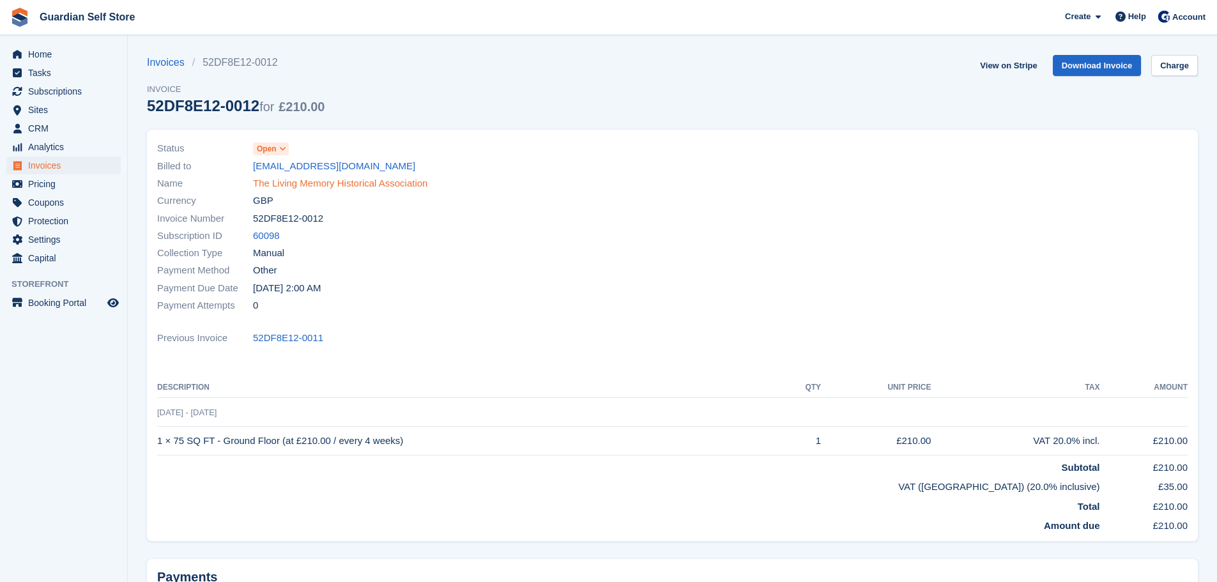
click at [318, 178] on link "The Living Memory Historical Association" at bounding box center [340, 183] width 174 height 15
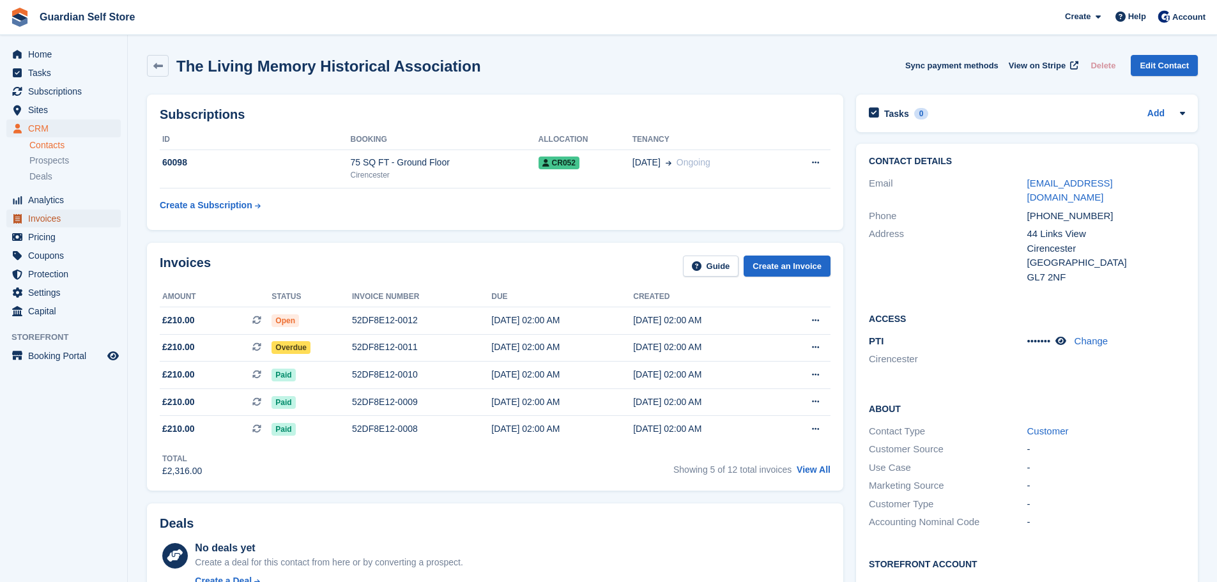
click at [66, 215] on span "Invoices" at bounding box center [66, 219] width 77 height 18
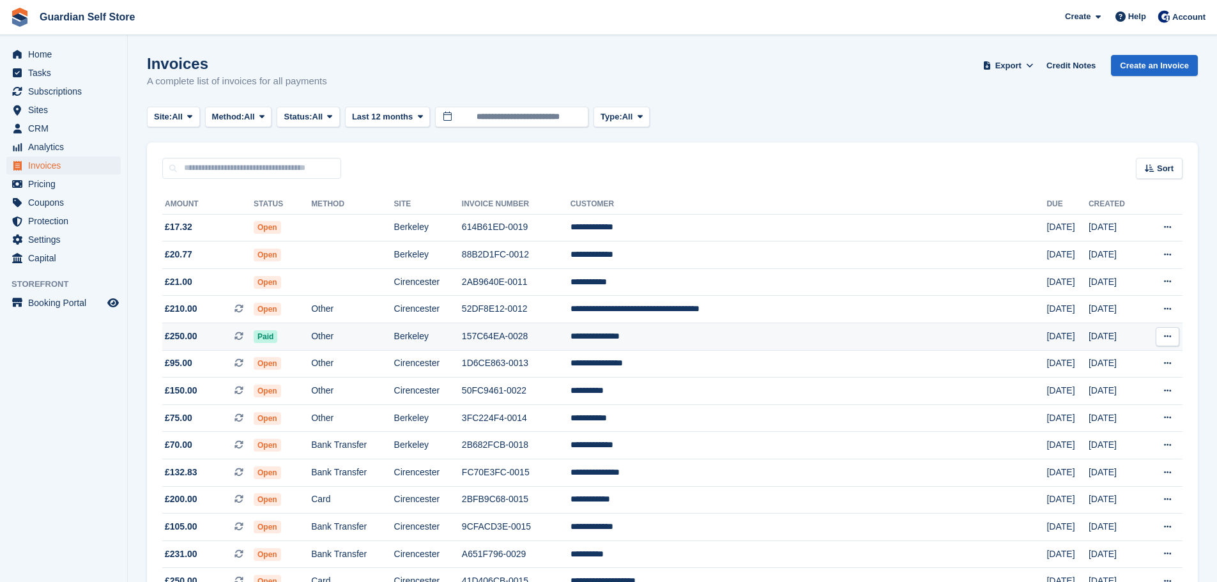
click at [277, 334] on span "Paid" at bounding box center [266, 336] width 24 height 13
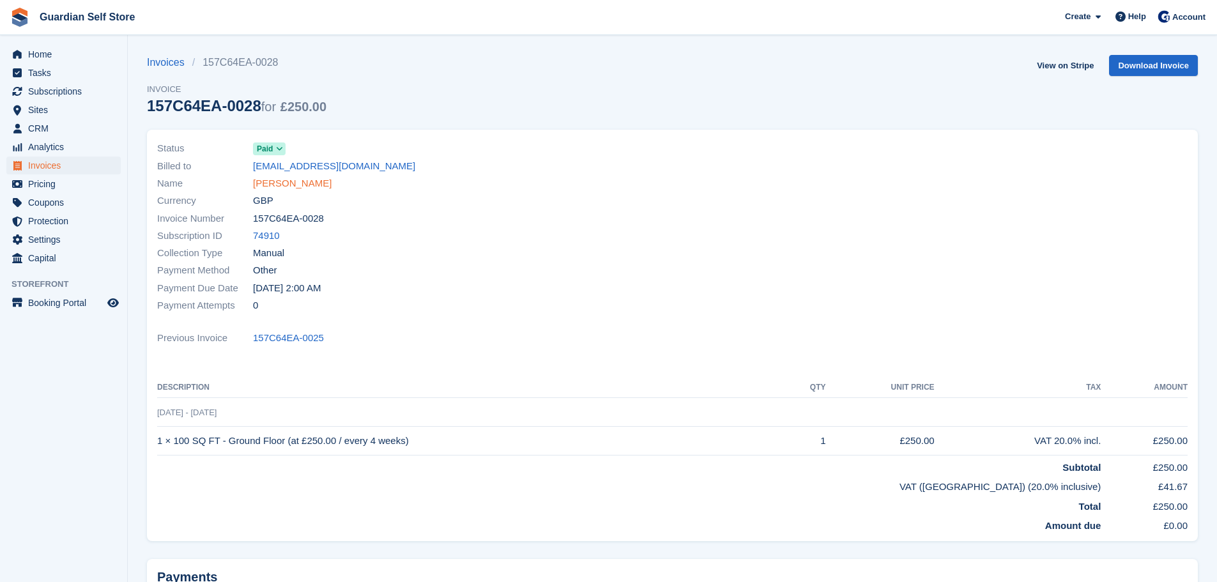
click at [293, 180] on link "Edward Gambrill" at bounding box center [292, 183] width 79 height 15
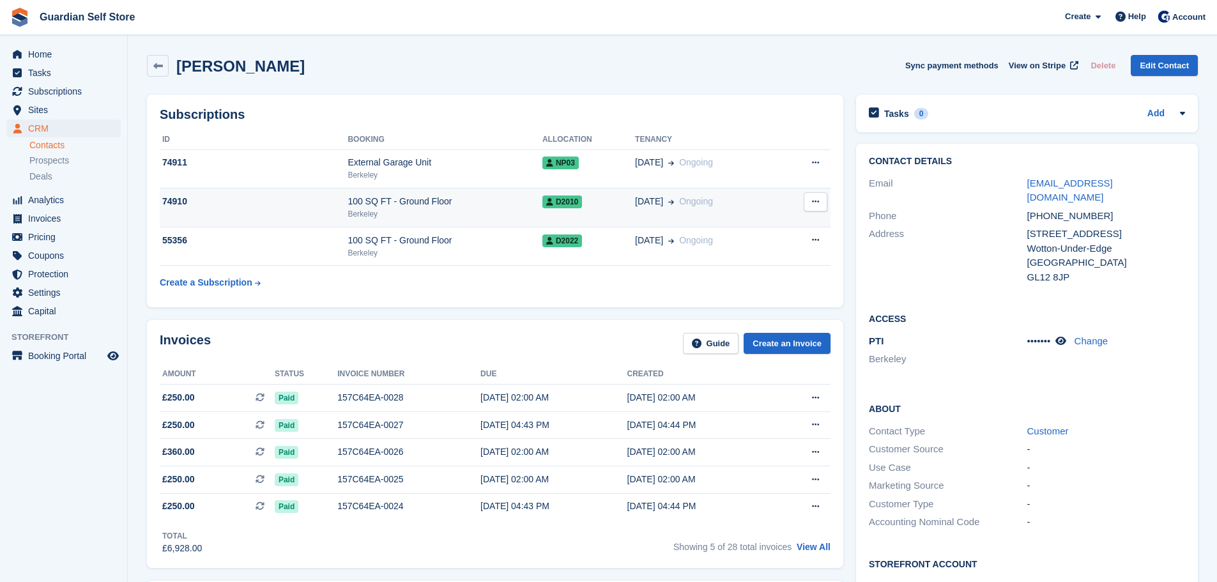
click at [401, 198] on div "100 SQ FT - Ground Floor" at bounding box center [445, 201] width 195 height 13
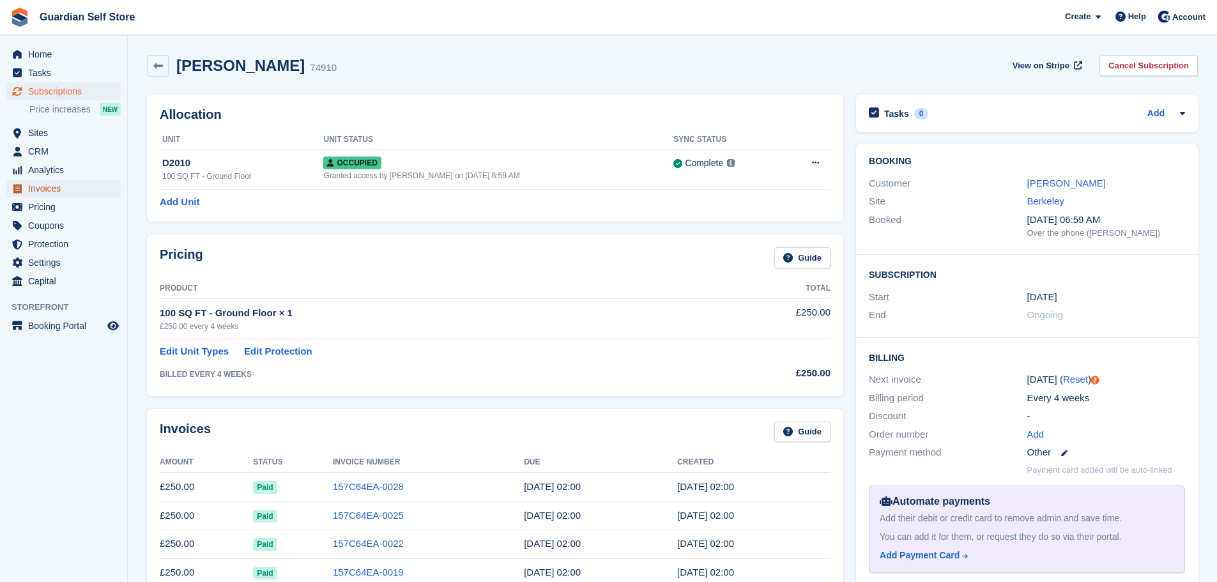
click at [72, 181] on span "Invoices" at bounding box center [66, 189] width 77 height 18
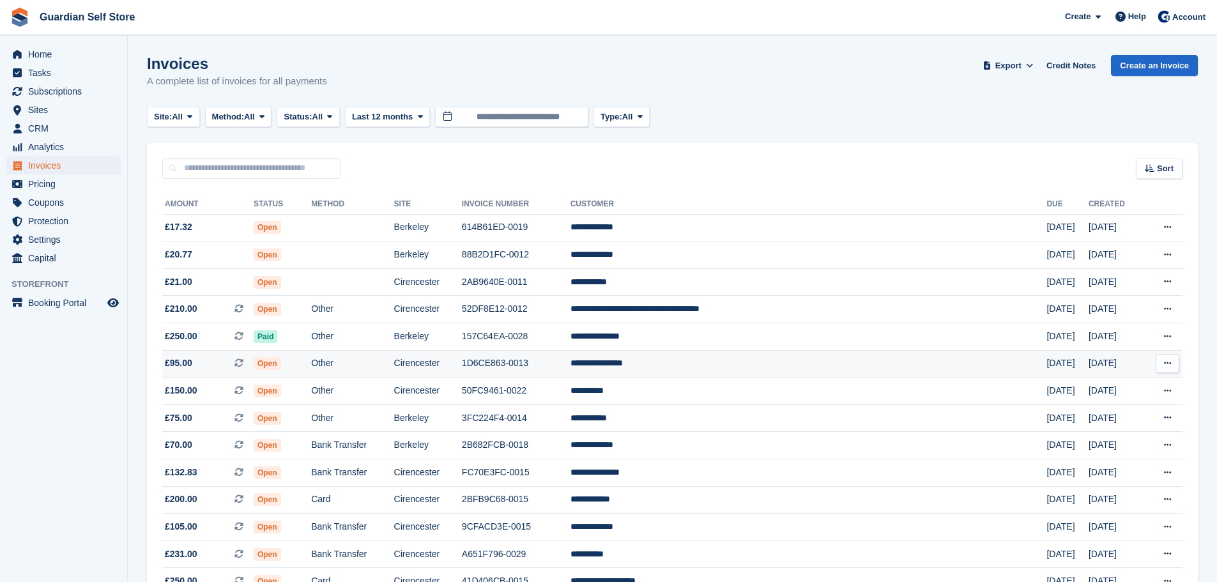
click at [570, 356] on td "1D6CE863-0013" at bounding box center [516, 363] width 109 height 27
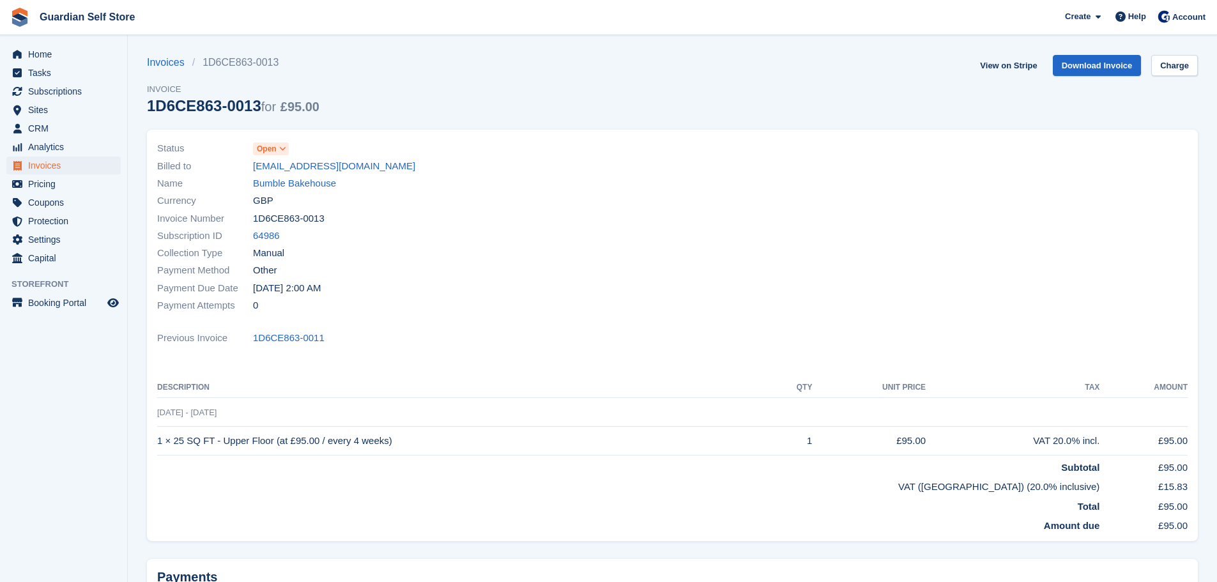
click at [318, 185] on link "Bumble Bakehouse" at bounding box center [294, 183] width 83 height 15
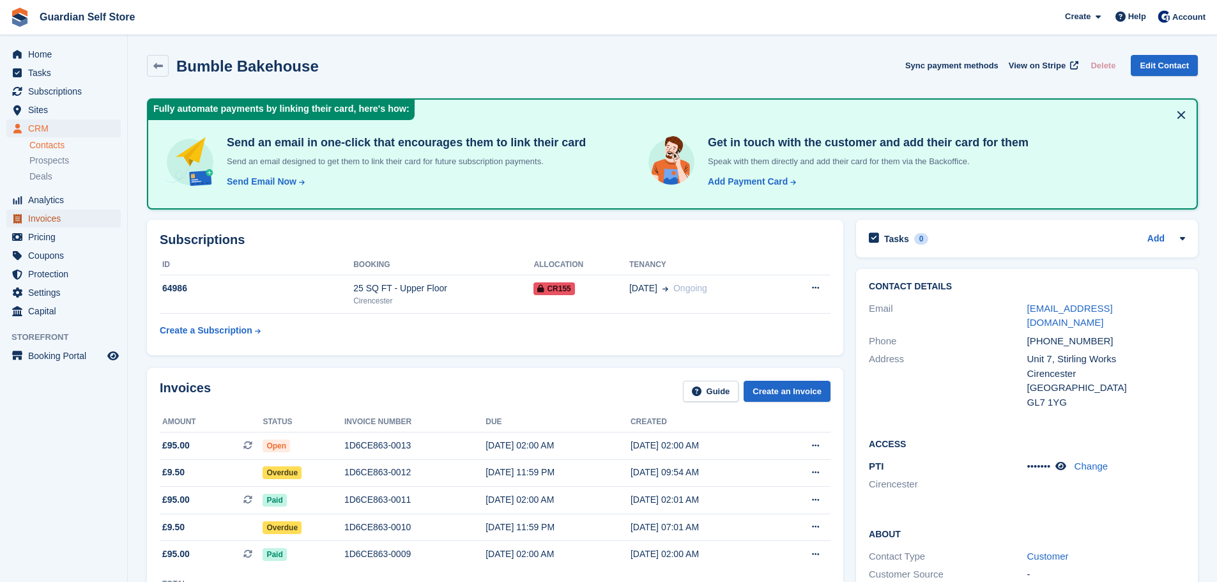
click at [72, 218] on span "Invoices" at bounding box center [66, 219] width 77 height 18
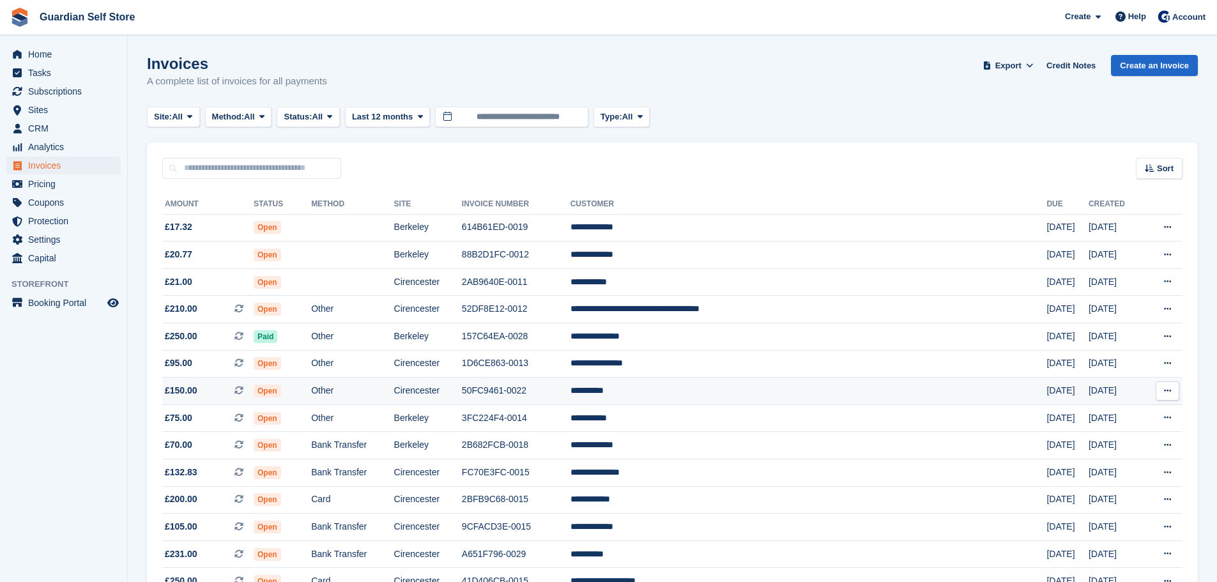
click at [559, 383] on td "50FC9461-0022" at bounding box center [516, 391] width 109 height 27
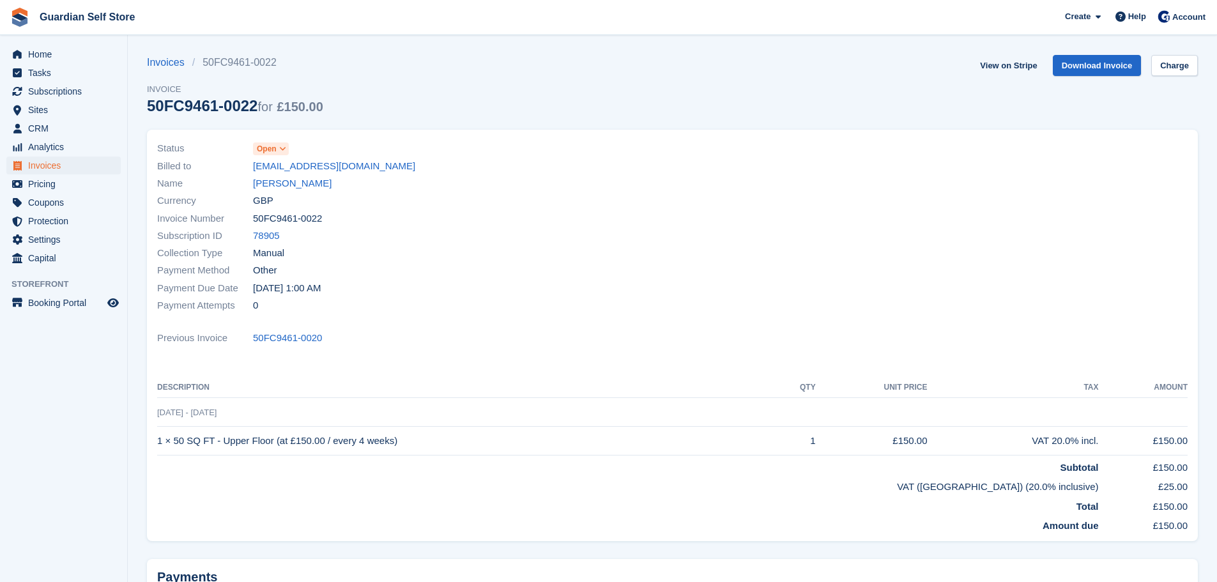
click at [270, 183] on link "[PERSON_NAME]" at bounding box center [292, 183] width 79 height 15
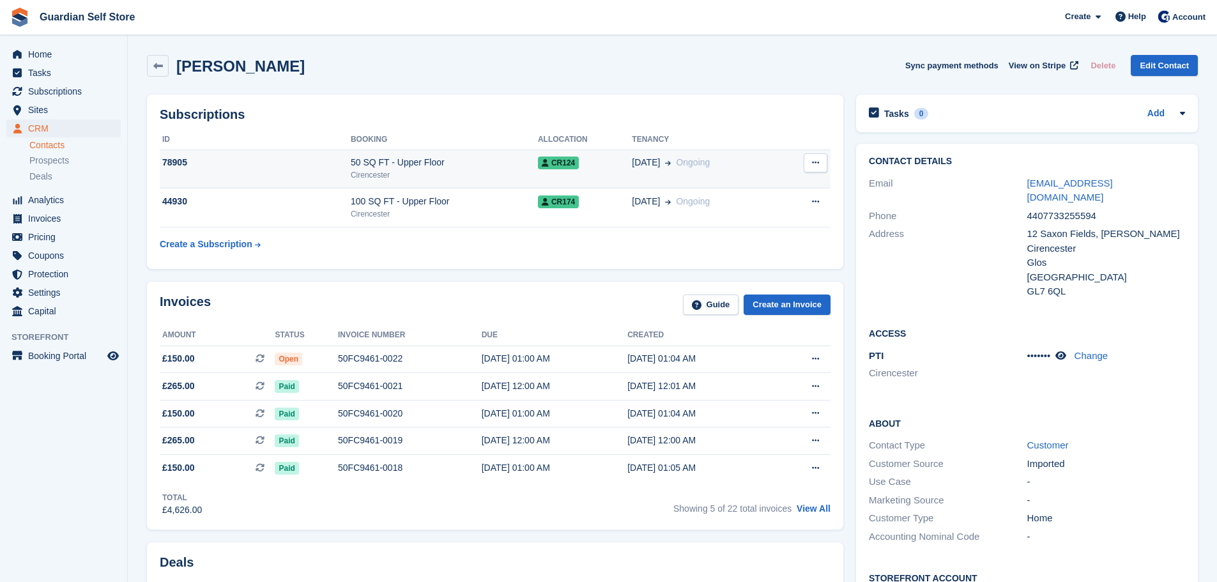
click at [441, 171] on div "Cirencester" at bounding box center [444, 174] width 187 height 11
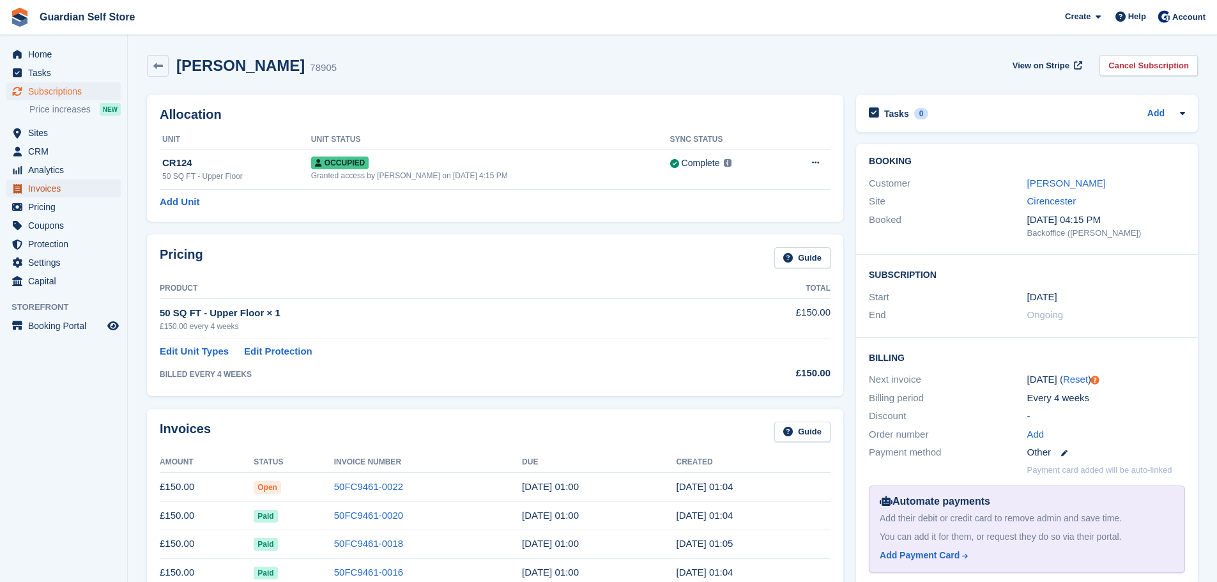
click at [54, 187] on span "Invoices" at bounding box center [66, 189] width 77 height 18
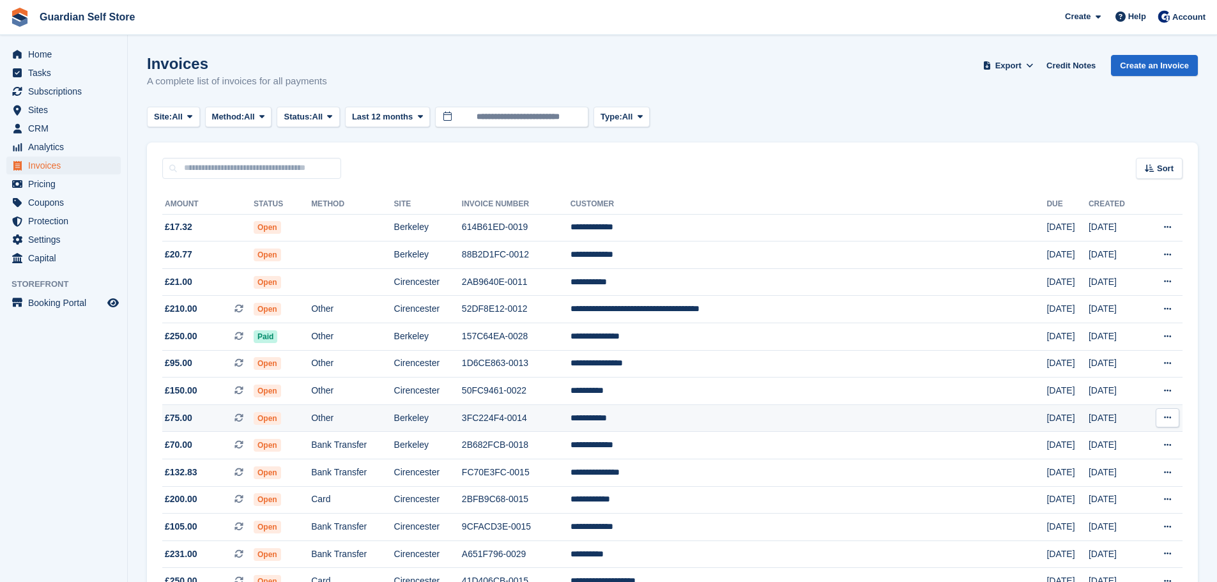
click at [462, 416] on td "Berkeley" at bounding box center [428, 417] width 68 height 27
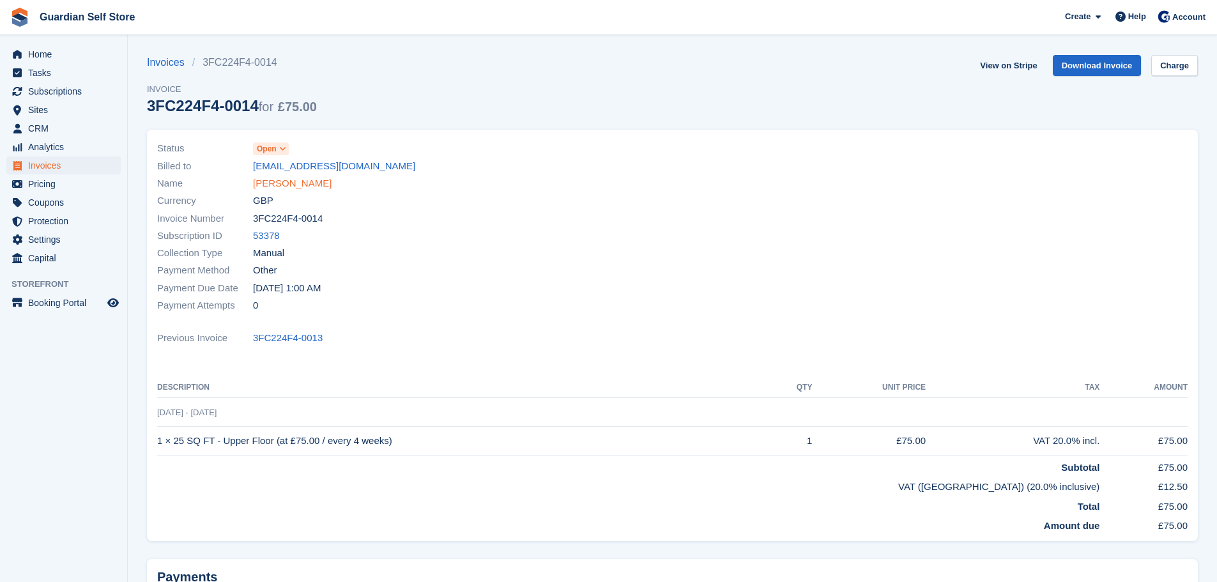
click at [287, 178] on link "Barry Hyett" at bounding box center [292, 183] width 79 height 15
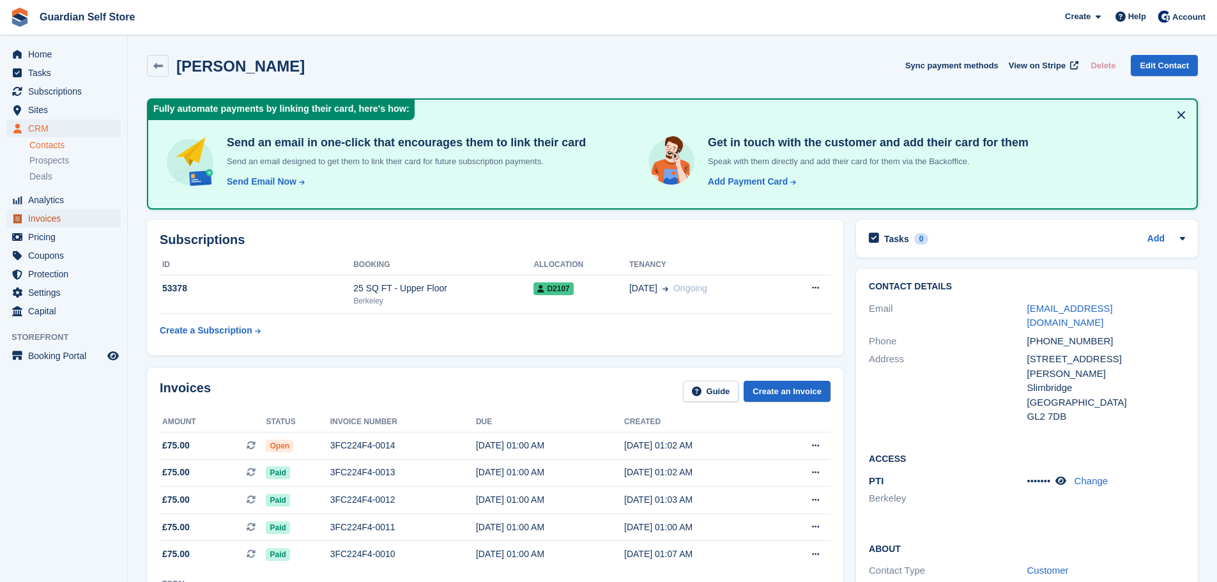
click at [50, 220] on span "Invoices" at bounding box center [66, 219] width 77 height 18
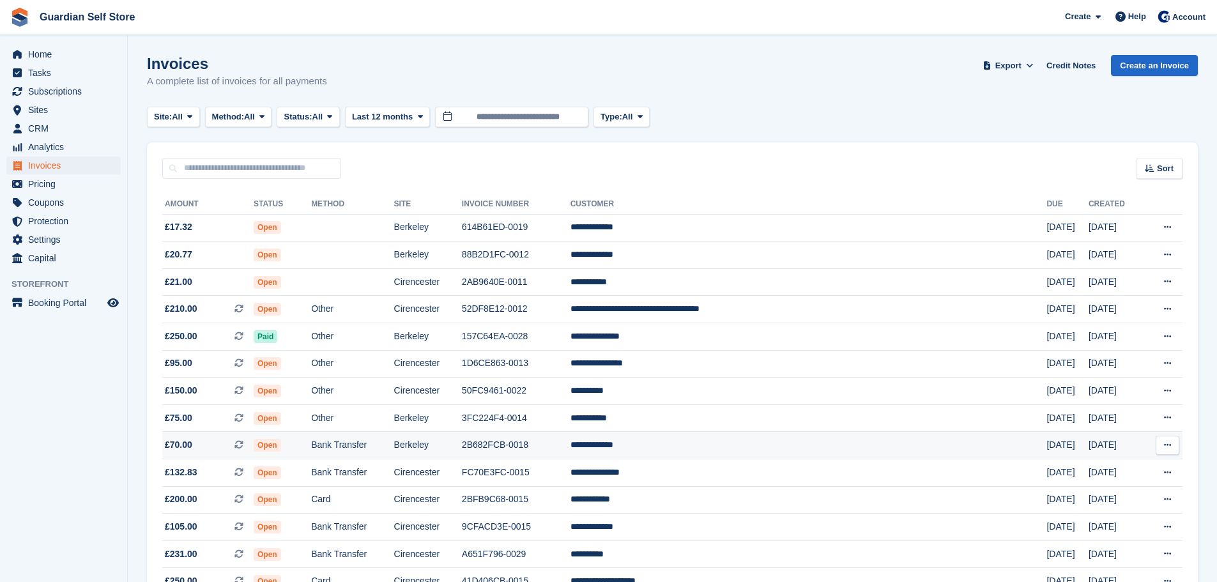
click at [394, 441] on td "Bank Transfer" at bounding box center [352, 445] width 82 height 27
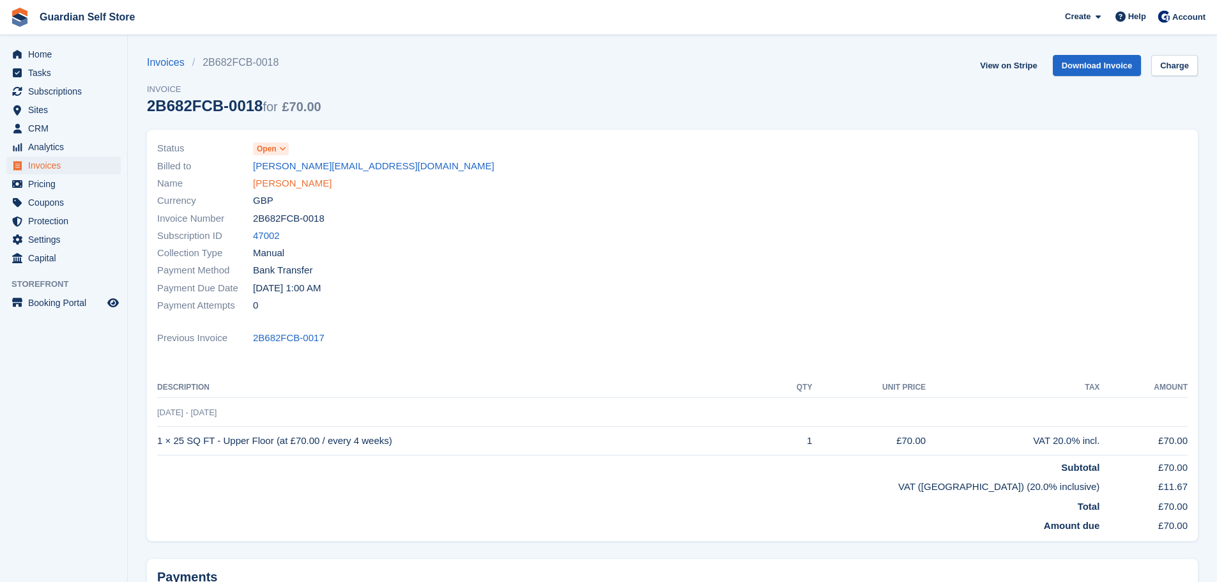
click at [287, 185] on link "[PERSON_NAME]" at bounding box center [292, 183] width 79 height 15
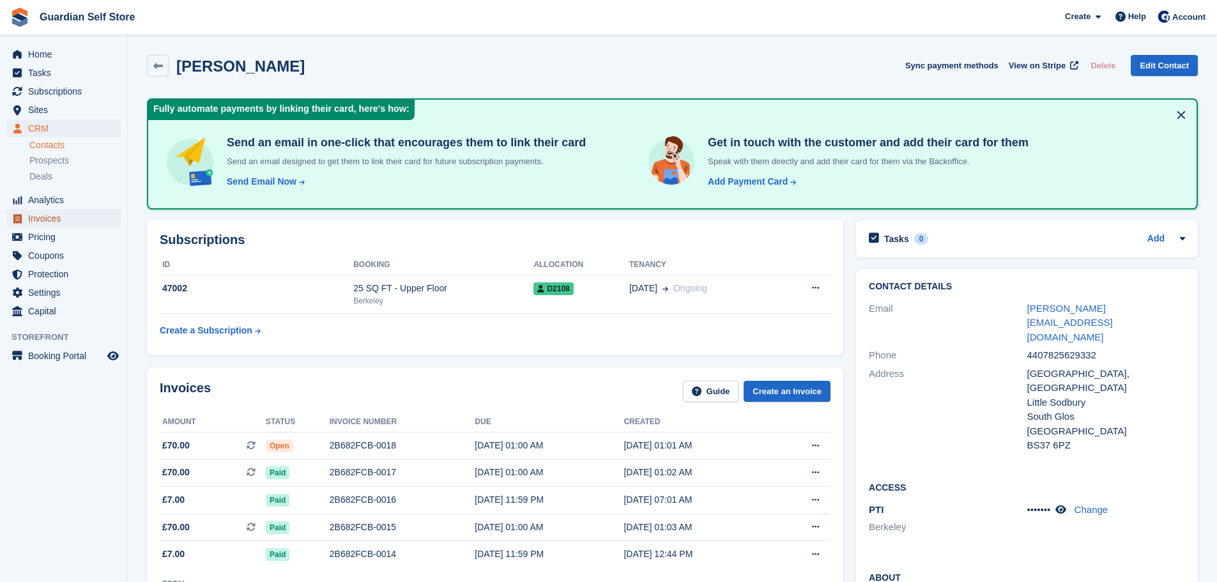
click at [68, 216] on span "Invoices" at bounding box center [66, 219] width 77 height 18
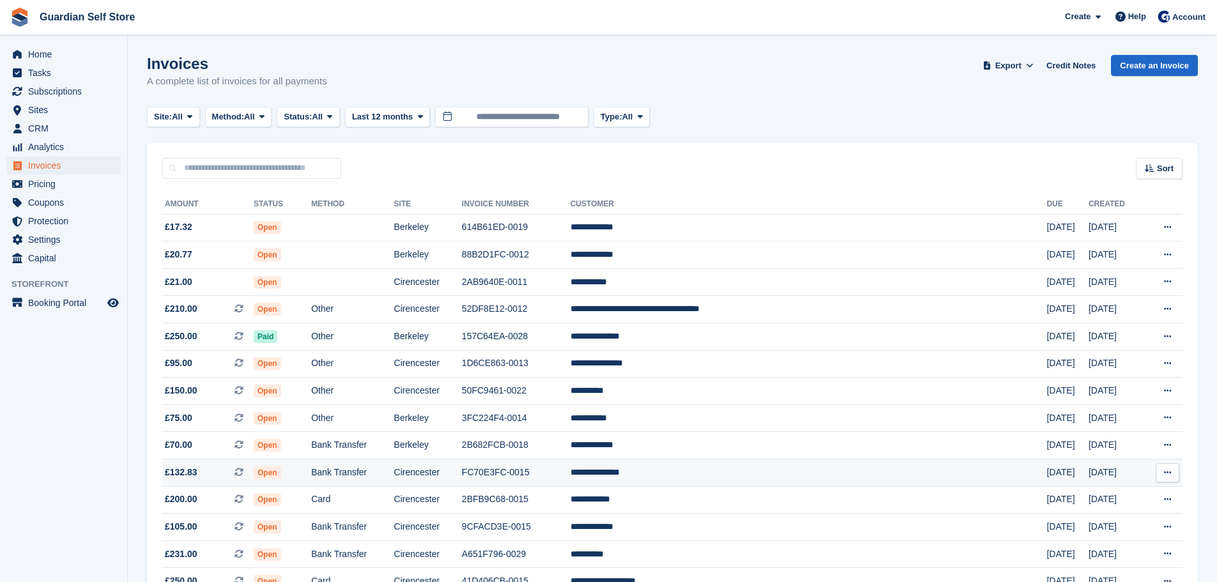
click at [281, 466] on span "Open" at bounding box center [267, 472] width 27 height 13
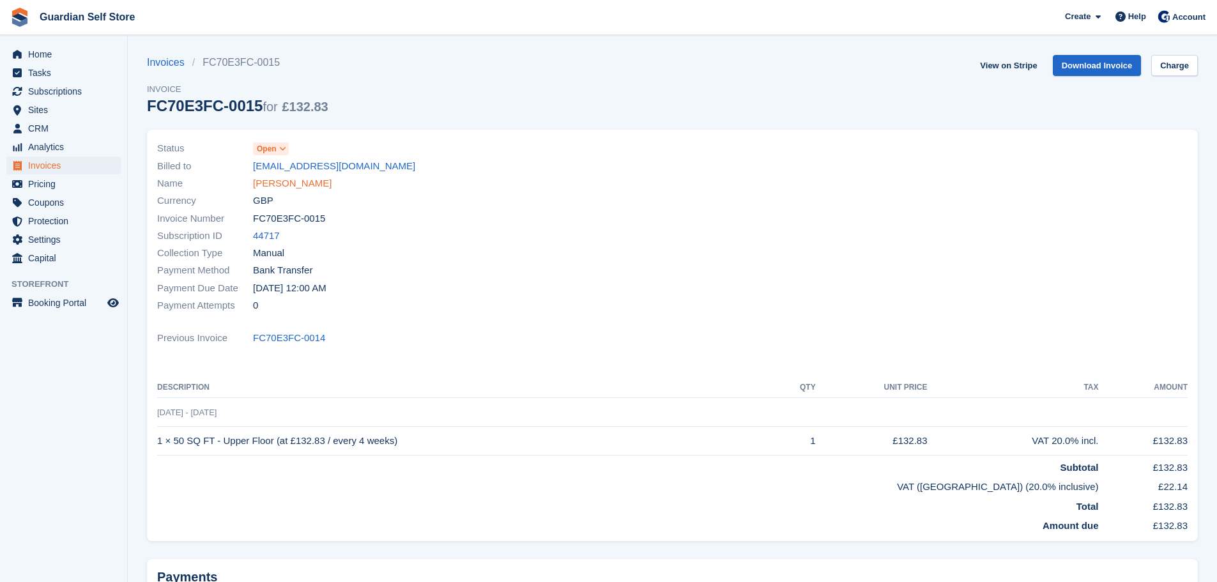
click at [278, 181] on link "[PERSON_NAME]" at bounding box center [292, 183] width 79 height 15
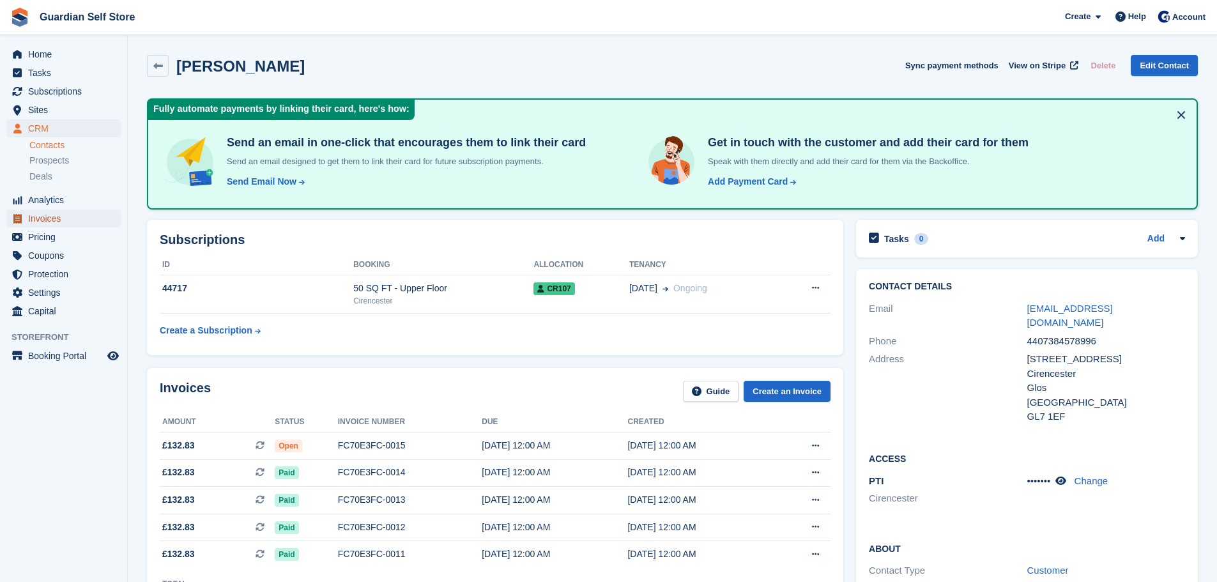
click at [62, 217] on span "Invoices" at bounding box center [66, 219] width 77 height 18
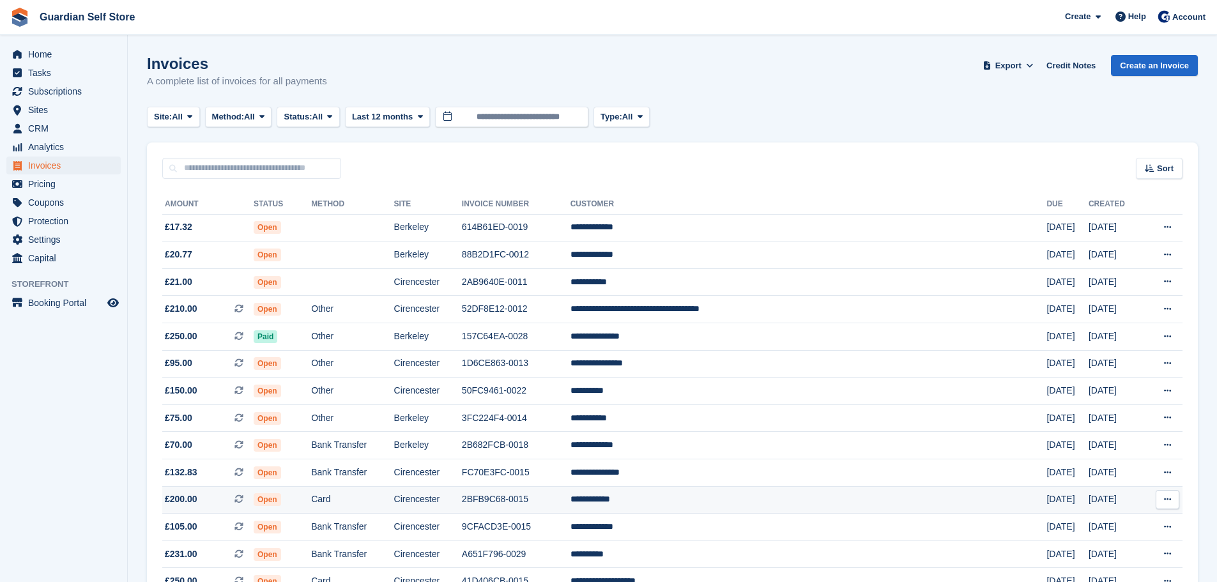
click at [394, 500] on td "Card" at bounding box center [352, 499] width 82 height 27
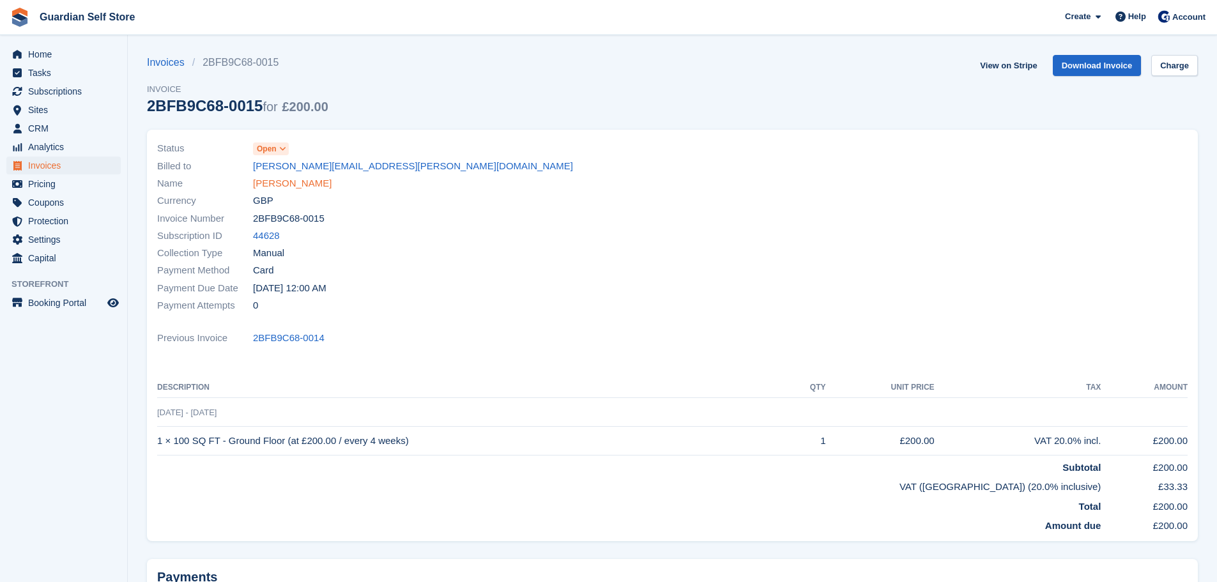
click at [289, 187] on link "James Turner" at bounding box center [292, 183] width 79 height 15
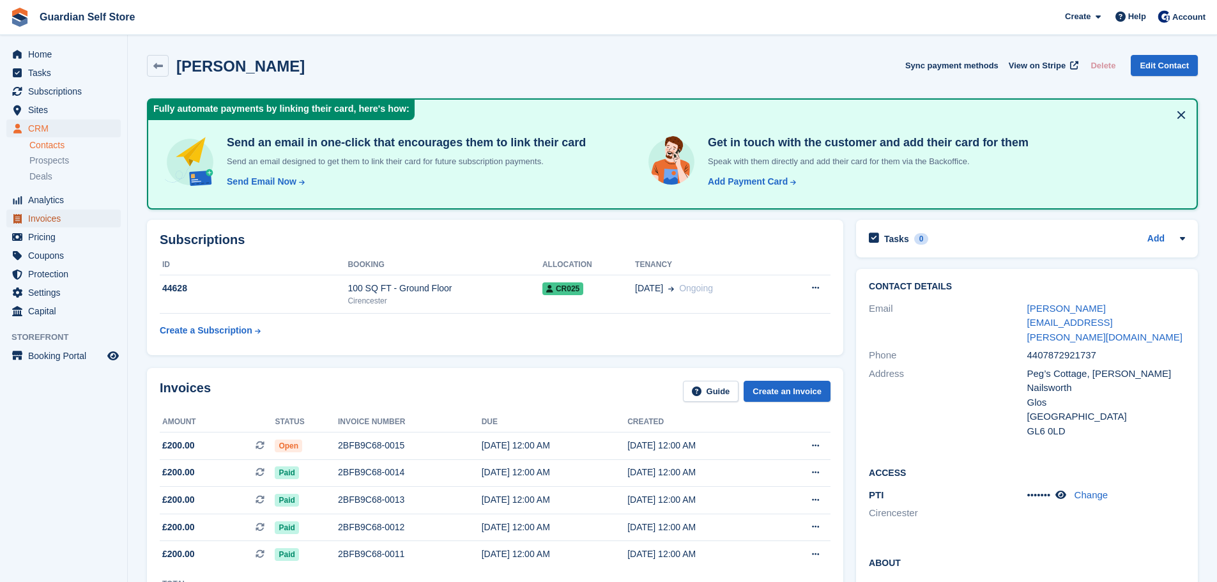
click at [84, 220] on span "Invoices" at bounding box center [66, 219] width 77 height 18
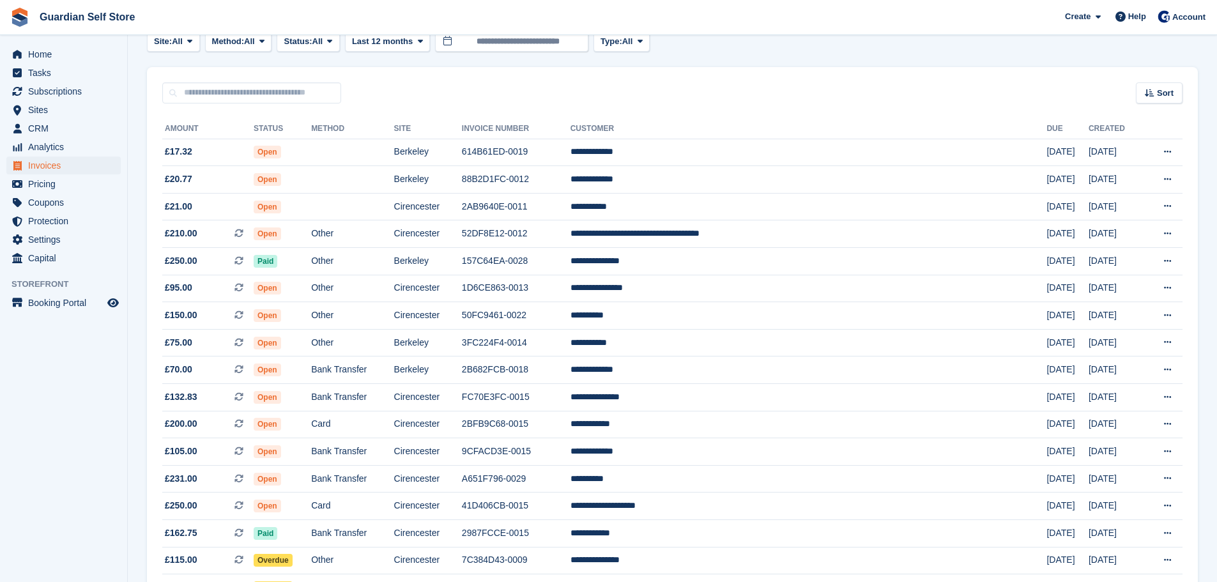
scroll to position [107, 0]
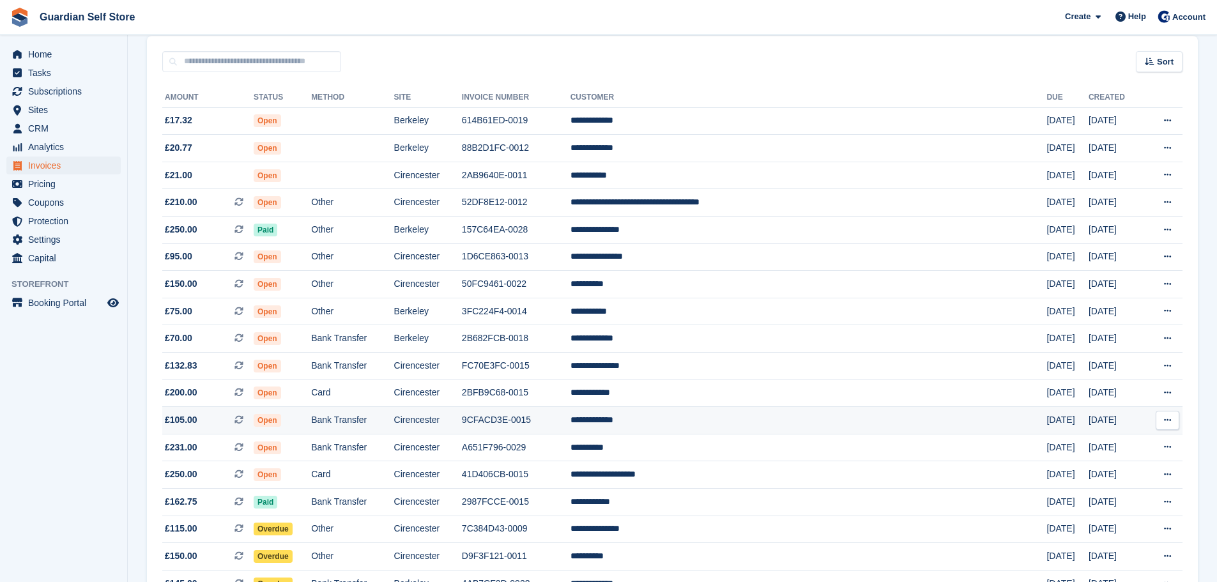
click at [462, 414] on td "Cirencester" at bounding box center [428, 420] width 68 height 27
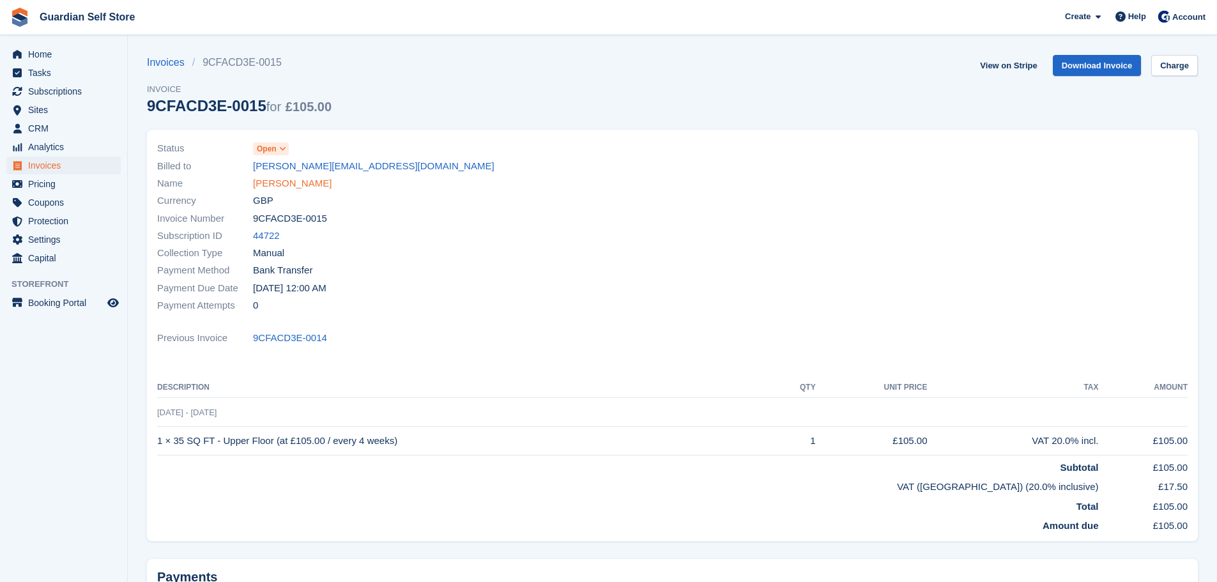
click at [284, 184] on link "Paul Rowlands" at bounding box center [292, 183] width 79 height 15
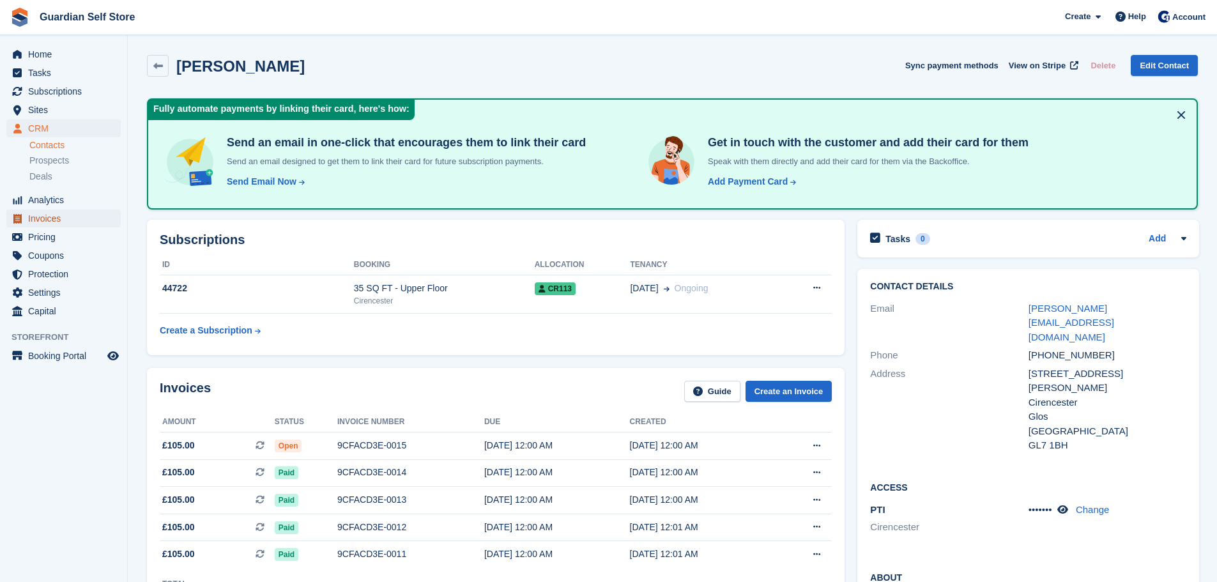
drag, startPoint x: 50, startPoint y: 218, endPoint x: 62, endPoint y: 223, distance: 12.6
click at [50, 218] on span "Invoices" at bounding box center [66, 219] width 77 height 18
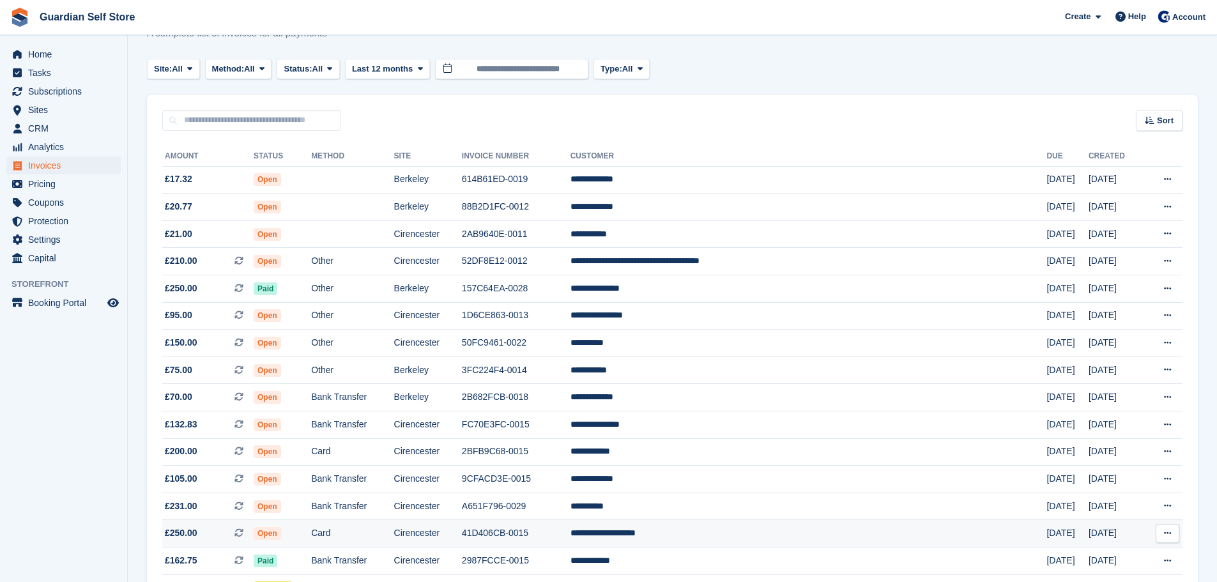
scroll to position [213, 0]
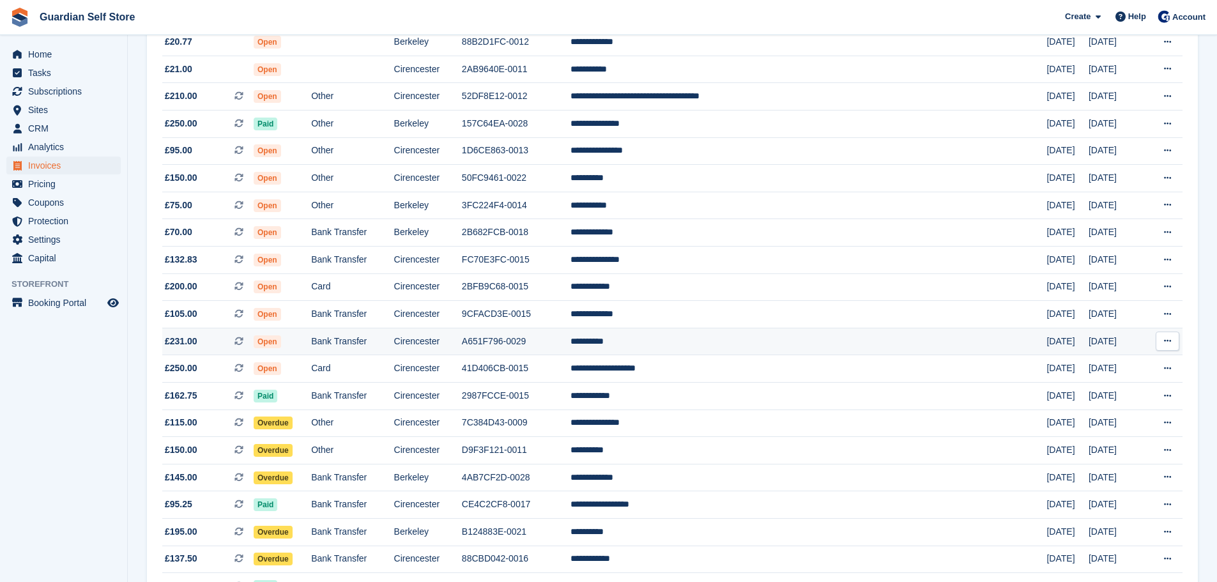
click at [570, 329] on td "A651F796-0029" at bounding box center [516, 341] width 109 height 27
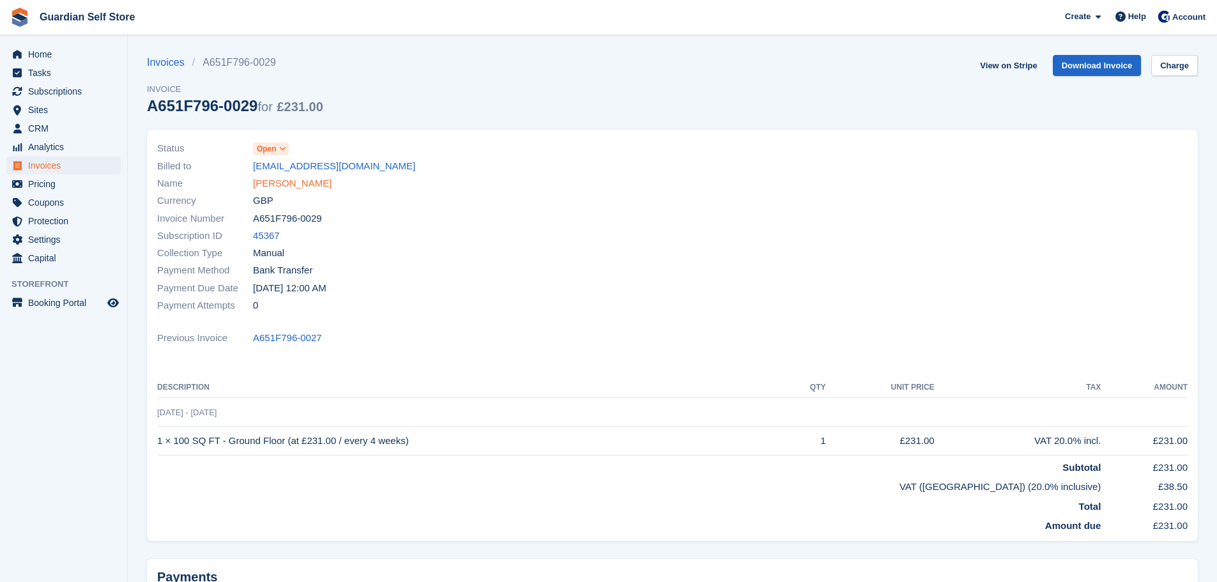
click at [268, 184] on link "[PERSON_NAME]" at bounding box center [292, 183] width 79 height 15
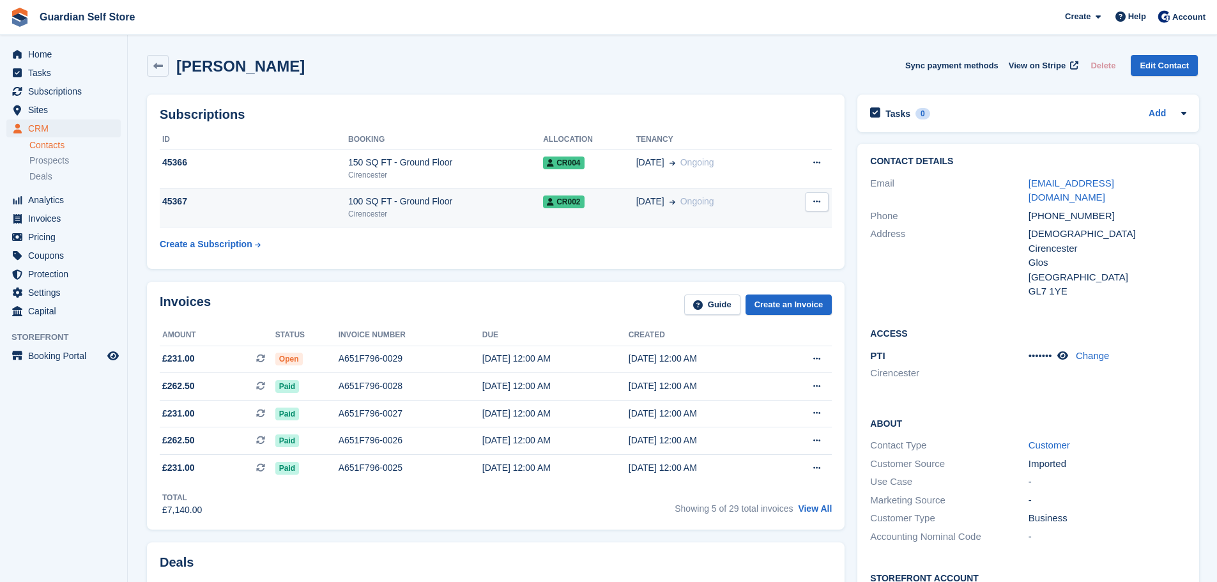
click at [398, 204] on div "100 SQ FT - Ground Floor" at bounding box center [445, 201] width 195 height 13
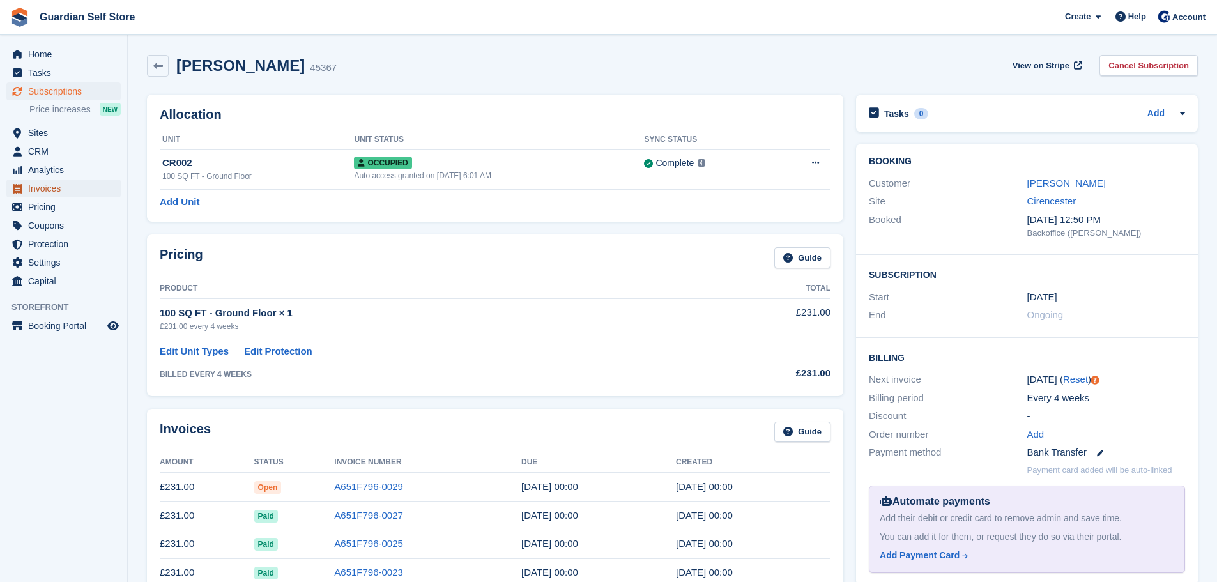
click at [75, 191] on span "Invoices" at bounding box center [66, 189] width 77 height 18
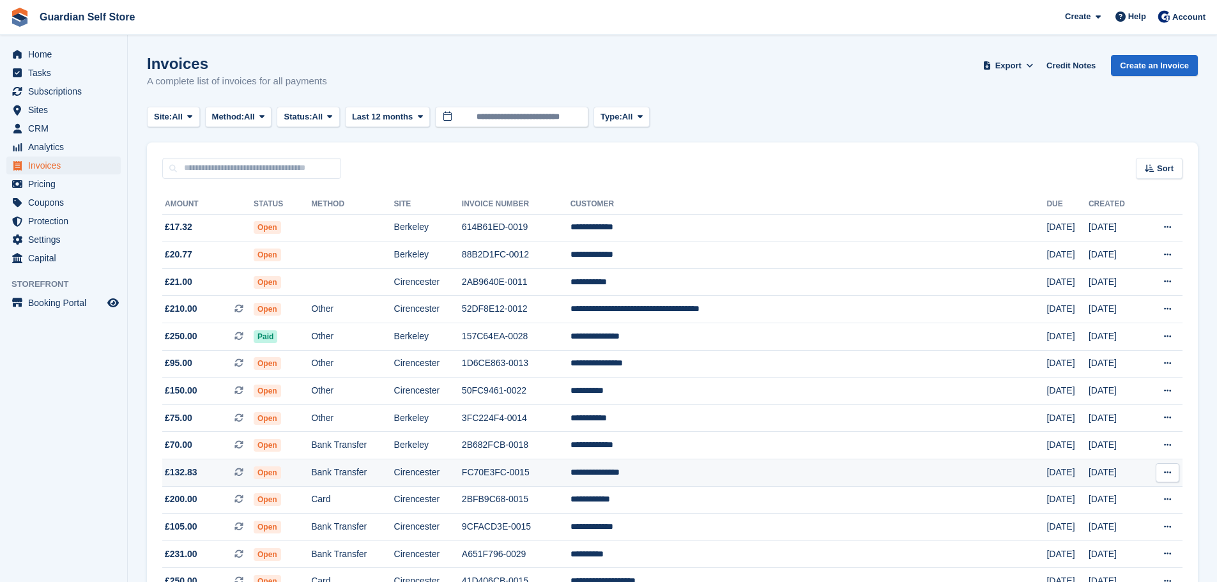
scroll to position [107, 0]
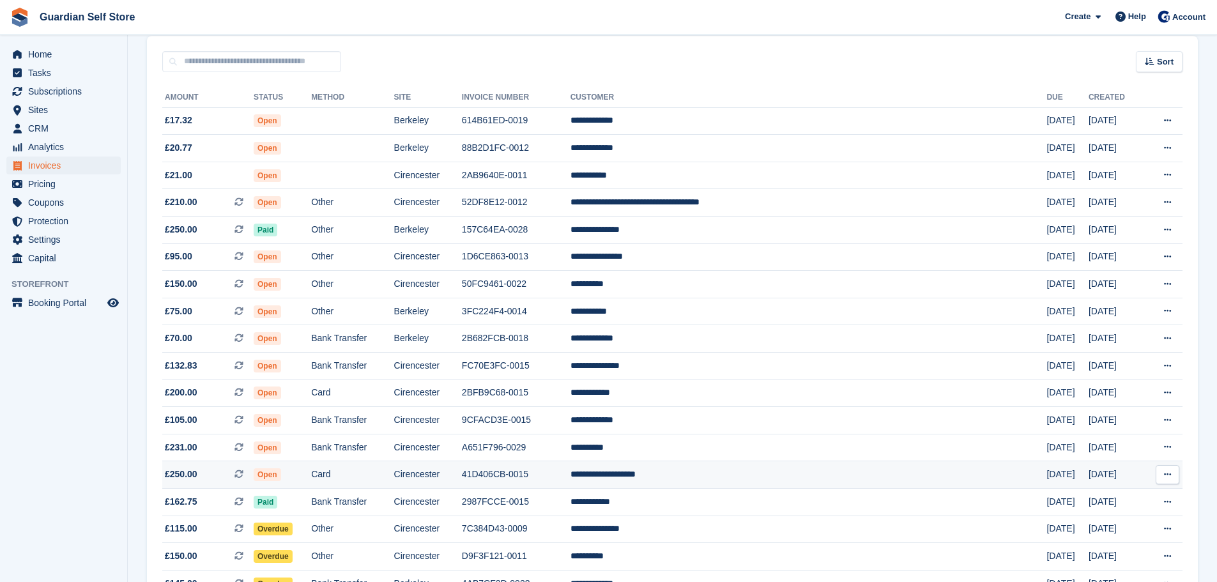
click at [570, 466] on td "41D406CB-0015" at bounding box center [516, 474] width 109 height 27
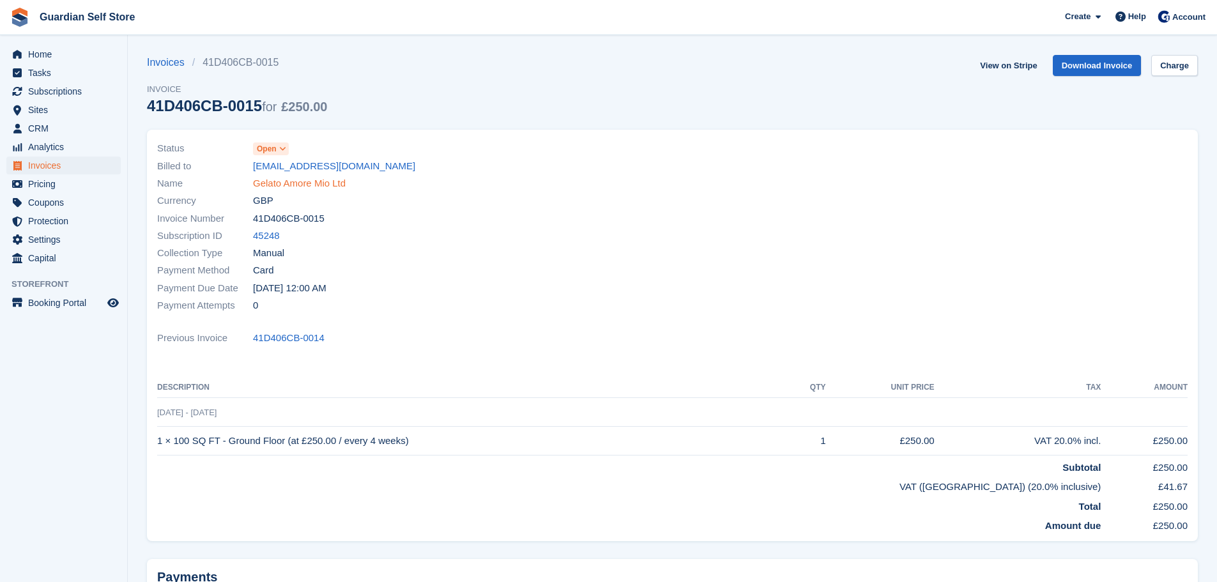
click at [331, 186] on link "Gelato Amore Mio Ltd" at bounding box center [299, 183] width 93 height 15
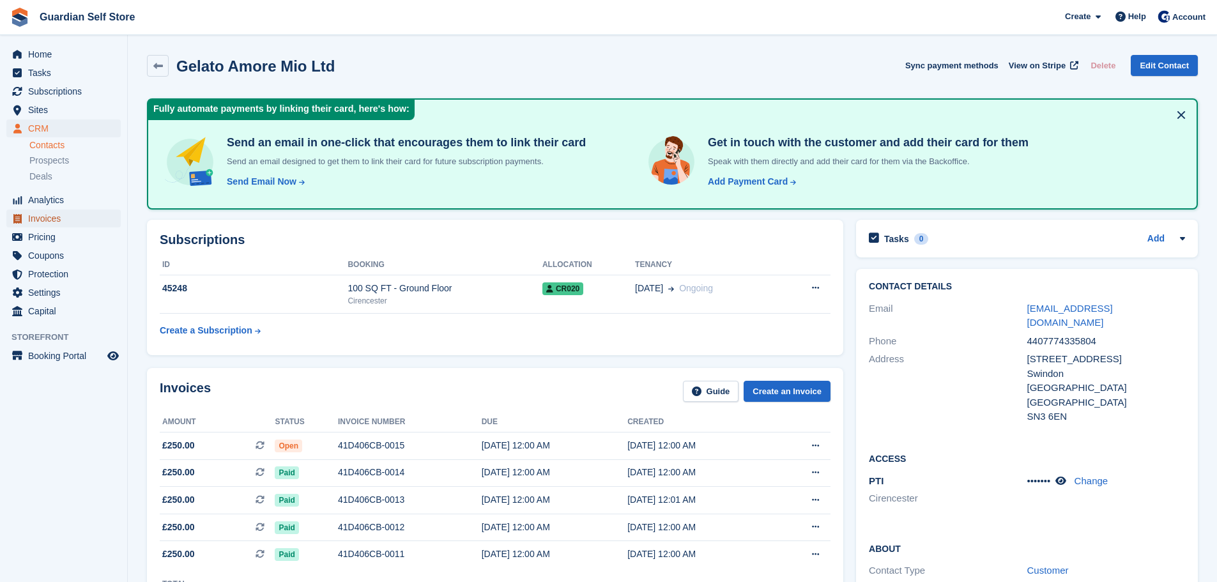
click at [48, 218] on span "Invoices" at bounding box center [66, 219] width 77 height 18
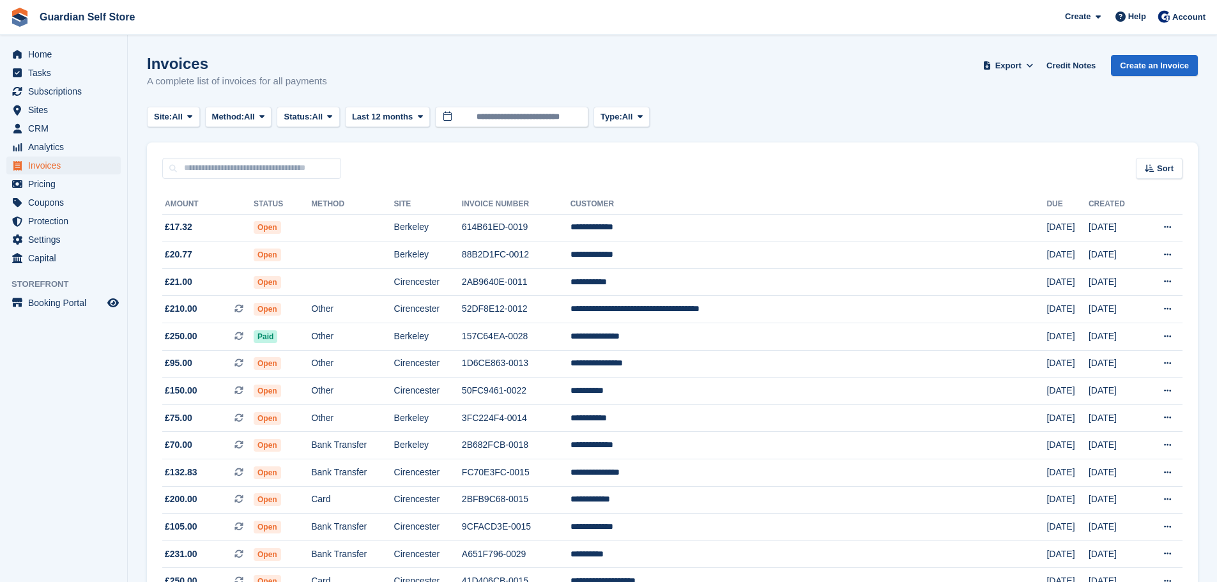
scroll to position [107, 0]
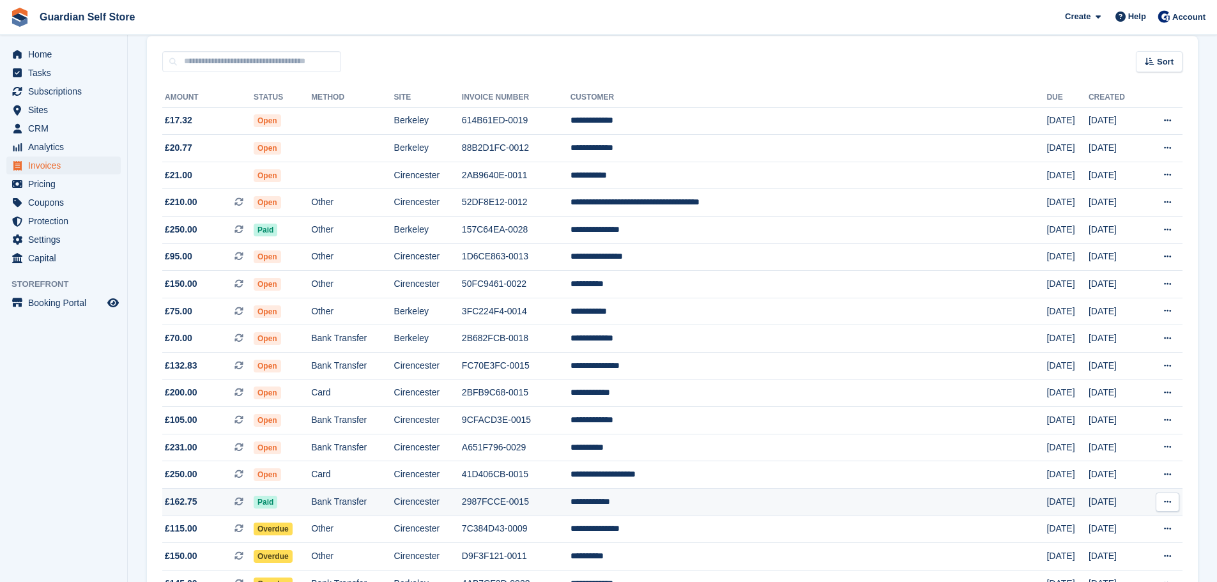
click at [462, 501] on td "Cirencester" at bounding box center [428, 502] width 68 height 27
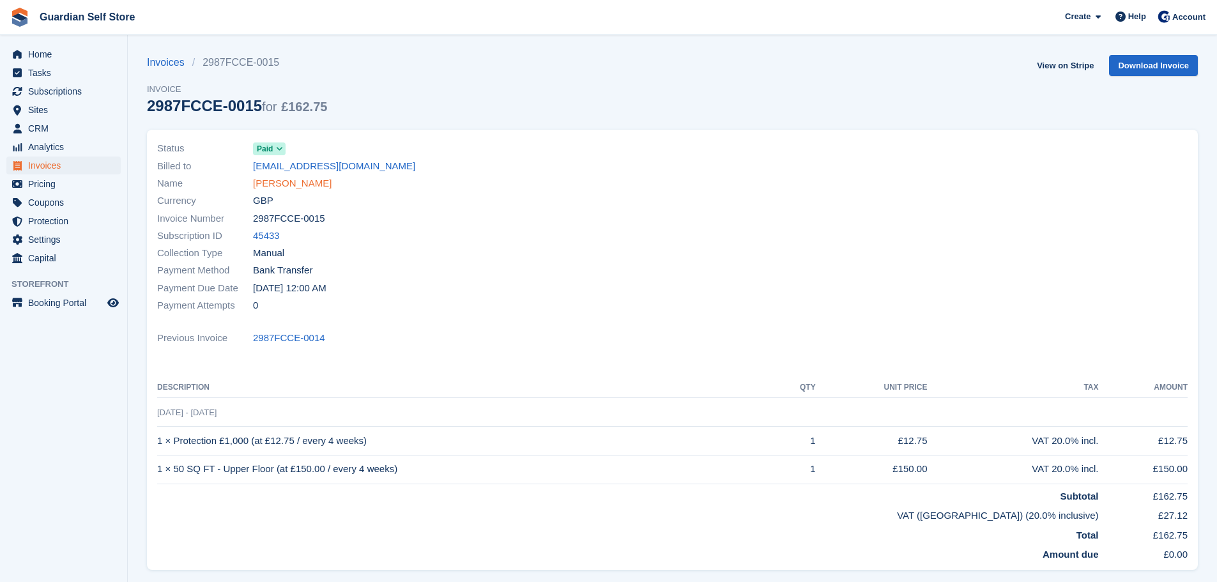
click at [305, 185] on link "[PERSON_NAME]" at bounding box center [292, 183] width 79 height 15
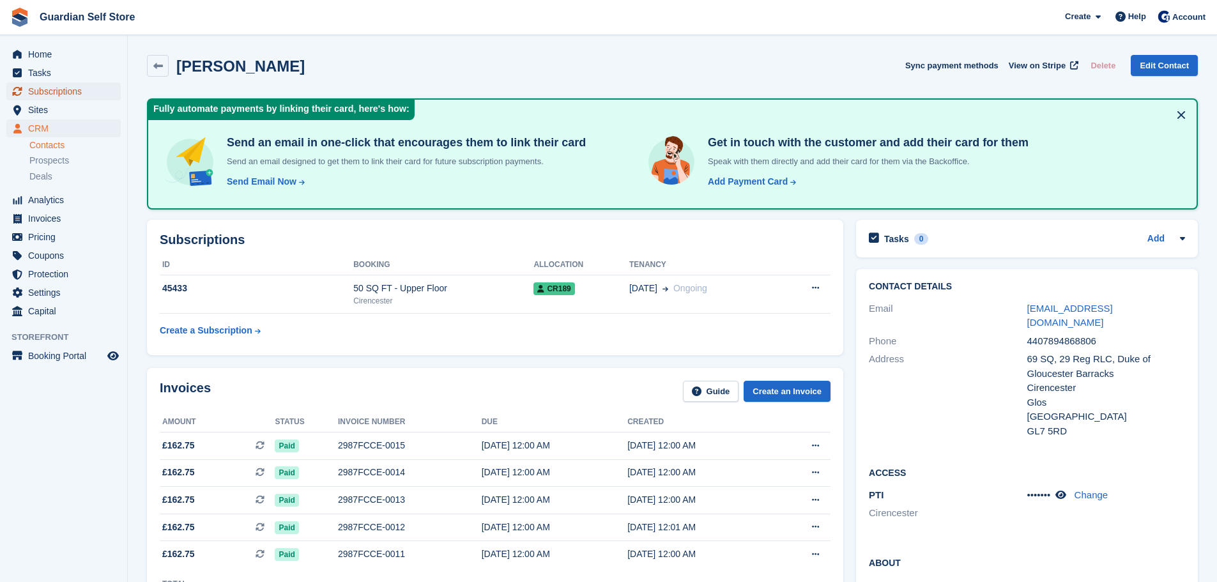
click at [68, 91] on span "Subscriptions" at bounding box center [66, 91] width 77 height 18
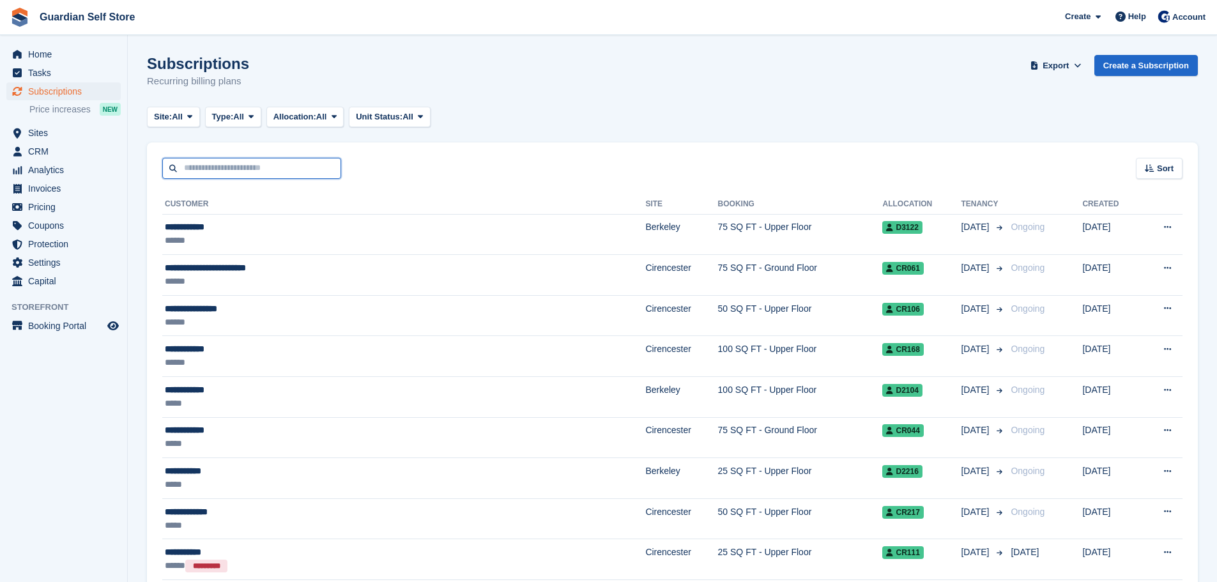
click at [219, 165] on input "text" at bounding box center [251, 168] width 179 height 21
type input "****"
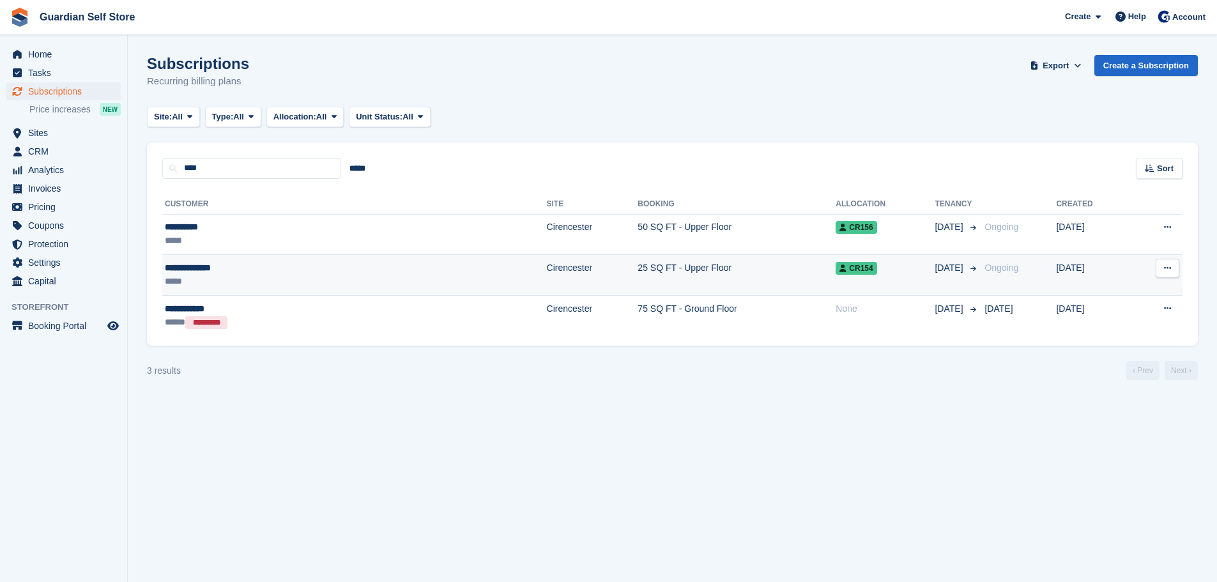
click at [243, 282] on div "*****" at bounding box center [260, 281] width 190 height 13
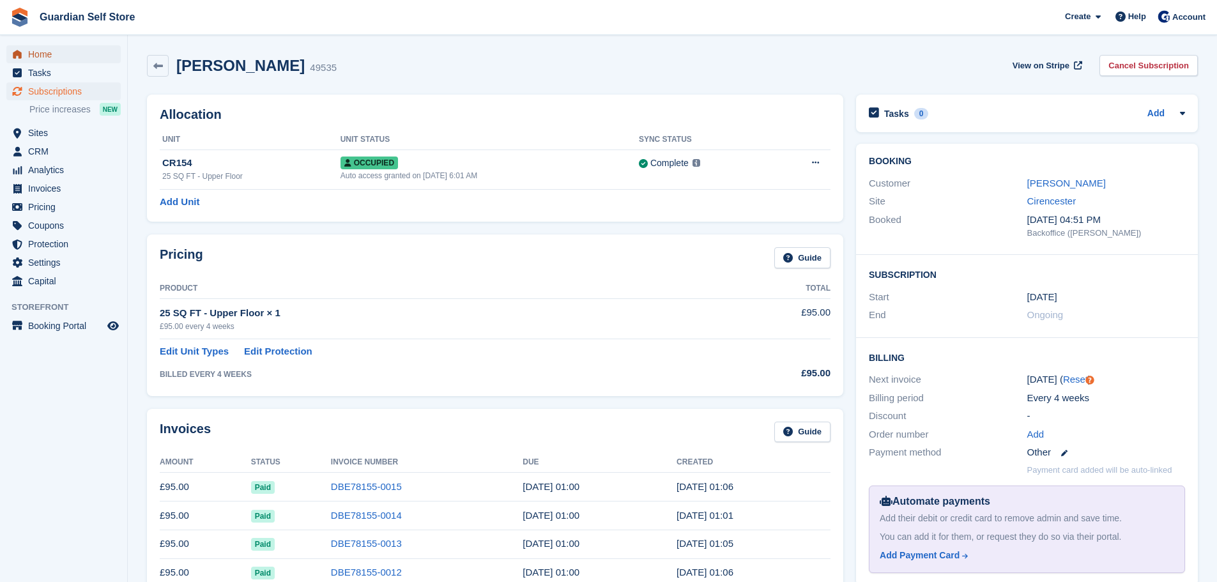
click at [59, 56] on span "Home" at bounding box center [66, 54] width 77 height 18
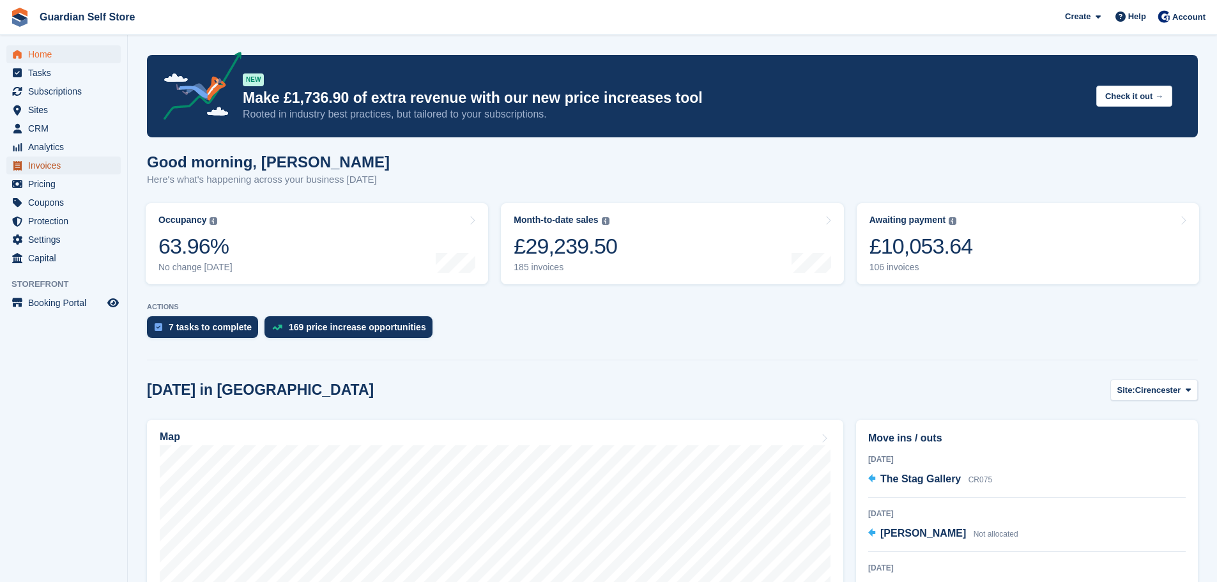
click at [82, 168] on span "Invoices" at bounding box center [66, 166] width 77 height 18
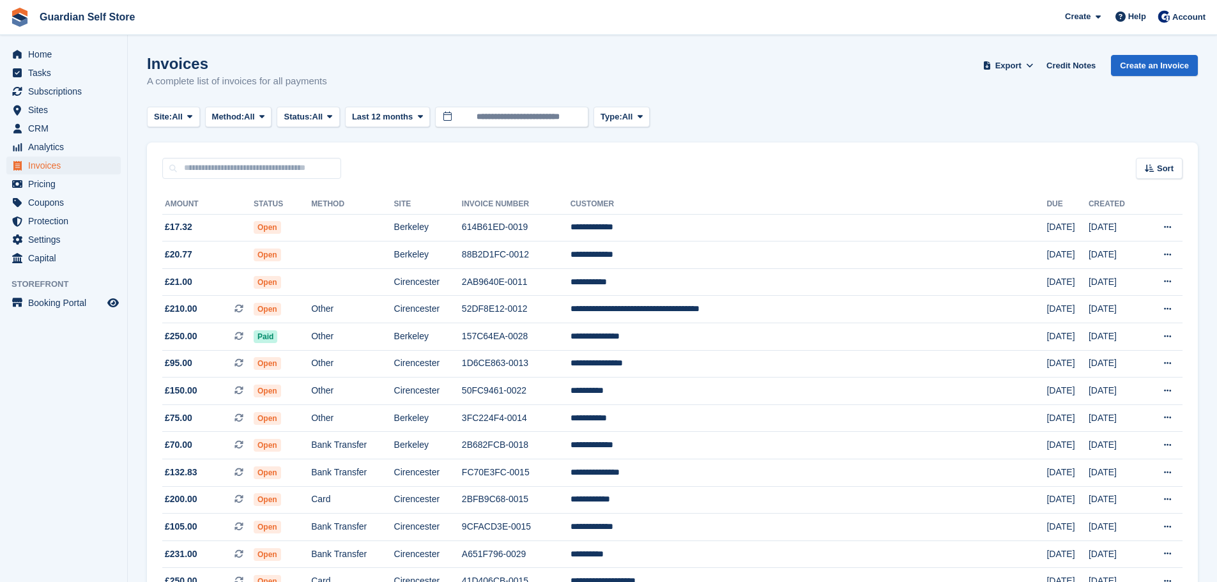
scroll to position [107, 0]
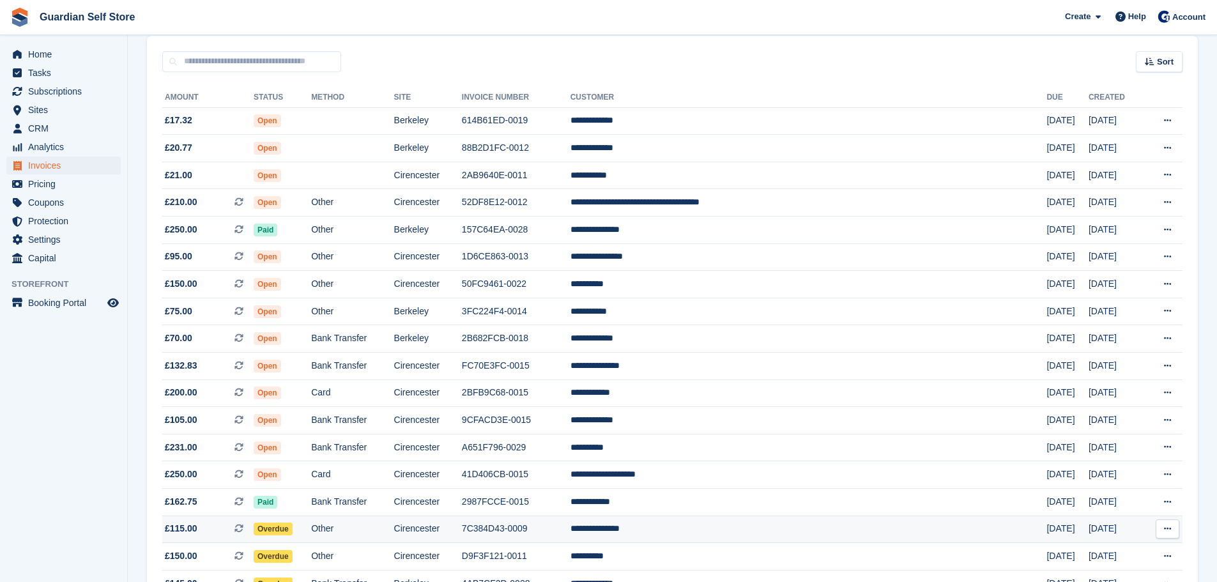
click at [361, 524] on td "Other" at bounding box center [352, 529] width 82 height 27
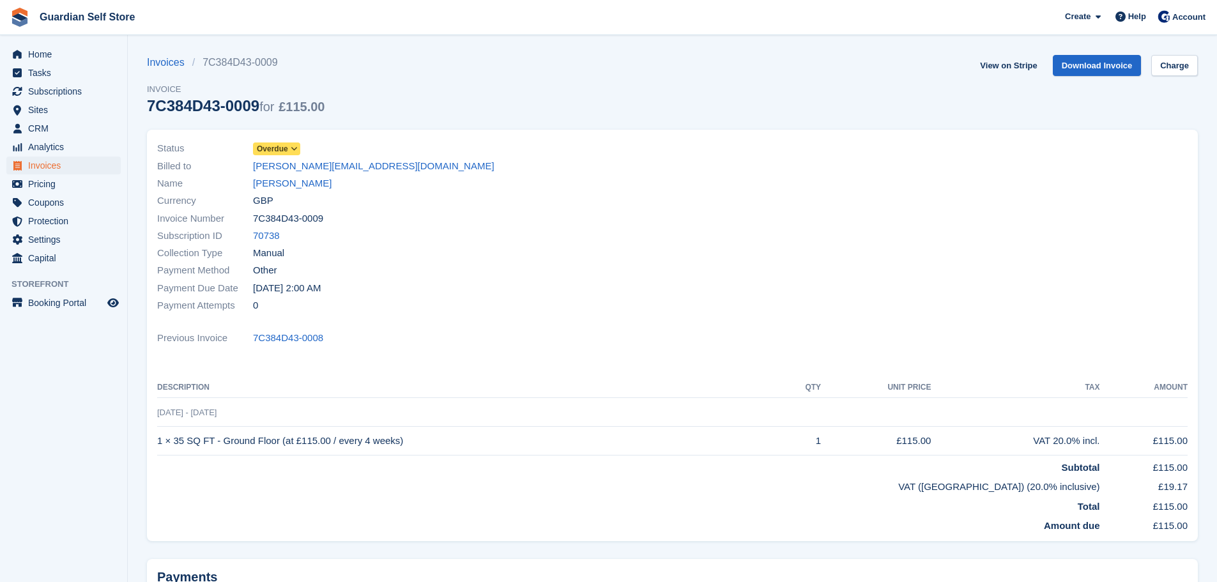
click at [276, 148] on span "Overdue" at bounding box center [272, 148] width 31 height 11
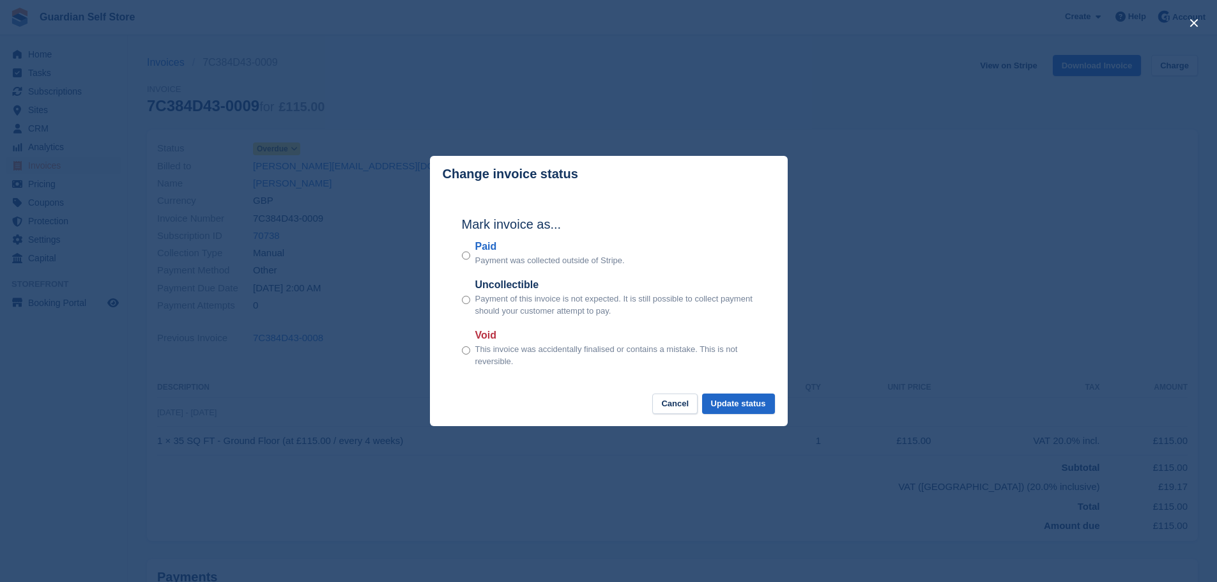
click at [483, 261] on p "Payment was collected outside of Stripe." at bounding box center [549, 260] width 149 height 13
click at [487, 249] on label "Paid" at bounding box center [549, 246] width 149 height 15
click at [751, 388] on div "Mark invoice as... Paid Payment was collected outside of Stripe. Uncollectible …" at bounding box center [608, 292] width 319 height 201
click at [751, 400] on button "Update status" at bounding box center [738, 404] width 73 height 21
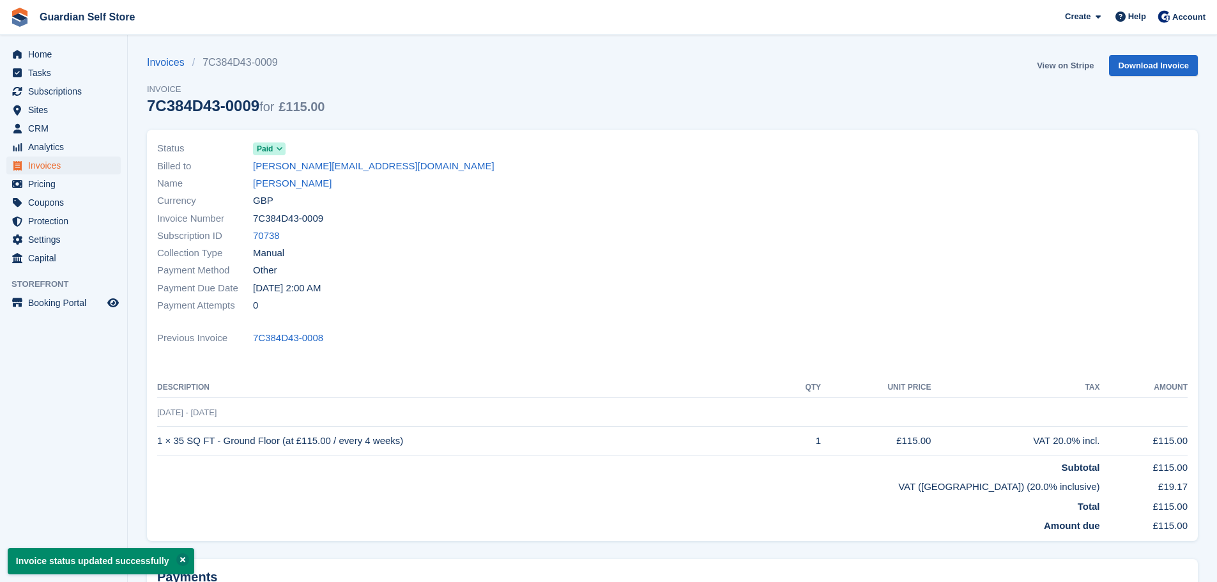
click at [1078, 66] on link "View on Stripe" at bounding box center [1065, 65] width 67 height 21
click at [42, 54] on span "Home" at bounding box center [66, 54] width 77 height 18
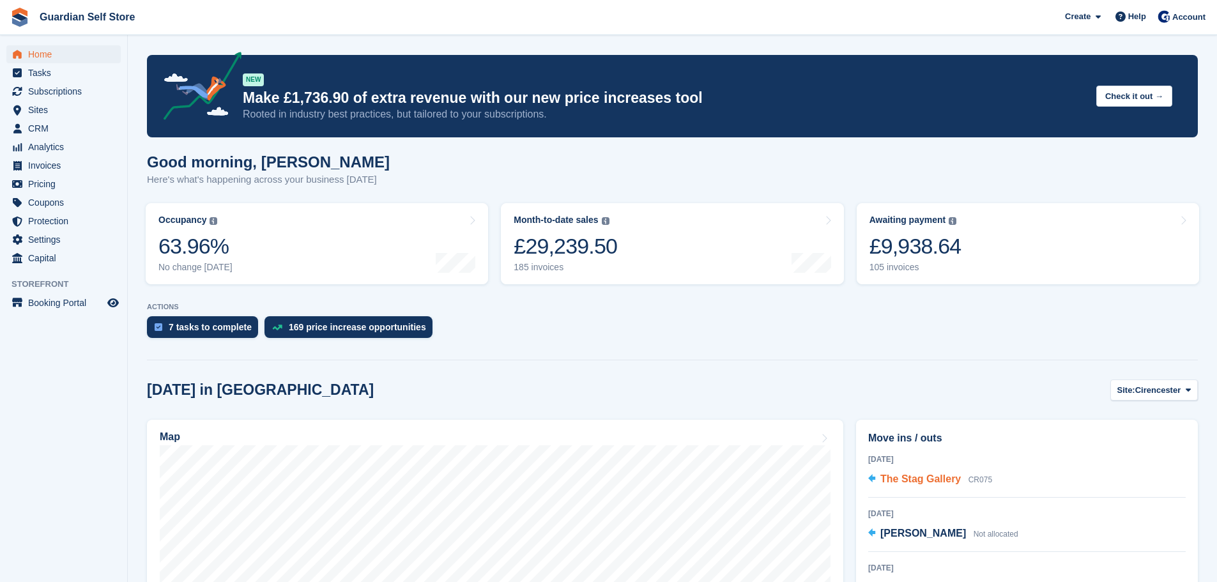
click at [935, 484] on span "The Stag Gallery" at bounding box center [920, 478] width 80 height 11
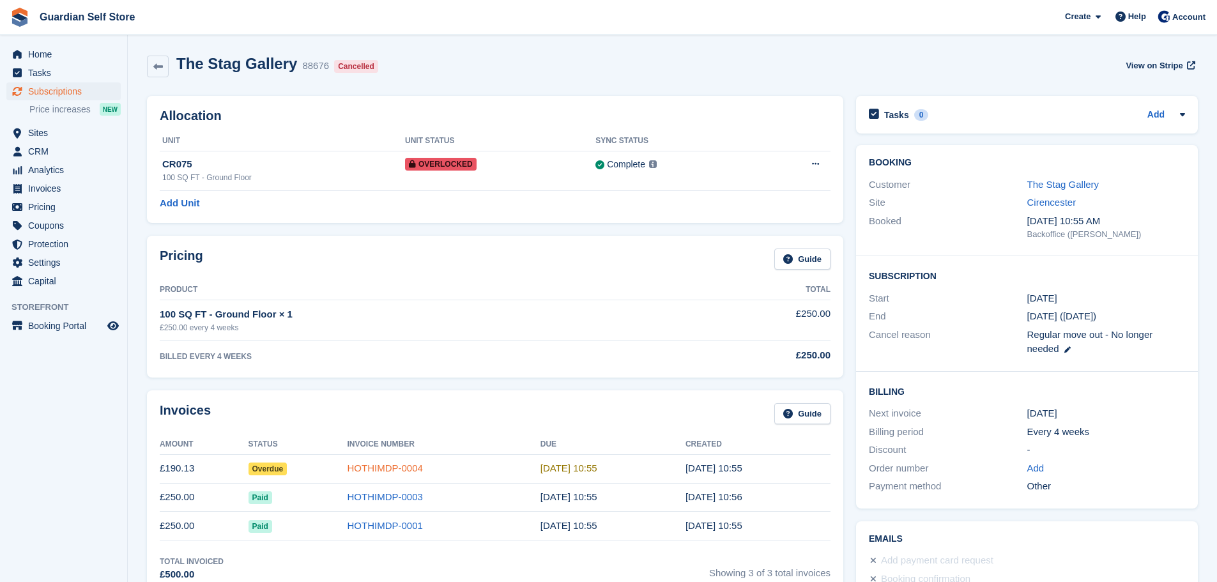
click at [417, 470] on link "HOTHIMDP-0004" at bounding box center [384, 468] width 75 height 11
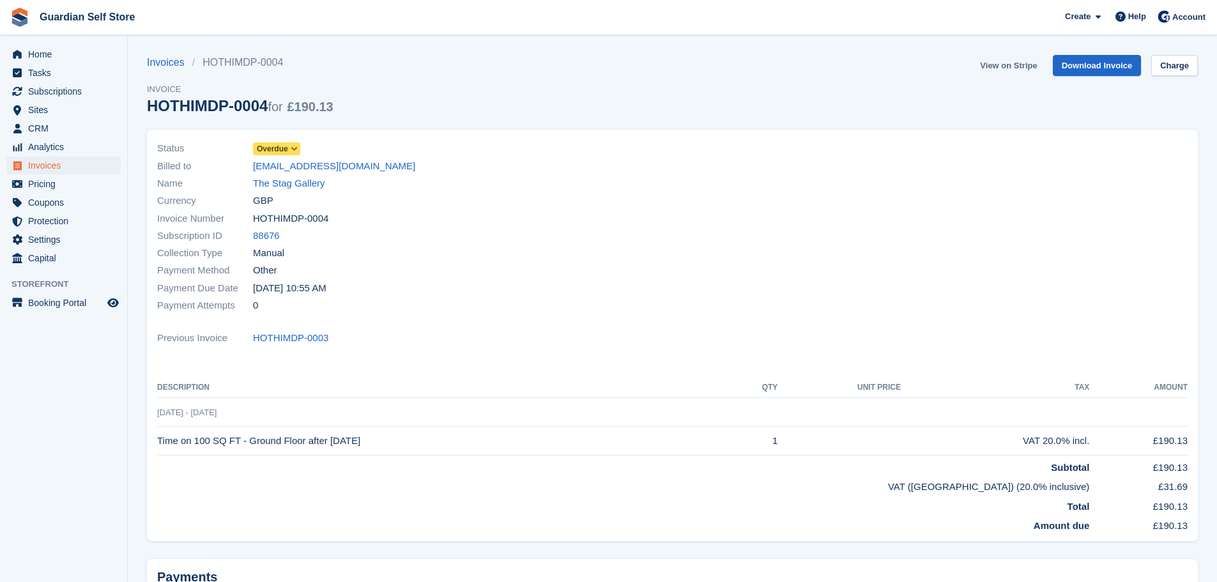
click at [1004, 66] on link "View on Stripe" at bounding box center [1008, 65] width 67 height 21
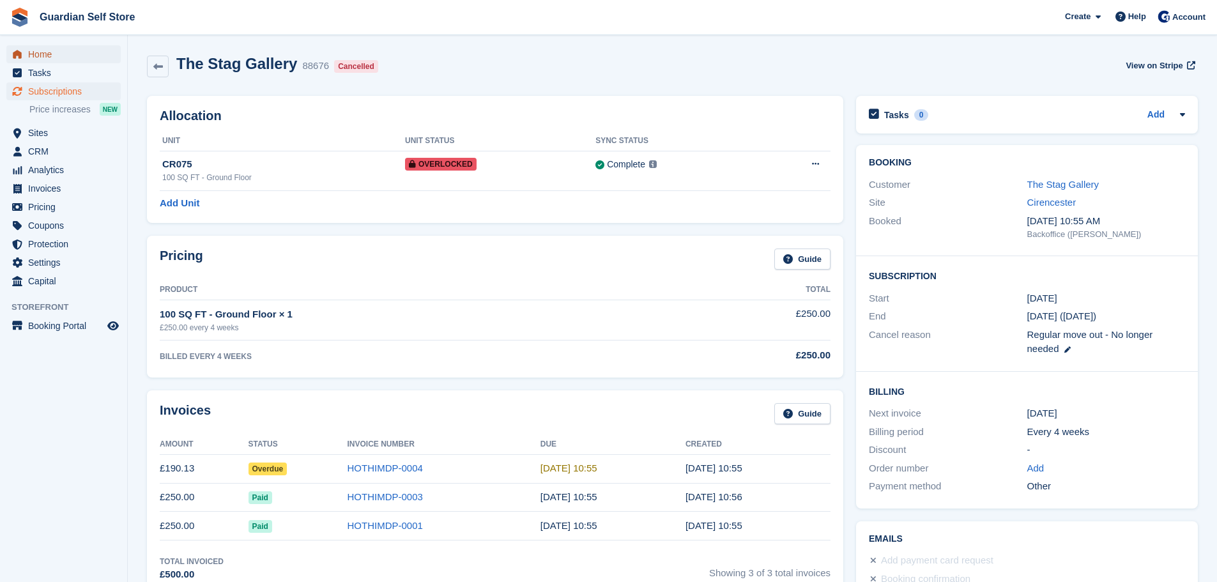
click at [91, 54] on span "Home" at bounding box center [66, 54] width 77 height 18
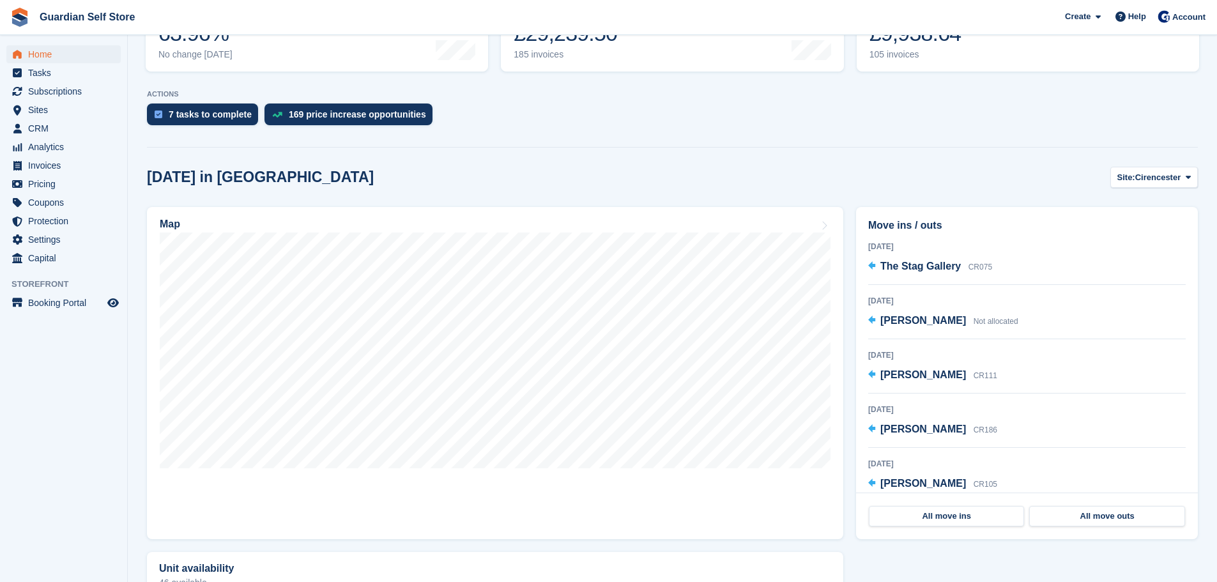
scroll to position [172, 0]
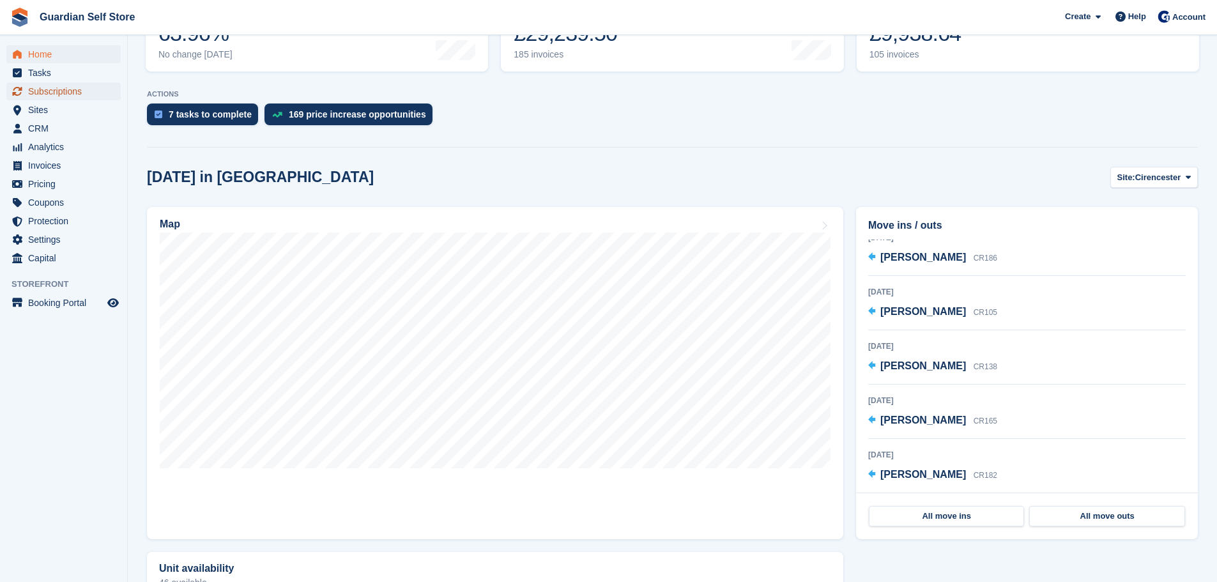
click at [64, 82] on span "Subscriptions" at bounding box center [66, 91] width 77 height 18
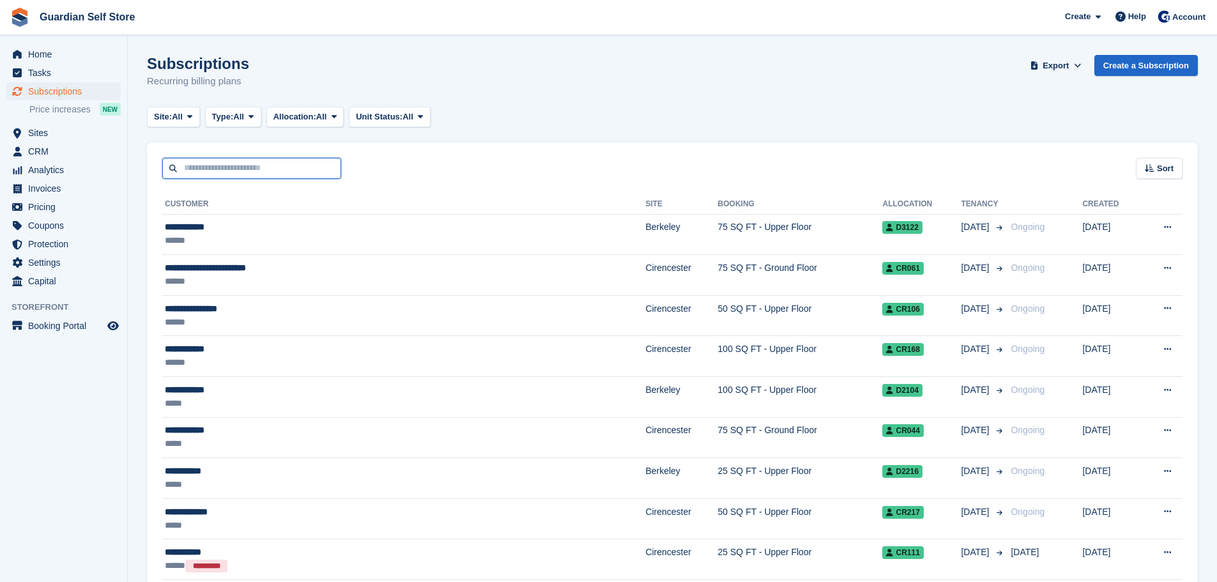
click at [222, 172] on input "text" at bounding box center [251, 168] width 179 height 21
type input "******"
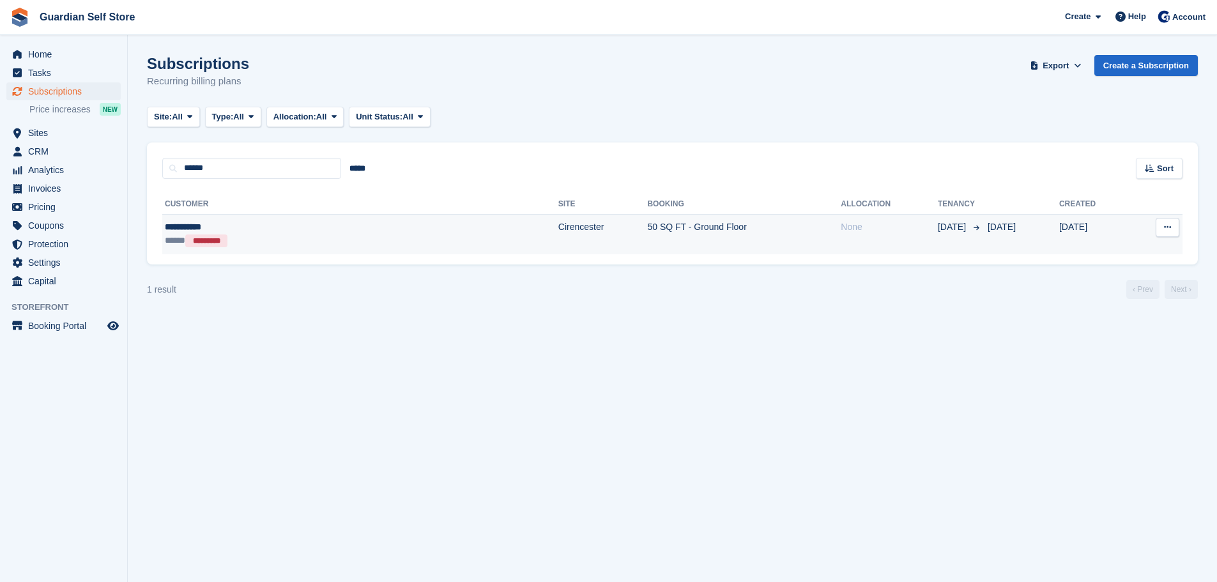
click at [293, 224] on div "**********" at bounding box center [265, 226] width 201 height 13
